Goal: Task Accomplishment & Management: Manage account settings

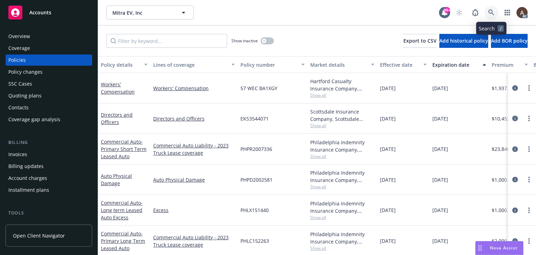
click at [488, 15] on icon at bounding box center [491, 12] width 6 height 6
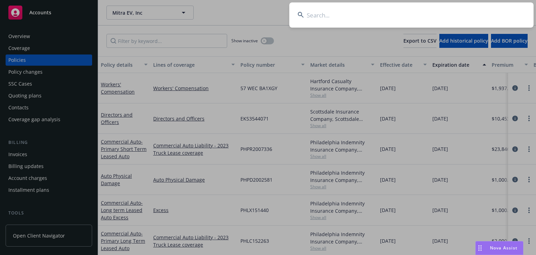
click at [383, 24] on input at bounding box center [411, 14] width 244 height 25
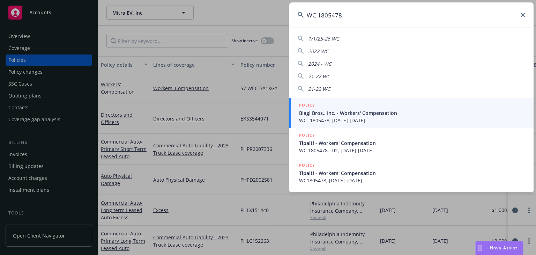
type input "WC 1805478"
click at [336, 117] on span "WC -1805478, 09/01/2023-09/01/2024" at bounding box center [412, 120] width 226 height 7
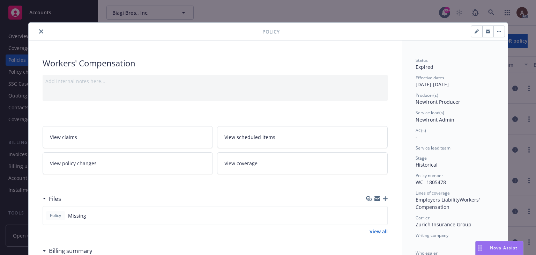
click at [40, 29] on icon "close" at bounding box center [41, 31] width 4 height 4
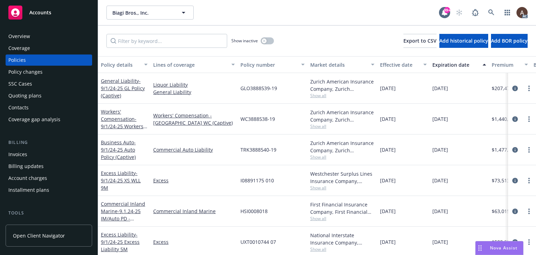
click at [30, 71] on div "Policy changes" at bounding box center [25, 71] width 34 height 11
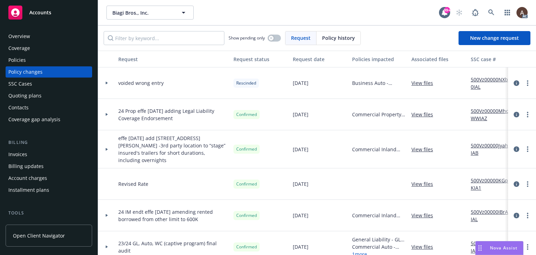
click at [105, 83] on div at bounding box center [107, 83] width 12 height 2
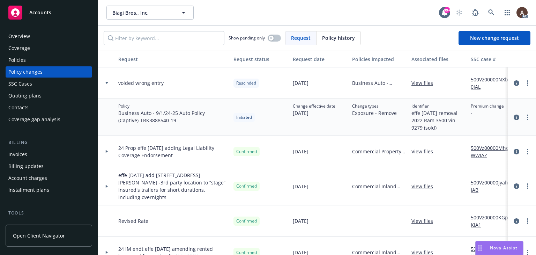
click at [105, 83] on div at bounding box center [107, 83] width 12 height 2
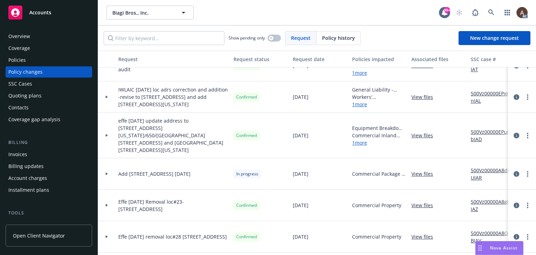
scroll to position [35, 0]
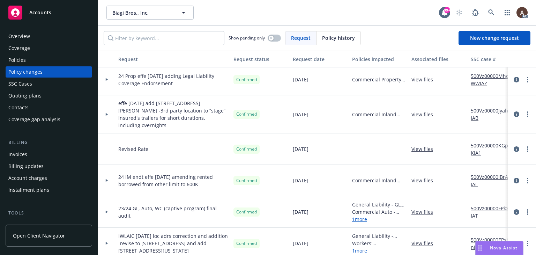
click at [43, 60] on div "Policies" at bounding box center [48, 59] width 81 height 11
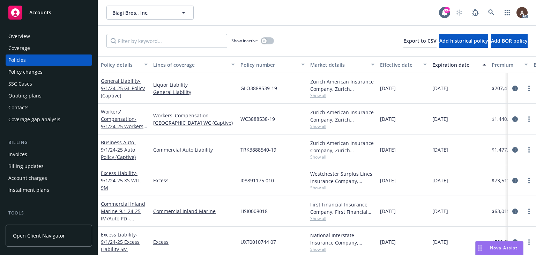
click at [243, 118] on span "WC3888538-19" at bounding box center [258, 118] width 35 height 7
click at [186, 44] on input "Filter by keyword..." at bounding box center [166, 41] width 121 height 14
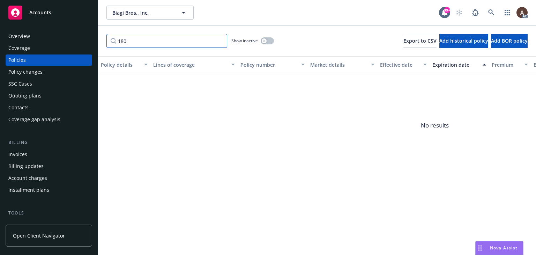
type input "180"
click at [264, 40] on icon "button" at bounding box center [264, 40] width 2 height 2
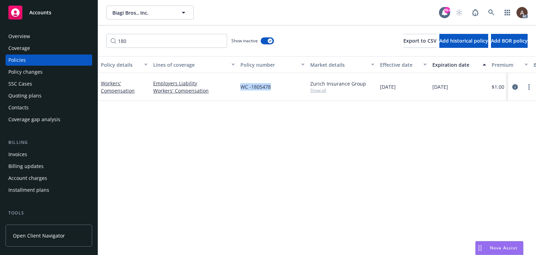
drag, startPoint x: 240, startPoint y: 86, endPoint x: 275, endPoint y: 89, distance: 36.1
click at [275, 89] on div "WC -1805478" at bounding box center [273, 87] width 70 height 28
click at [275, 126] on div "Policy details Lines of coverage Policy number Market details Effective date Ex…" at bounding box center [317, 155] width 438 height 199
click at [271, 93] on div "WC -1805478" at bounding box center [273, 87] width 70 height 28
click at [458, 94] on div "09/01/2024" at bounding box center [459, 87] width 59 height 28
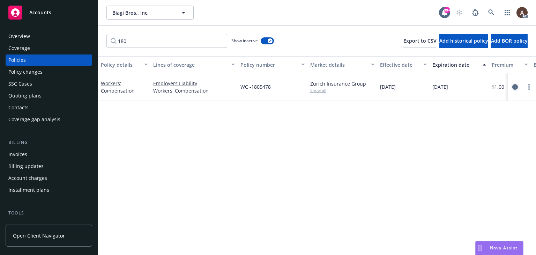
click at [516, 85] on icon "circleInformation" at bounding box center [516, 87] width 6 height 6
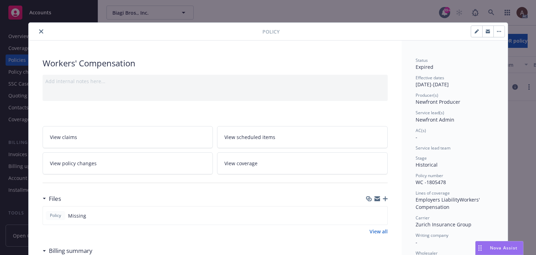
scroll to position [21, 0]
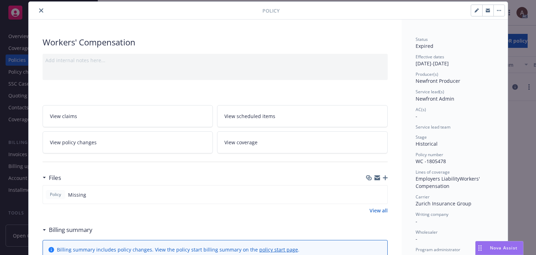
click at [170, 139] on link "View policy changes" at bounding box center [128, 142] width 171 height 22
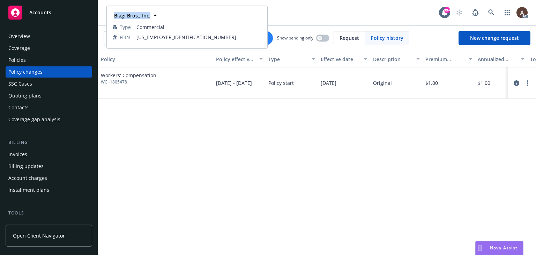
drag, startPoint x: 114, startPoint y: 16, endPoint x: 149, endPoint y: 20, distance: 35.8
click at [149, 20] on div "Biagi Bros., Inc." at bounding box center [131, 15] width 41 height 10
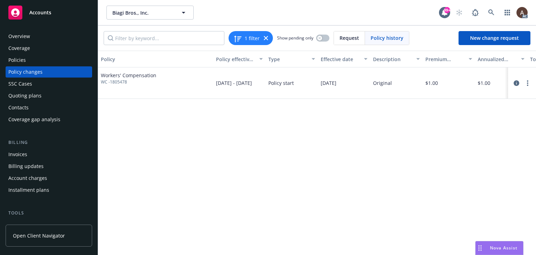
copy strong "Biagi Bros., Inc."
click at [31, 62] on div "Policies" at bounding box center [48, 59] width 81 height 11
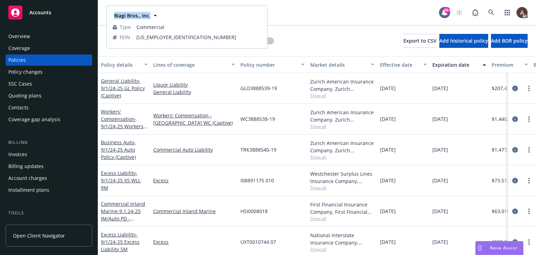
drag, startPoint x: 114, startPoint y: 16, endPoint x: 151, endPoint y: 16, distance: 36.7
click at [151, 16] on div "Biagi Bros., Inc." at bounding box center [131, 15] width 41 height 10
copy strong "Biagi Bros., Inc."
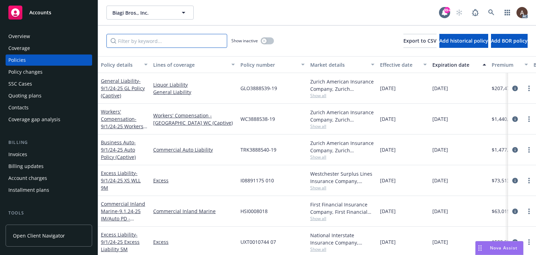
click at [162, 40] on input "Filter by keyword..." at bounding box center [166, 41] width 121 height 14
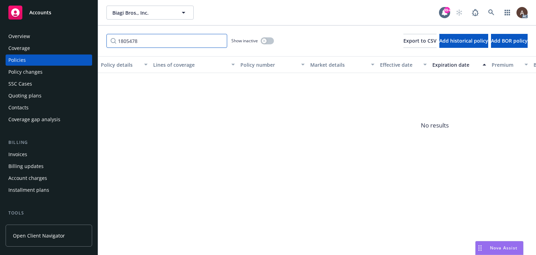
type input "1805478"
click at [264, 41] on icon "button" at bounding box center [264, 40] width 2 height 2
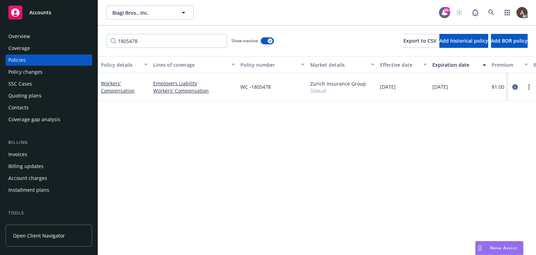
drag, startPoint x: 204, startPoint y: 172, endPoint x: 195, endPoint y: 166, distance: 10.5
click at [204, 172] on div "Policy details Lines of coverage Policy number Market details Effective date Ex…" at bounding box center [317, 155] width 438 height 199
click at [515, 87] on icon "circleInformation" at bounding box center [516, 87] width 6 height 6
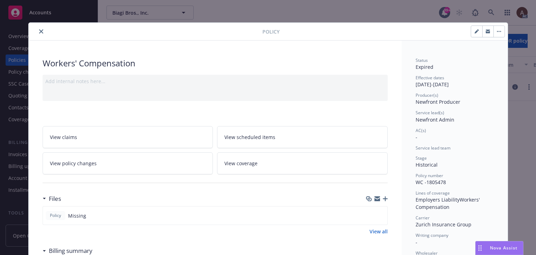
click at [40, 32] on icon "close" at bounding box center [41, 31] width 4 height 4
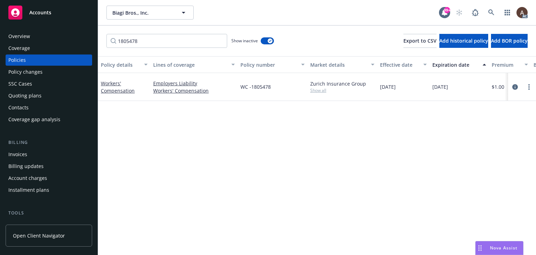
click at [48, 73] on div "Policy changes" at bounding box center [48, 71] width 81 height 11
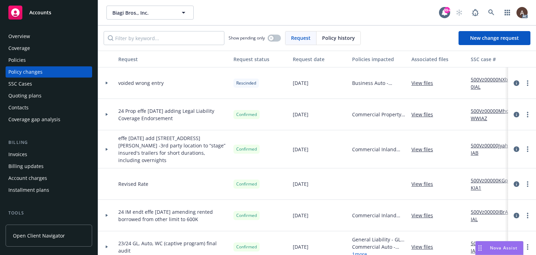
click at [109, 83] on div at bounding box center [107, 83] width 12 height 2
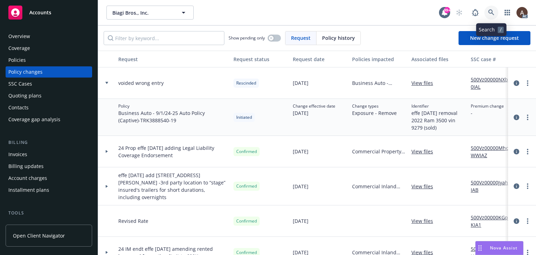
click at [489, 13] on icon at bounding box center [491, 12] width 6 height 6
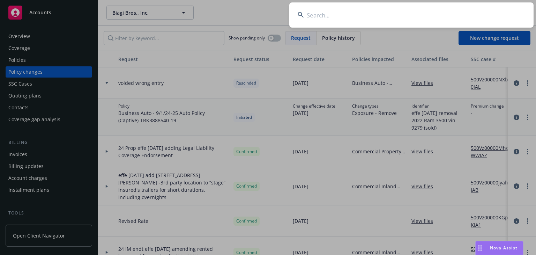
click at [409, 21] on input at bounding box center [411, 14] width 244 height 25
type input "Tipalti"
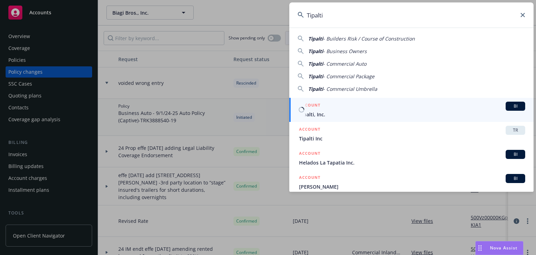
click at [341, 109] on div "ACCOUNT BI" at bounding box center [412, 106] width 226 height 9
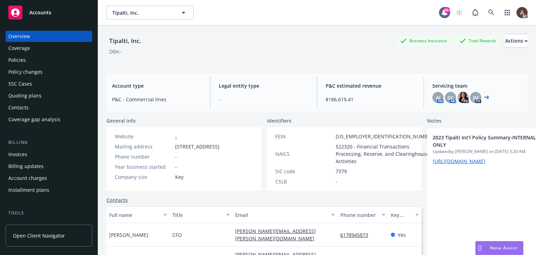
click at [24, 59] on div "Policies" at bounding box center [16, 59] width 17 height 11
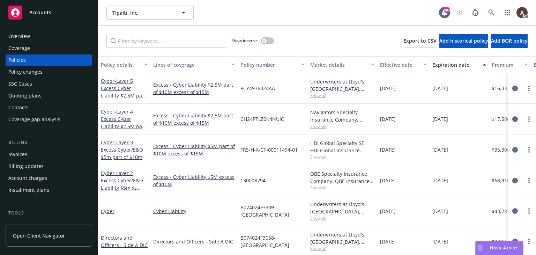
click at [31, 72] on div "Policy changes" at bounding box center [25, 71] width 34 height 11
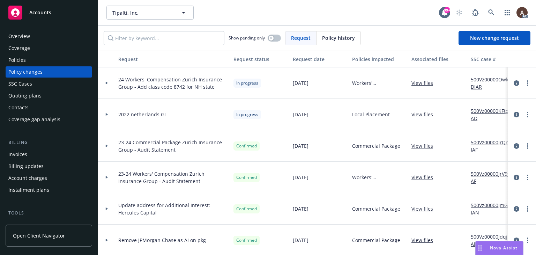
click at [109, 82] on div at bounding box center [107, 83] width 12 height 2
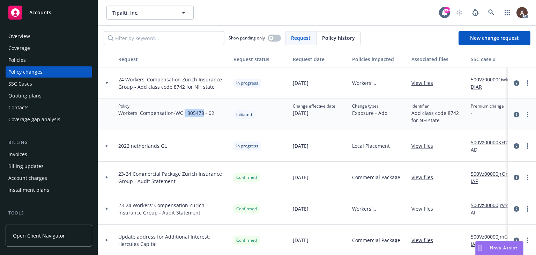
drag, startPoint x: 187, startPoint y: 113, endPoint x: 205, endPoint y: 112, distance: 18.2
click at [205, 112] on span "Workers' Compensation - WC 1805478 - 02" at bounding box center [166, 112] width 96 height 7
copy span "1805478"
click at [490, 11] on icon at bounding box center [491, 12] width 6 height 6
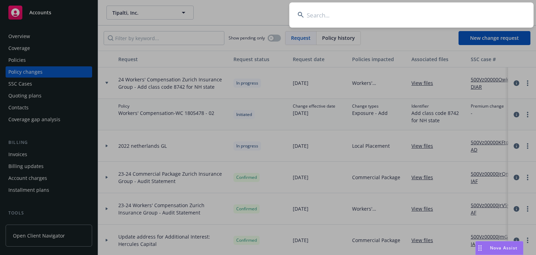
click at [419, 21] on input at bounding box center [411, 14] width 244 height 25
type input "1805478"
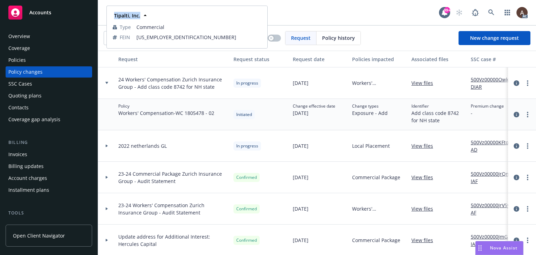
drag, startPoint x: 112, startPoint y: 16, endPoint x: 139, endPoint y: 19, distance: 27.1
click at [139, 19] on div "Tipalti, Inc." at bounding box center [126, 15] width 30 height 10
copy strong "Tipalti, Inc."
click at [483, 81] on link "500Vz00000OwkeDIAR" at bounding box center [494, 83] width 47 height 15
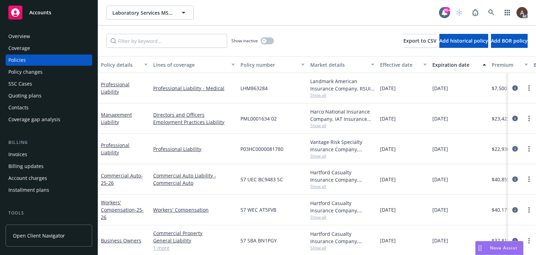
click at [54, 77] on div "Policy changes" at bounding box center [48, 71] width 81 height 11
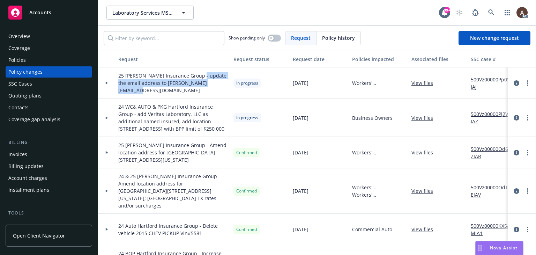
drag, startPoint x: 197, startPoint y: 81, endPoint x: 222, endPoint y: 88, distance: 26.4
click at [222, 88] on span "25 WC Hartford Insurance Group - update the email address to james@labservicesm…" at bounding box center [173, 83] width 110 height 22
copy span "update the email address to james@labservicesmso.com"
drag, startPoint x: 108, startPoint y: 82, endPoint x: 156, endPoint y: 93, distance: 49.9
click at [108, 82] on icon at bounding box center [106, 83] width 3 height 2
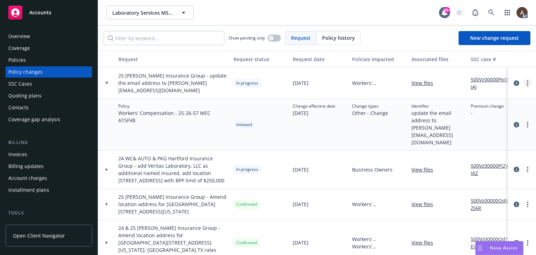
click at [525, 83] on link "more" at bounding box center [528, 83] width 8 height 8
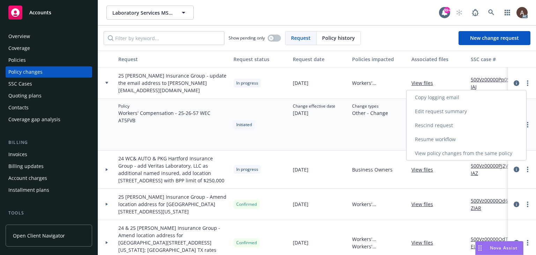
click at [432, 140] on link "Resume workflow" at bounding box center [467, 139] width 120 height 14
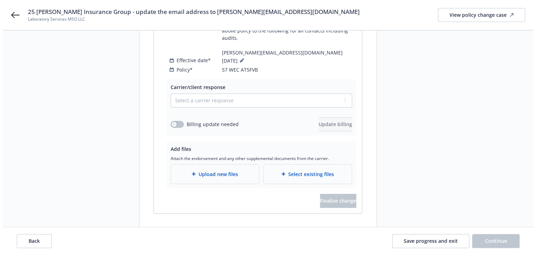
scroll to position [138, 0]
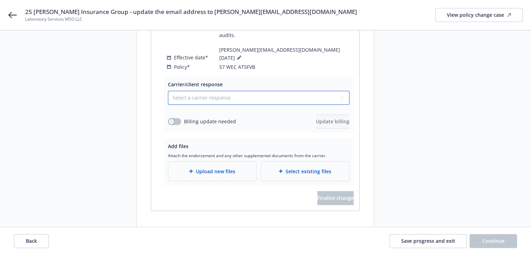
click at [188, 91] on select "Select a carrier response Accepted Accepted with revision No endorsement needed…" at bounding box center [259, 98] width 182 height 14
select select "ACCEPTED"
click at [168, 91] on select "Select a carrier response Accepted Accepted with revision No endorsement needed…" at bounding box center [259, 98] width 182 height 14
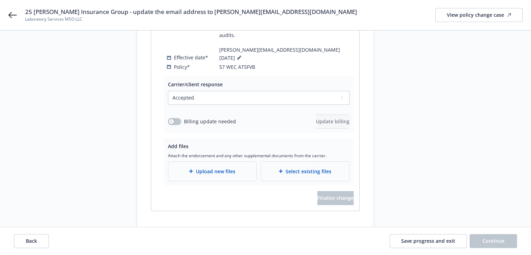
click at [187, 162] on div "Upload new files" at bounding box center [212, 171] width 88 height 19
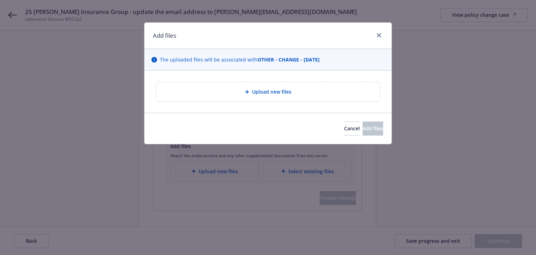
click at [249, 94] on div "Upload new files" at bounding box center [268, 92] width 213 height 8
click at [241, 93] on div "Upload new files" at bounding box center [268, 92] width 213 height 8
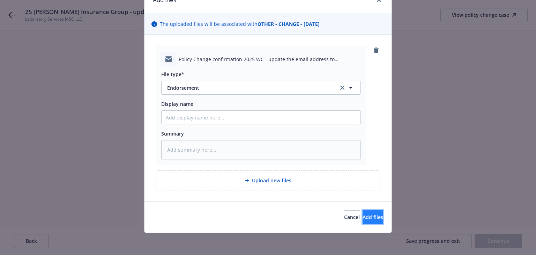
click at [363, 215] on span "Add files" at bounding box center [373, 217] width 21 height 7
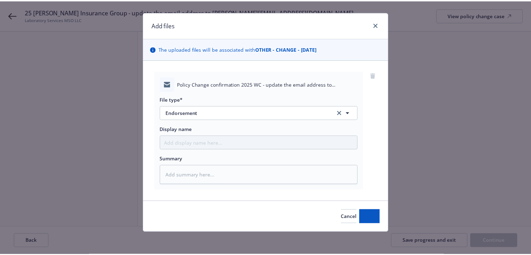
scroll to position [10, 0]
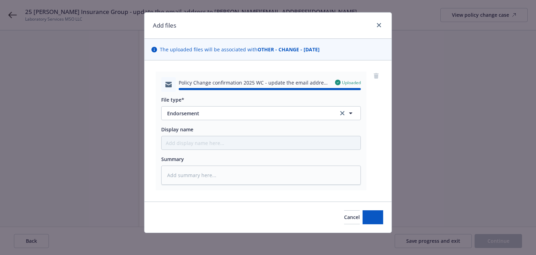
type textarea "x"
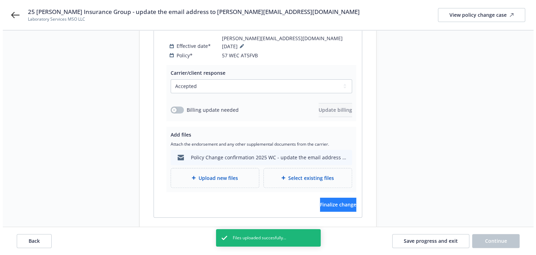
scroll to position [156, 0]
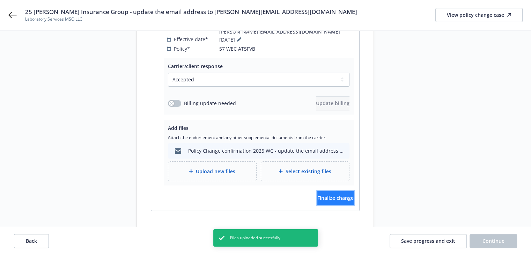
click at [338, 194] on span "Finalize change" at bounding box center [335, 197] width 36 height 7
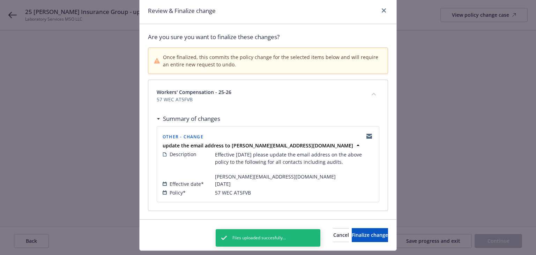
scroll to position [42, 0]
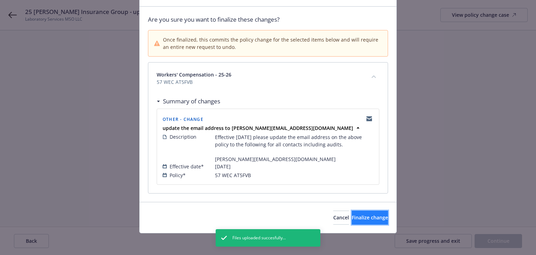
click at [352, 218] on span "Finalize change" at bounding box center [370, 217] width 36 height 7
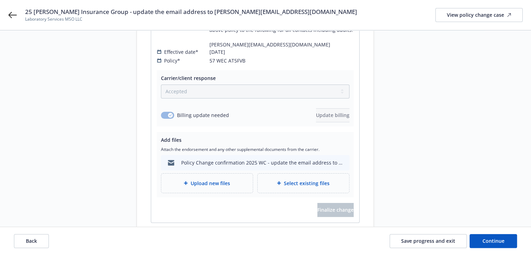
scroll to position [148, 0]
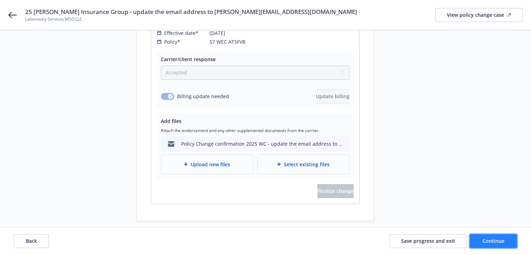
click at [499, 242] on span "Continue" at bounding box center [494, 240] width 22 height 7
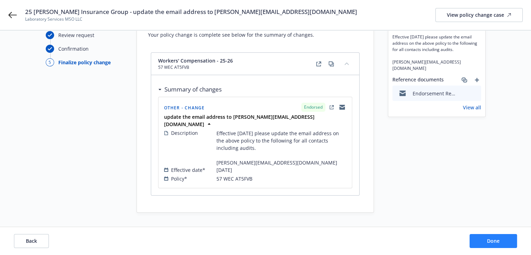
scroll to position [32, 0]
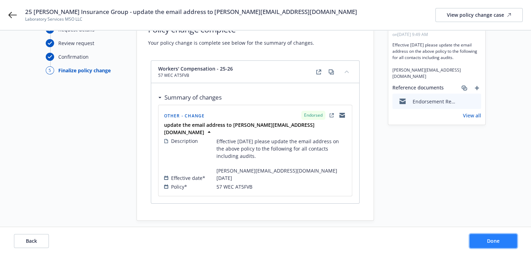
click at [499, 242] on span "Done" at bounding box center [493, 240] width 13 height 7
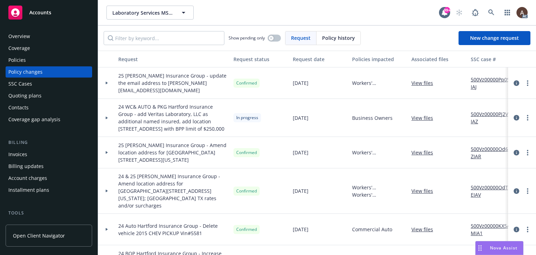
click at [41, 61] on div "Policies" at bounding box center [48, 59] width 81 height 11
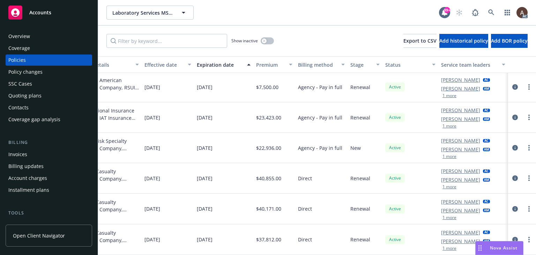
scroll to position [6, 241]
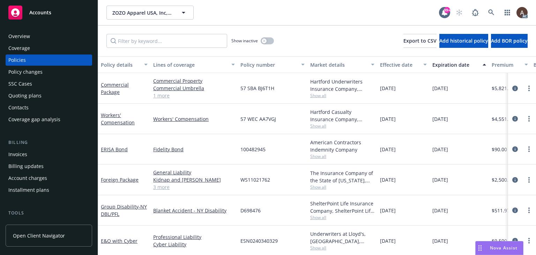
click at [31, 73] on div "Policy changes" at bounding box center [25, 71] width 34 height 11
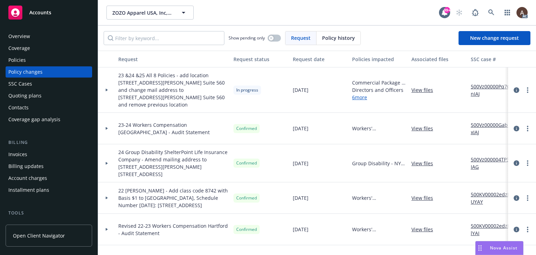
click at [107, 89] on icon at bounding box center [106, 90] width 3 height 2
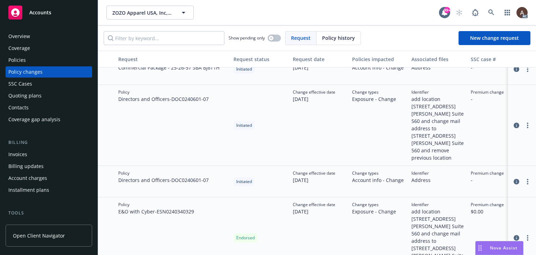
scroll to position [210, 0]
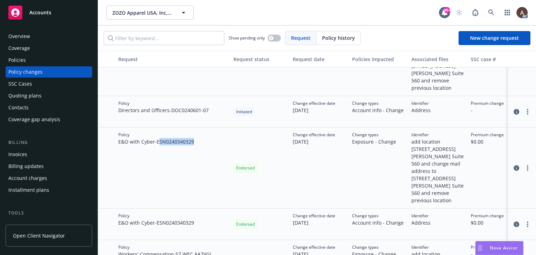
drag, startPoint x: 160, startPoint y: 129, endPoint x: 196, endPoint y: 129, distance: 36.0
click at [196, 129] on div "Policy E&O with Cyber - ESN0240340329" at bounding box center [173, 167] width 115 height 81
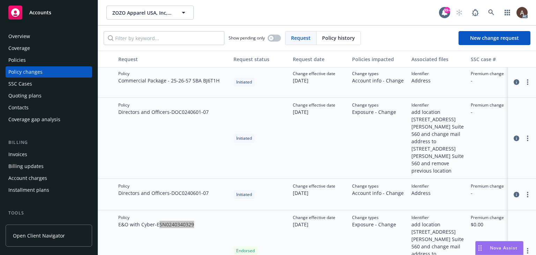
scroll to position [140, 0]
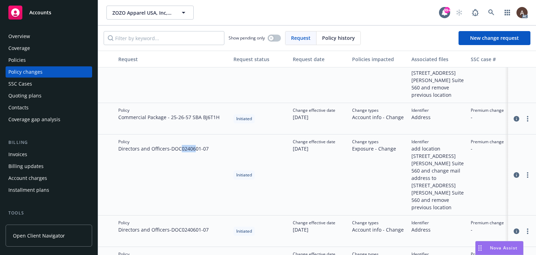
drag, startPoint x: 181, startPoint y: 137, endPoint x: 196, endPoint y: 138, distance: 14.7
click at [196, 145] on span "Directors and Officers - DOC0240601-07" at bounding box center [163, 148] width 90 height 7
click at [36, 60] on div "Policies" at bounding box center [48, 59] width 81 height 11
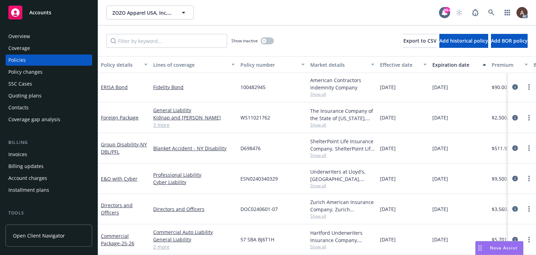
scroll to position [64, 0]
drag, startPoint x: 262, startPoint y: 200, endPoint x: 272, endPoint y: 201, distance: 9.5
click at [272, 205] on span "DOC0240601-07" at bounding box center [259, 208] width 37 height 7
click at [513, 206] on icon "circleInformation" at bounding box center [516, 209] width 6 height 6
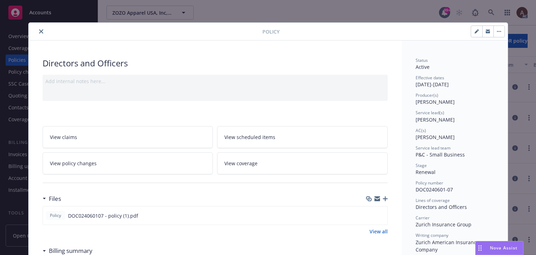
click at [39, 31] on icon "close" at bounding box center [41, 31] width 4 height 4
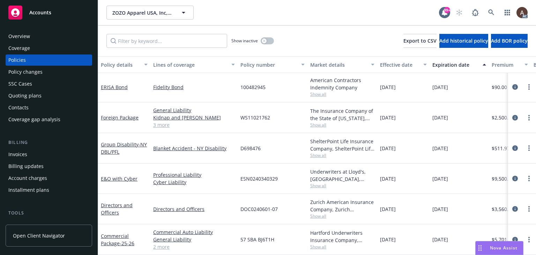
click at [50, 72] on div "Policy changes" at bounding box center [48, 71] width 81 height 11
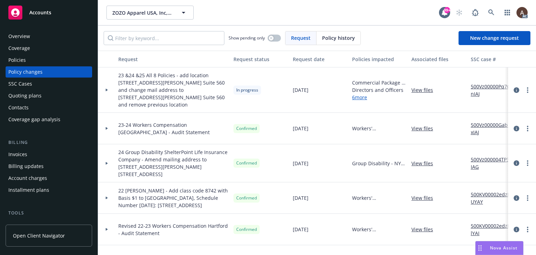
click at [108, 89] on icon at bounding box center [106, 90] width 3 height 2
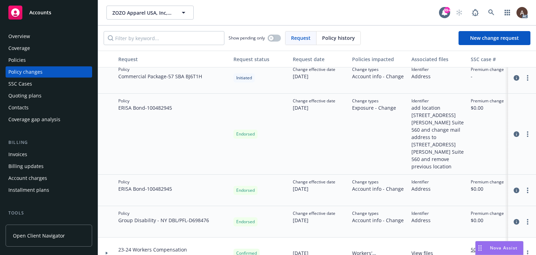
scroll to position [419, 0]
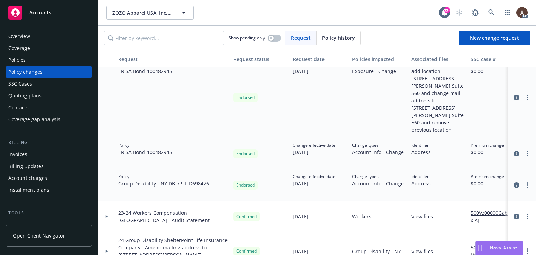
click at [203, 180] on span "Group Disability - NY DBL/PFL - D698476" at bounding box center [163, 183] width 91 height 7
drag, startPoint x: 160, startPoint y: 139, endPoint x: 171, endPoint y: 139, distance: 11.2
click at [171, 148] on span "ERISA Bond - 100482945" at bounding box center [145, 151] width 54 height 7
click at [159, 180] on span "Group Disability - NY DBL/PFL - D698476" at bounding box center [163, 183] width 91 height 7
drag, startPoint x: 160, startPoint y: 167, endPoint x: 179, endPoint y: 169, distance: 19.7
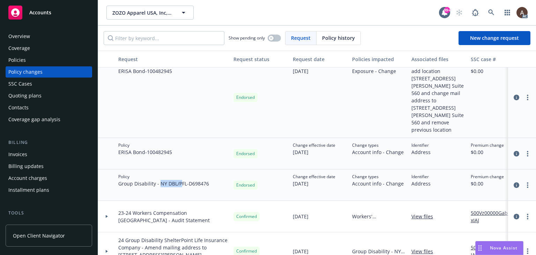
click at [179, 180] on span "Group Disability - NY DBL/PFL - D698476" at bounding box center [163, 183] width 91 height 7
drag, startPoint x: 139, startPoint y: 135, endPoint x: 159, endPoint y: 139, distance: 20.0
click at [159, 148] on span "ERISA Bond - 100482945" at bounding box center [145, 151] width 54 height 7
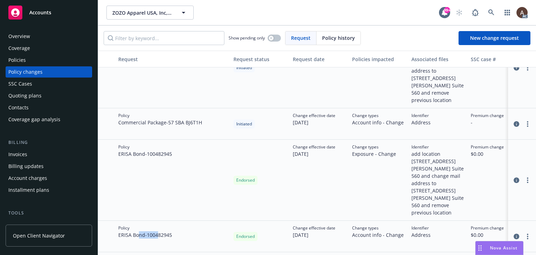
scroll to position [349, 0]
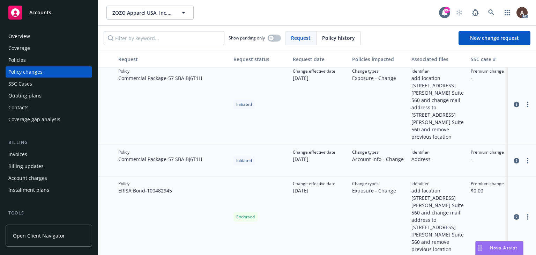
drag, startPoint x: 138, startPoint y: 147, endPoint x: 169, endPoint y: 147, distance: 31.4
click at [169, 155] on span "Commercial Package - 57 SBA BJ6T1H" at bounding box center [160, 158] width 84 height 7
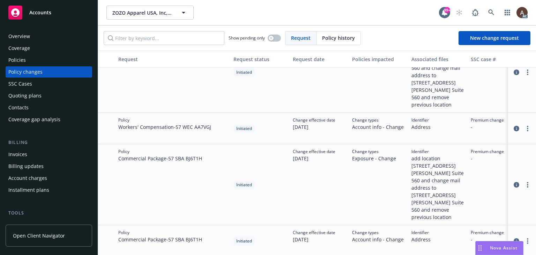
scroll to position [314, 0]
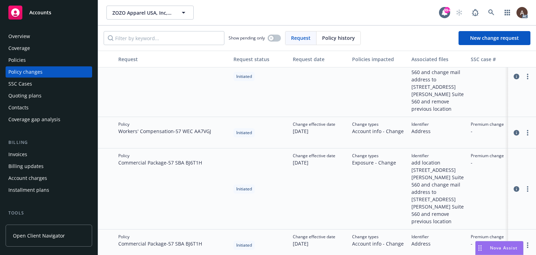
click at [177, 167] on div "Policy Commercial Package - 57 SBA BJ6T1H" at bounding box center [173, 188] width 115 height 81
drag, startPoint x: 171, startPoint y: 147, endPoint x: 200, endPoint y: 147, distance: 28.3
click at [200, 159] on span "Commercial Package - 57 SBA BJ6T1H" at bounding box center [160, 162] width 84 height 7
click at [167, 168] on div "Policy Commercial Package - 57 SBA BJ6T1H" at bounding box center [173, 188] width 115 height 81
drag, startPoint x: 187, startPoint y: 116, endPoint x: 202, endPoint y: 119, distance: 15.8
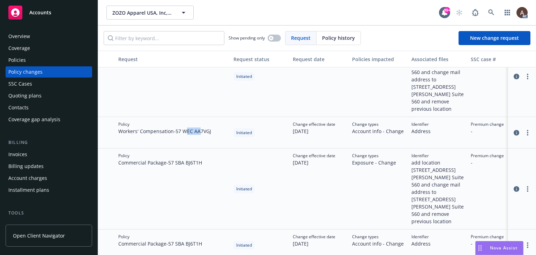
click at [202, 127] on span "Workers' Compensation - 57 WEC AA7VGJ" at bounding box center [164, 130] width 93 height 7
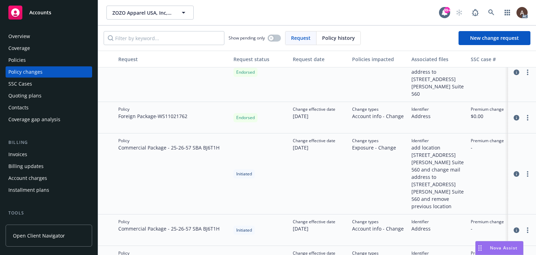
scroll to position [35, 0]
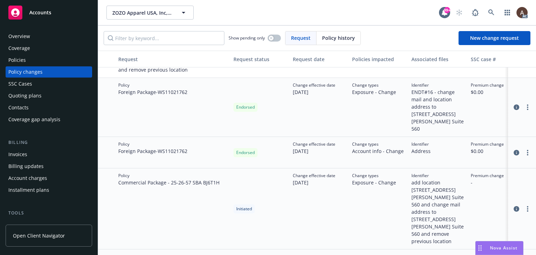
drag, startPoint x: 27, startPoint y: 61, endPoint x: 55, endPoint y: 72, distance: 30.6
click at [27, 61] on div "Policies" at bounding box center [48, 59] width 81 height 11
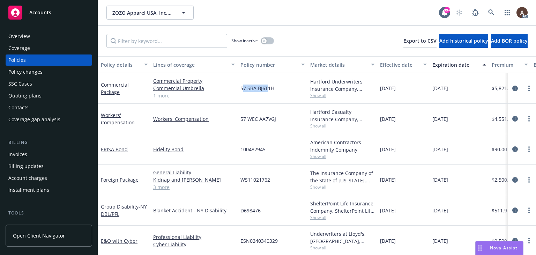
drag, startPoint x: 244, startPoint y: 89, endPoint x: 267, endPoint y: 89, distance: 23.0
click at [267, 89] on span "57 SBA BJ6T1H" at bounding box center [258, 87] width 34 height 7
drag, startPoint x: 247, startPoint y: 119, endPoint x: 277, endPoint y: 120, distance: 29.3
click at [277, 120] on div "57 WEC AA7VGJ" at bounding box center [273, 119] width 70 height 30
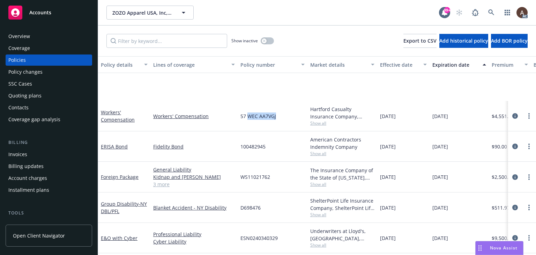
scroll to position [64, 0]
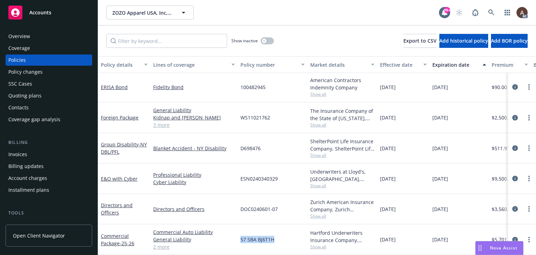
drag, startPoint x: 239, startPoint y: 235, endPoint x: 272, endPoint y: 236, distance: 33.5
click at [272, 236] on div "57 SBA BJ6T1H" at bounding box center [273, 239] width 70 height 31
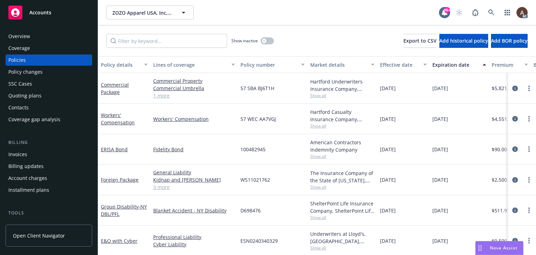
click at [46, 72] on div "Policy changes" at bounding box center [48, 71] width 81 height 11
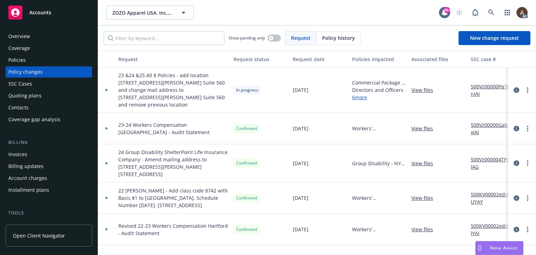
click at [105, 89] on icon at bounding box center [106, 90] width 3 height 2
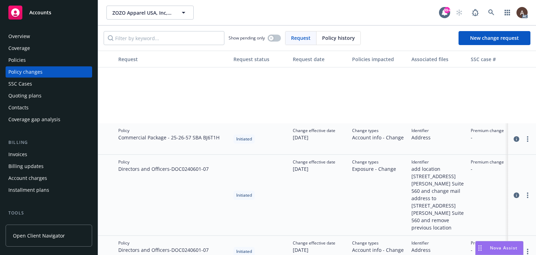
scroll to position [175, 0]
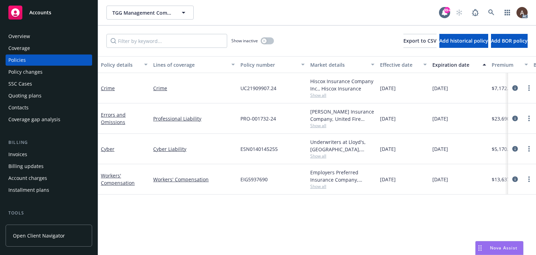
click at [64, 73] on div "Policy changes" at bounding box center [48, 71] width 81 height 11
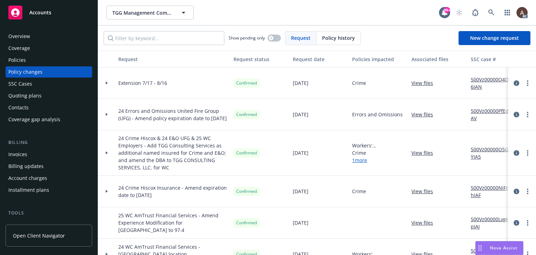
click at [106, 152] on icon at bounding box center [107, 153] width 2 height 3
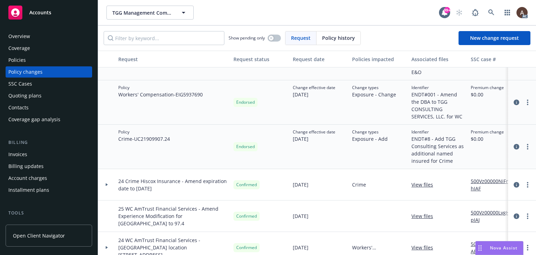
scroll to position [70, 0]
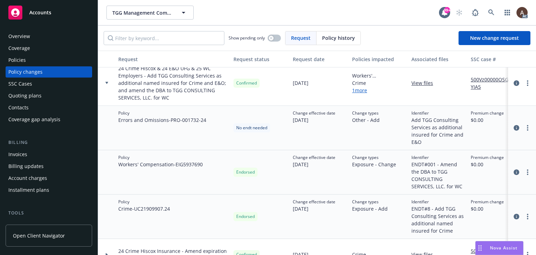
click at [479, 80] on link "500Vz00000OSGIYIA5" at bounding box center [494, 83] width 47 height 15
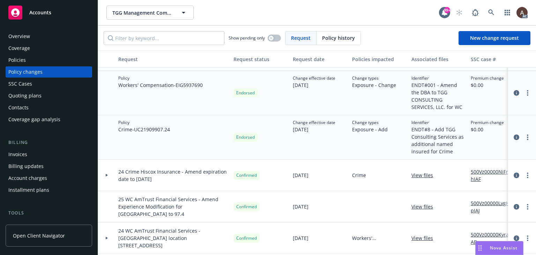
scroll to position [140, 0]
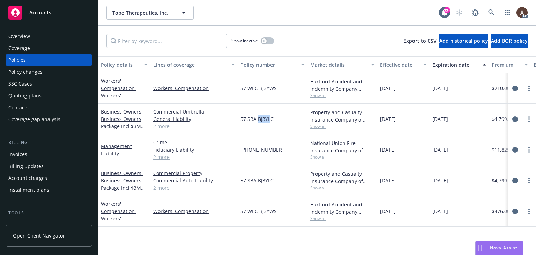
drag, startPoint x: 257, startPoint y: 120, endPoint x: 271, endPoint y: 120, distance: 14.0
click at [271, 120] on span "57 SBA BJ3YLC" at bounding box center [257, 118] width 33 height 7
click at [516, 118] on icon "circleInformation" at bounding box center [516, 119] width 6 height 6
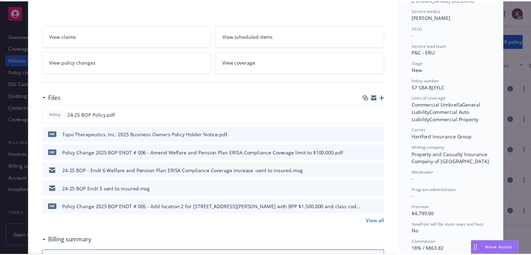
scroll to position [140, 0]
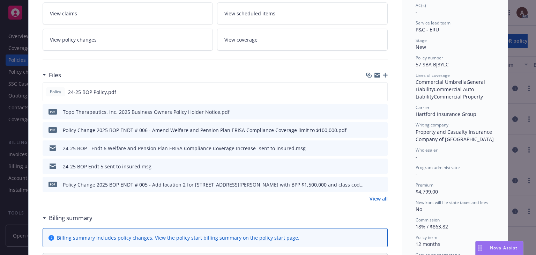
drag, startPoint x: 413, startPoint y: 113, endPoint x: 432, endPoint y: 110, distance: 18.5
click at [433, 110] on div "Carrier Hartford Insurance Group" at bounding box center [455, 110] width 78 height 13
click at [420, 116] on span "Hartford Insurance Group" at bounding box center [446, 114] width 61 height 7
click at [113, 43] on link "View policy changes" at bounding box center [128, 40] width 171 height 22
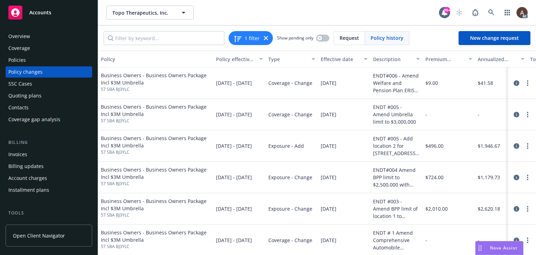
click at [45, 71] on div "Policy changes" at bounding box center [48, 71] width 81 height 11
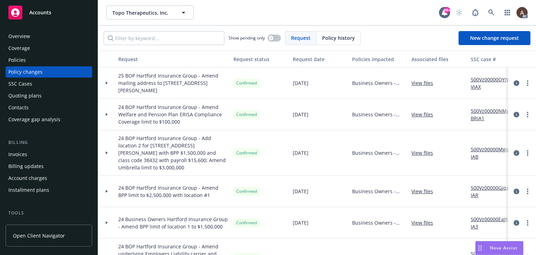
click at [106, 82] on icon at bounding box center [107, 83] width 2 height 3
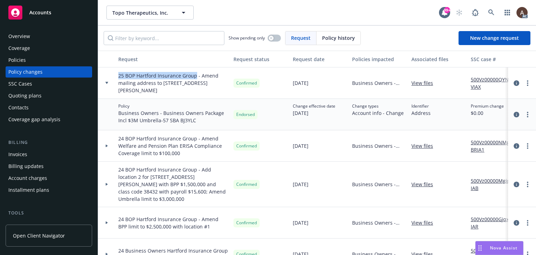
drag, startPoint x: 117, startPoint y: 78, endPoint x: 194, endPoint y: 76, distance: 77.2
click at [194, 76] on div "25 BOP Hartford Insurance Group - Amend mailing address to [STREET_ADDRESS][PER…" at bounding box center [173, 82] width 115 height 31
copy span "25 BOP Hartford Insurance Group"
click at [475, 81] on link "500Vz00000QYNzVIAX" at bounding box center [494, 83] width 47 height 15
click at [29, 60] on div "Policies" at bounding box center [48, 59] width 81 height 11
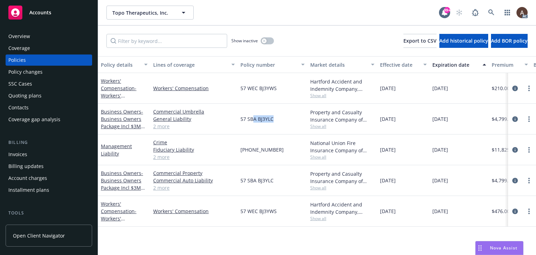
drag, startPoint x: 254, startPoint y: 118, endPoint x: 275, endPoint y: 118, distance: 21.0
click at [275, 118] on div "57 SBA BJ3YLC" at bounding box center [273, 119] width 70 height 31
drag, startPoint x: 262, startPoint y: 182, endPoint x: 266, endPoint y: 183, distance: 4.1
click at [266, 183] on span "57 SBA BJ3YLC" at bounding box center [257, 180] width 33 height 7
click at [30, 73] on div "Policy changes" at bounding box center [25, 71] width 34 height 11
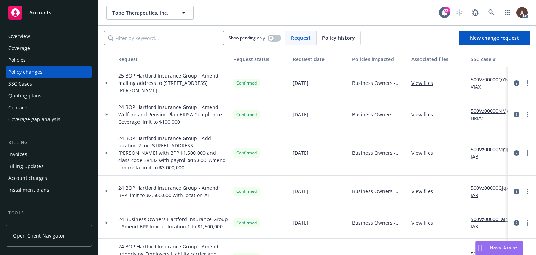
click at [163, 39] on input "Filter by keyword..." at bounding box center [164, 38] width 121 height 14
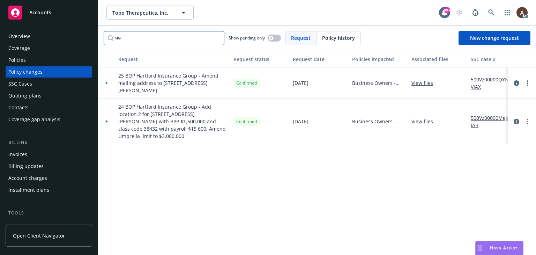
type input "99"
click at [108, 81] on div at bounding box center [106, 82] width 17 height 31
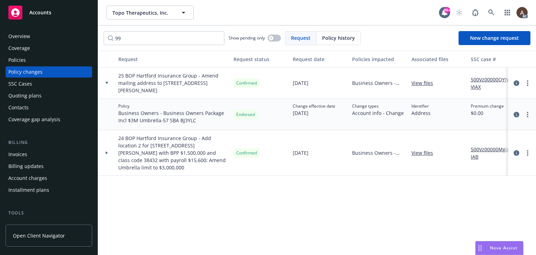
drag, startPoint x: 119, startPoint y: 76, endPoint x: 190, endPoint y: 91, distance: 72.8
click at [190, 91] on span "25 BOP Hartford Insurance Group - Amend mailing address to [STREET_ADDRESS][PER…" at bounding box center [173, 83] width 110 height 22
copy span "25 BOP Hartford Insurance Group - Amend mailing address to [STREET_ADDRESS][PER…"
click at [501, 43] on link "New change request" at bounding box center [495, 38] width 72 height 14
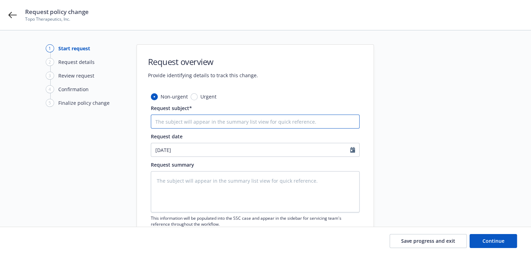
click at [187, 122] on input "Request subject*" at bounding box center [255, 122] width 209 height 14
paste input "25 BOP Hartford Insurance Group - Amend mailing address to [STREET_ADDRESS][PER…"
type input "25 BOP Hartford Insurance Group - Amend mailing address to [STREET_ADDRESS][PER…"
type textarea "x"
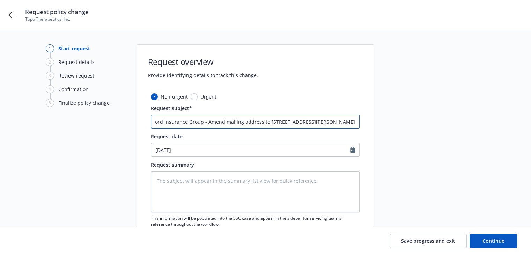
click at [157, 122] on input "25 BOP Hartford Insurance Group - Amend mailing address to [STREET_ADDRESS][PER…" at bounding box center [255, 122] width 209 height 14
drag, startPoint x: 162, startPoint y: 123, endPoint x: 107, endPoint y: 125, distance: 54.9
click at [107, 125] on div "1 Start request 2 Request details 3 Review request 4 Confirmation 5 Finalize po…" at bounding box center [265, 152] width 514 height 217
type input "25 BOP Hartford Insurance Group - Amend mailing address to [STREET_ADDRESS][PER…"
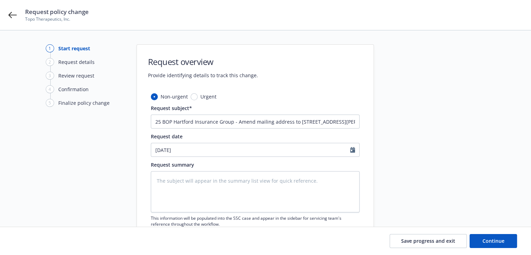
click at [148, 119] on div "Non-urgent Urgent Request subject* 25 BOP Hartford Insurance Group - Amend mail…" at bounding box center [255, 177] width 237 height 168
click at [160, 120] on input "25 BOP Hartford Insurance Group - Amend mailing address to [STREET_ADDRESS][PER…" at bounding box center [255, 122] width 209 height 14
type textarea "x"
type input "2 BOP Hartford Insurance Group - Amend mailing address to [STREET_ADDRESS][PERS…"
type textarea "x"
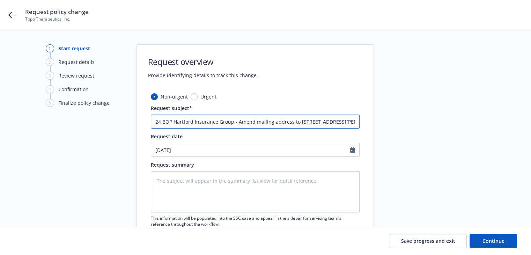
type input "24 BOP Hartford Insurance Group - Amend mailing address to [STREET_ADDRESS][PER…"
click at [225, 178] on textarea at bounding box center [255, 191] width 209 height 41
paste textarea "Policy is amended to change the mailing address to read: [STREET_ADDRESS][PERSO…"
type textarea "Policy is amended to change the mailing address to read: [STREET_ADDRESS][PERSO…"
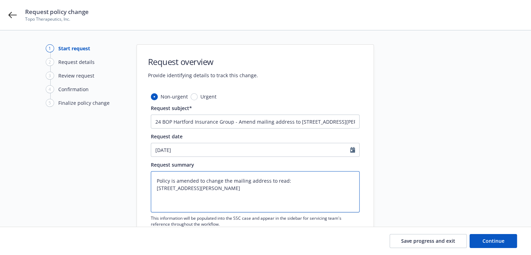
type textarea "x"
click at [277, 189] on textarea "Policy is amended to change the mailing address to read: [STREET_ADDRESS][PERSO…" at bounding box center [255, 191] width 209 height 41
type textarea "Policy is amended to change the mailing address to read: [STREET_ADDRESS][PERSO…"
drag, startPoint x: 324, startPoint y: 120, endPoint x: 372, endPoint y: 123, distance: 47.6
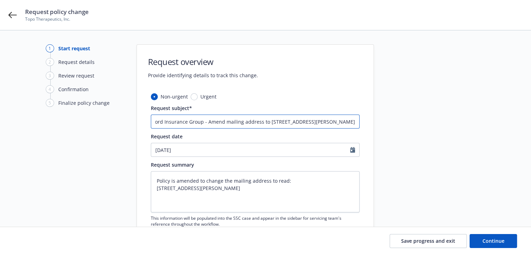
click at [372, 123] on div "Non-urgent Urgent Request subject* 24 BOP Hartford Insurance Group - Amend mail…" at bounding box center [255, 177] width 237 height 168
click at [287, 122] on input "24 BOP Hartford Insurance Group - Amend mailing address to [STREET_ADDRESS][PER…" at bounding box center [255, 122] width 209 height 14
drag, startPoint x: 328, startPoint y: 122, endPoint x: 388, endPoint y: 128, distance: 60.7
click at [388, 128] on div "1 Start request 2 Request details 3 Review request 4 Confirmation 5 Finalize po…" at bounding box center [265, 152] width 514 height 217
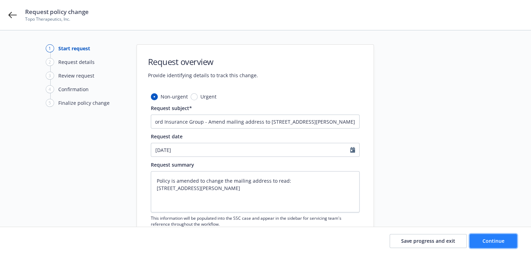
click at [493, 242] on span "Continue" at bounding box center [494, 240] width 22 height 7
type textarea "x"
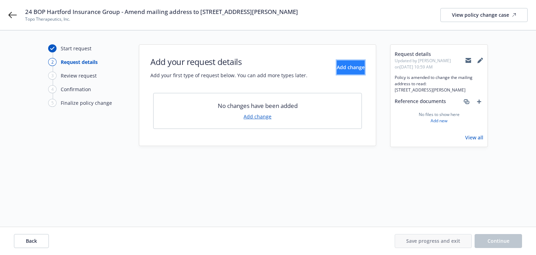
click at [337, 68] on span "Add change" at bounding box center [351, 67] width 28 height 7
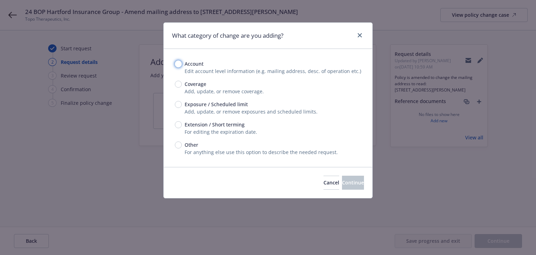
click at [177, 63] on input "Account" at bounding box center [178, 63] width 7 height 7
radio input "true"
click at [342, 181] on button "Continue" at bounding box center [353, 183] width 22 height 14
select select "US"
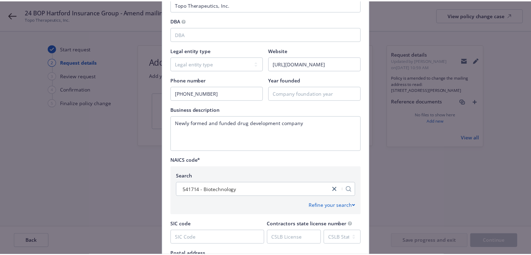
scroll to position [315, 0]
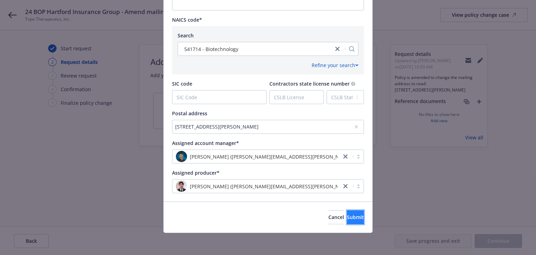
click at [347, 216] on span "Submit" at bounding box center [355, 217] width 17 height 7
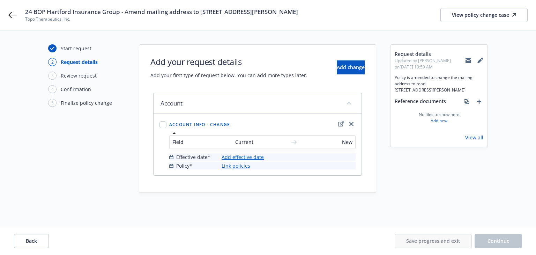
click at [254, 157] on link "Add effective date" at bounding box center [243, 156] width 42 height 7
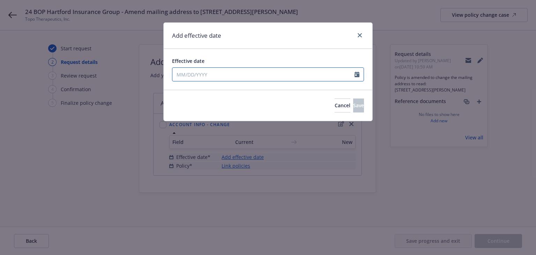
select select "8"
click at [223, 74] on input "Effective date" at bounding box center [263, 74] width 182 height 13
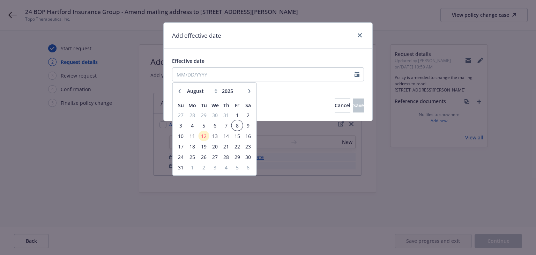
click at [236, 124] on span "8" at bounding box center [237, 125] width 9 height 9
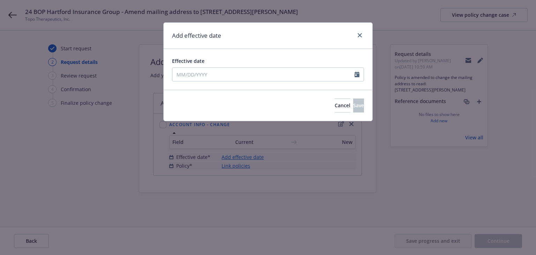
type input "[DATE]"
click at [353, 104] on span "Save" at bounding box center [358, 105] width 11 height 7
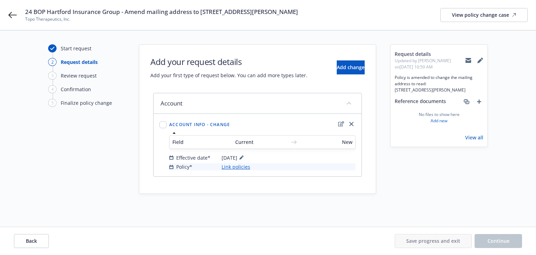
click at [240, 166] on link "Link policies" at bounding box center [236, 166] width 29 height 7
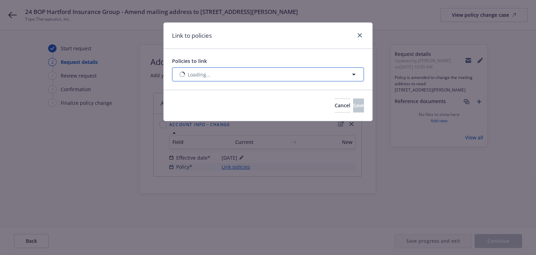
click at [243, 76] on button "Loading..." at bounding box center [268, 74] width 192 height 14
select select "ACTIVE"
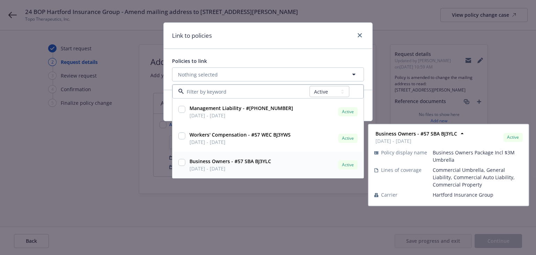
click at [265, 166] on span "[DATE] - [DATE]" at bounding box center [231, 168] width 82 height 7
checkbox input "true"
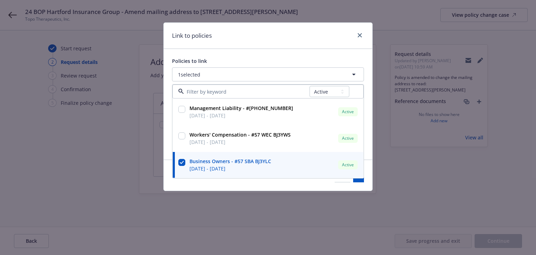
click at [326, 188] on div "Cancel Save" at bounding box center [268, 175] width 209 height 31
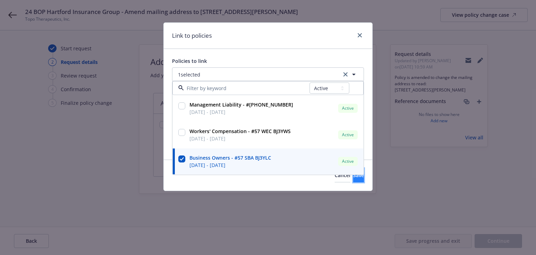
click at [353, 178] on button "Save" at bounding box center [358, 175] width 11 height 14
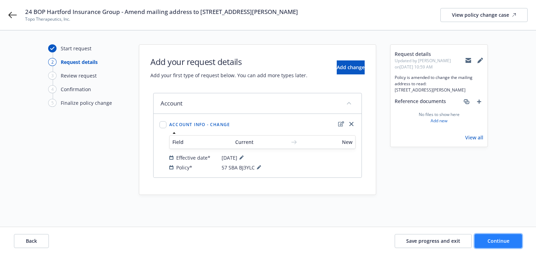
click at [484, 240] on button "Continue" at bounding box center [498, 241] width 47 height 14
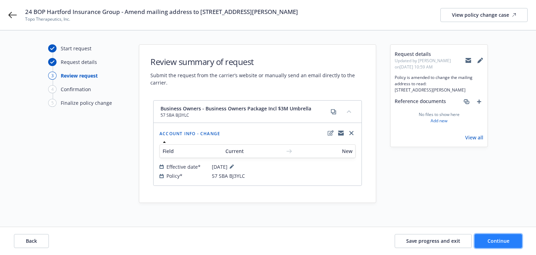
click at [484, 240] on button "Continue" at bounding box center [498, 241] width 47 height 14
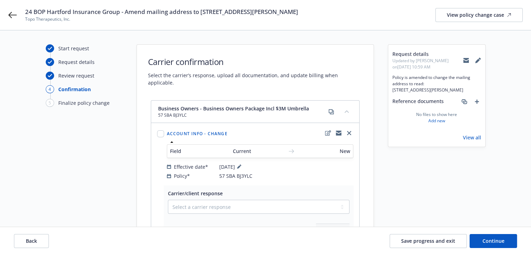
click at [134, 23] on div "24 BOP Hartford Insurance Group - Amend mailing address to 99 COOLIDGE AVE STE …" at bounding box center [265, 15] width 531 height 30
drag, startPoint x: 126, startPoint y: 12, endPoint x: 373, endPoint y: 12, distance: 246.9
click at [373, 12] on div "24 BOP Hartford Insurance Group - Amend mailing address to 99 COOLIDGE AVE STE …" at bounding box center [274, 15] width 498 height 15
copy span "Amend mailing address to 99 COOLIDGE AVE STE 202 WATERTOWN, MA 02472-2802"
click at [117, 176] on div "Start request Request details Review request 4 Confirmation 5 Finalize policy c…" at bounding box center [84, 190] width 77 height 293
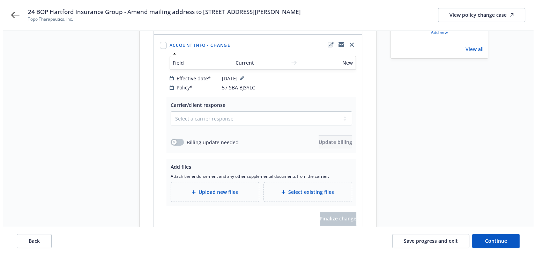
scroll to position [116, 0]
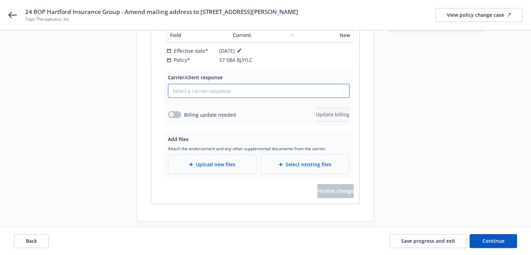
click at [194, 84] on select "Select a carrier response Accepted Accepted with revision No endorsement needed…" at bounding box center [259, 91] width 182 height 14
select select "ACCEPTED"
click at [168, 84] on select "Select a carrier response Accepted Accepted with revision No endorsement needed…" at bounding box center [259, 91] width 182 height 14
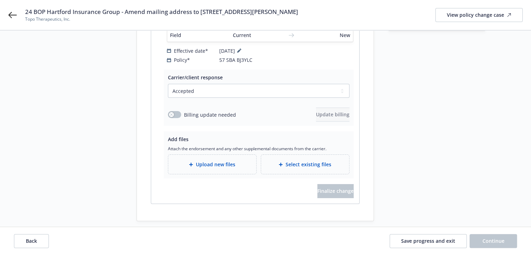
click at [196, 161] on span "Upload new files" at bounding box center [215, 164] width 39 height 7
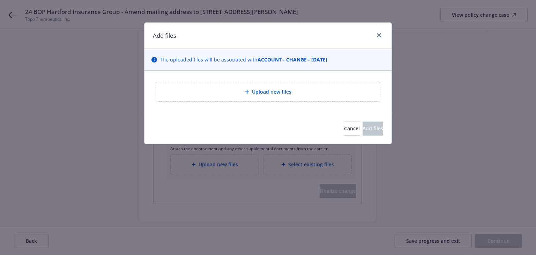
click at [222, 74] on div "Upload new files" at bounding box center [268, 92] width 247 height 42
click at [219, 91] on div "Upload new files" at bounding box center [268, 92] width 213 height 8
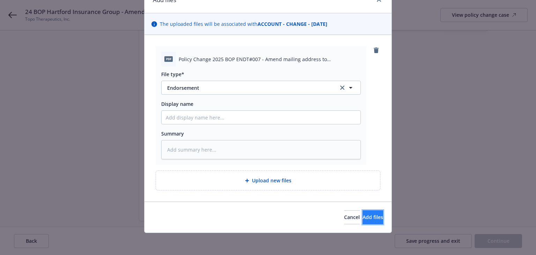
click at [363, 216] on span "Add files" at bounding box center [373, 217] width 21 height 7
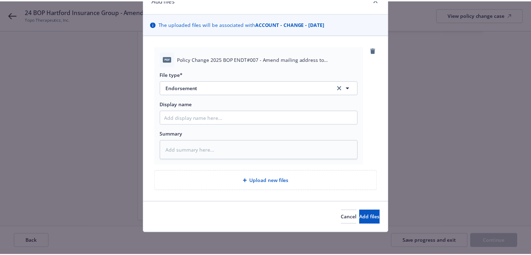
scroll to position [10, 0]
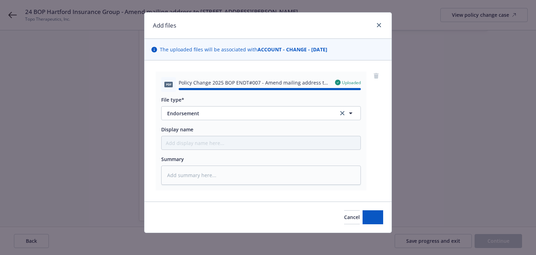
type textarea "x"
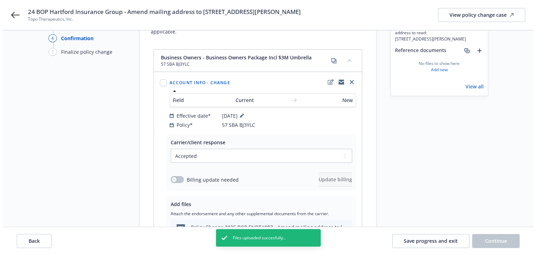
scroll to position [134, 0]
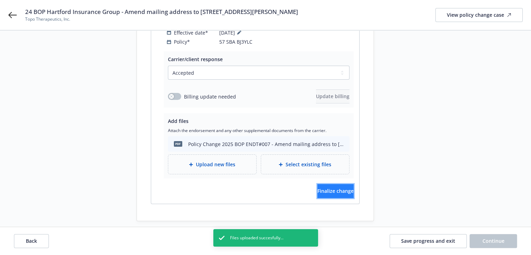
click at [334, 188] on span "Finalize change" at bounding box center [335, 191] width 36 height 7
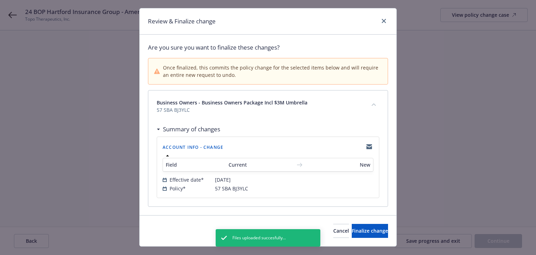
scroll to position [28, 0]
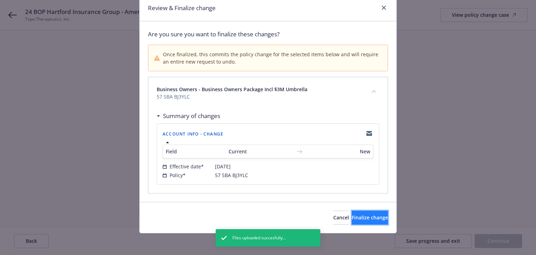
click at [357, 218] on span "Finalize change" at bounding box center [370, 217] width 36 height 7
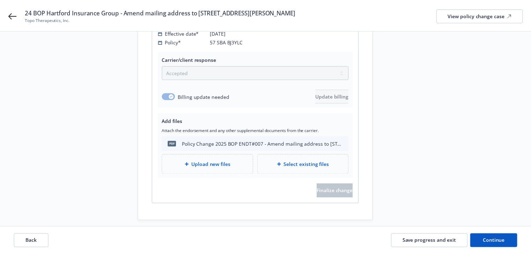
scroll to position [134, 0]
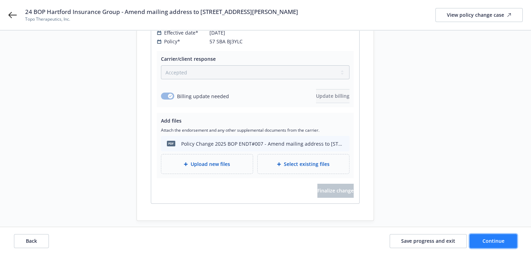
click at [488, 243] on span "Continue" at bounding box center [494, 240] width 22 height 7
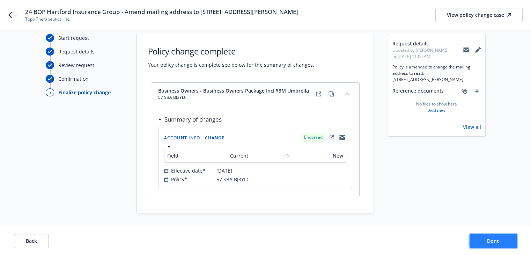
click at [488, 243] on span "Done" at bounding box center [493, 240] width 13 height 7
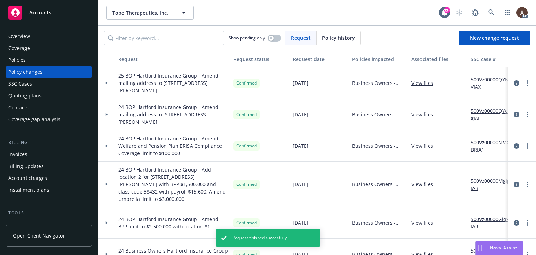
click at [493, 109] on link "500Vz00000QYeQgIAL" at bounding box center [494, 114] width 47 height 15
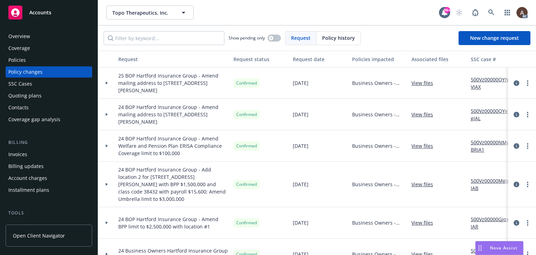
click at [25, 60] on div "Policies" at bounding box center [16, 59] width 17 height 11
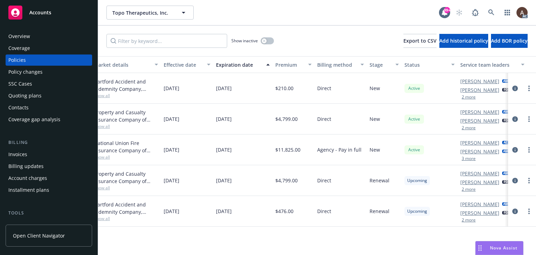
scroll to position [0, 236]
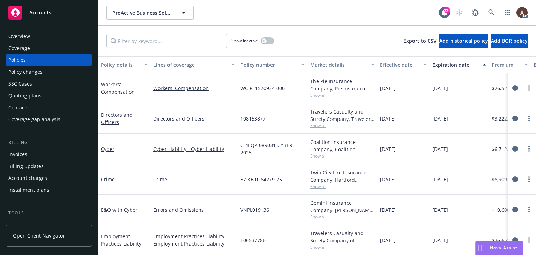
scroll to position [105, 0]
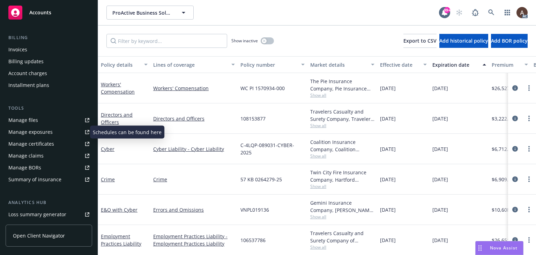
click at [30, 132] on div "Manage exposures" at bounding box center [30, 131] width 44 height 11
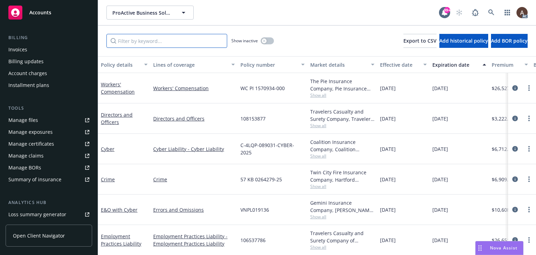
click at [177, 41] on input "Filter by keyword..." at bounding box center [166, 41] width 121 height 14
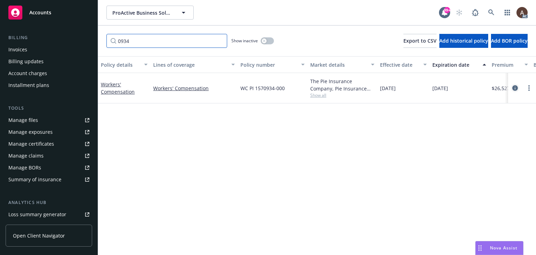
type input "0934"
click at [516, 87] on icon "circleInformation" at bounding box center [516, 88] width 6 height 6
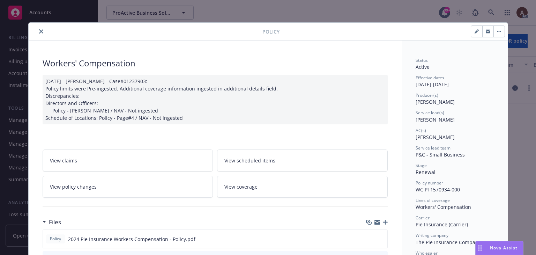
click at [111, 185] on link "View policy changes" at bounding box center [128, 187] width 171 height 22
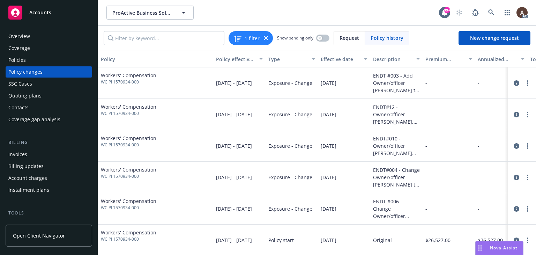
click at [42, 73] on div "Policy changes" at bounding box center [48, 71] width 81 height 11
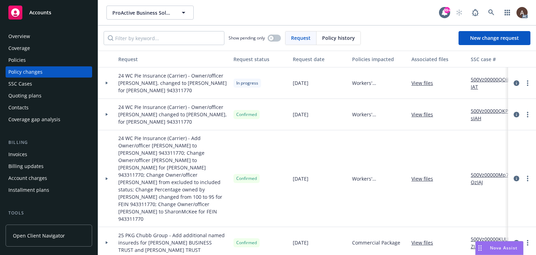
click at [106, 82] on icon at bounding box center [107, 83] width 2 height 3
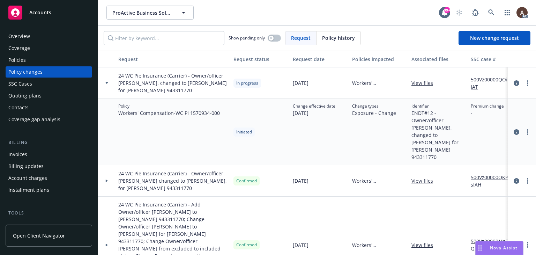
click at [485, 79] on link "500Vz00000QOiiTIAT" at bounding box center [494, 83] width 47 height 15
click at [106, 179] on icon at bounding box center [107, 180] width 2 height 3
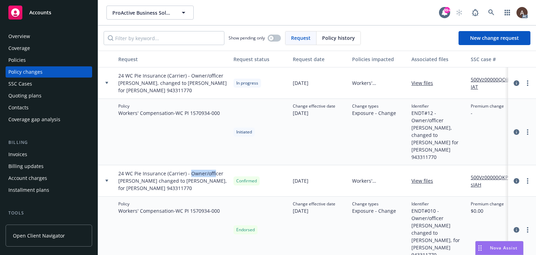
drag, startPoint x: 189, startPoint y: 160, endPoint x: 213, endPoint y: 160, distance: 24.8
click at [213, 170] on span "24 WC Pie Insurance (Carrier) - Owner/officer SharonMcKeeBusinessTrust changed …" at bounding box center [173, 181] width 110 height 22
drag, startPoint x: 118, startPoint y: 168, endPoint x: 218, endPoint y: 168, distance: 99.5
click at [218, 170] on span "24 WC Pie Insurance (Carrier) - Owner/officer SharonMcKeeBusinessTrust changed …" at bounding box center [173, 181] width 110 height 22
click at [167, 178] on div "24 WC Pie Insurance (Carrier) - Owner/officer SharonMcKeeBusinessTrust changed …" at bounding box center [173, 180] width 115 height 31
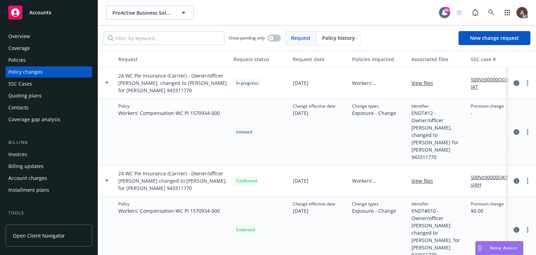
click at [485, 174] on link "500Vz00000QKPcsIAH" at bounding box center [494, 181] width 47 height 15
drag, startPoint x: 510, startPoint y: 83, endPoint x: 504, endPoint y: 83, distance: 5.6
click at [514, 83] on icon "circleInformation" at bounding box center [517, 83] width 6 height 6
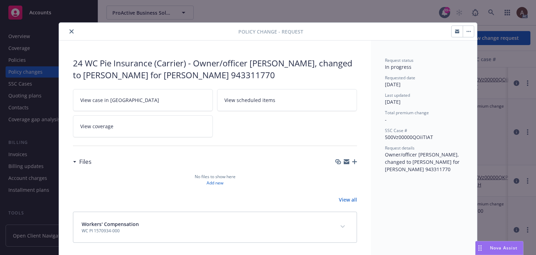
scroll to position [2, 0]
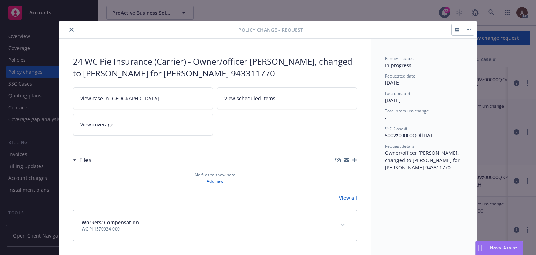
click at [69, 30] on icon "close" at bounding box center [71, 30] width 4 height 4
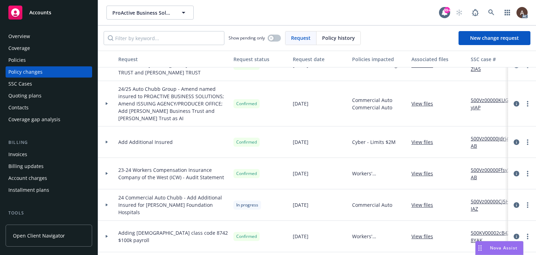
scroll to position [170, 0]
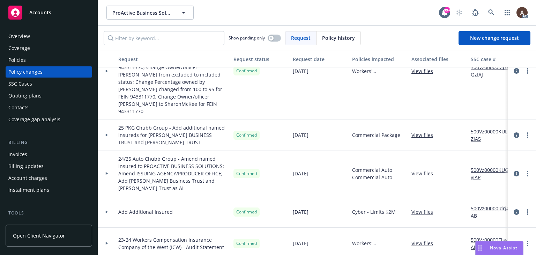
click at [102, 134] on div at bounding box center [107, 135] width 12 height 2
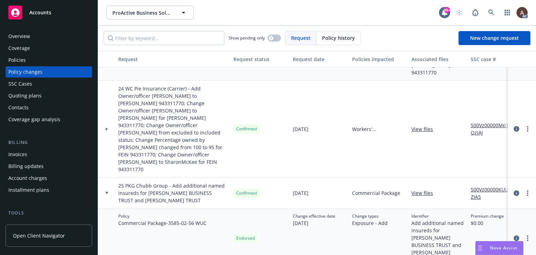
scroll to position [135, 0]
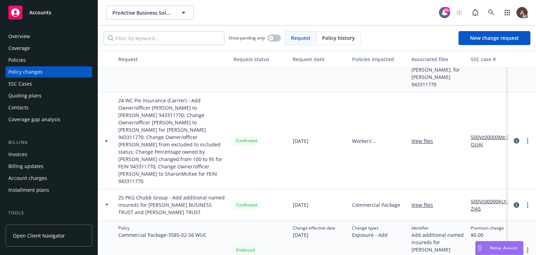
click at [108, 140] on icon at bounding box center [106, 141] width 3 height 2
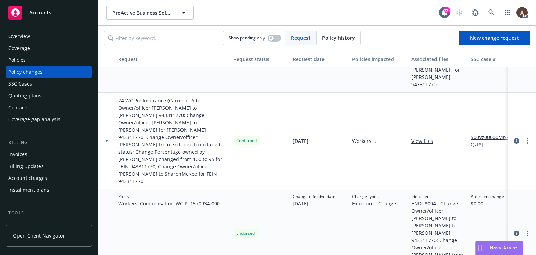
click at [189, 97] on span "24 WC Pie Insurance (Carrier) - Add Owner/officer Farahnaz to FEIN 943311770; C…" at bounding box center [173, 141] width 110 height 88
drag, startPoint x: 151, startPoint y: 102, endPoint x: 175, endPoint y: 102, distance: 23.4
click at [175, 102] on span "24 WC Pie Insurance (Carrier) - Add Owner/officer Farahnaz to FEIN 943311770; C…" at bounding box center [173, 141] width 110 height 88
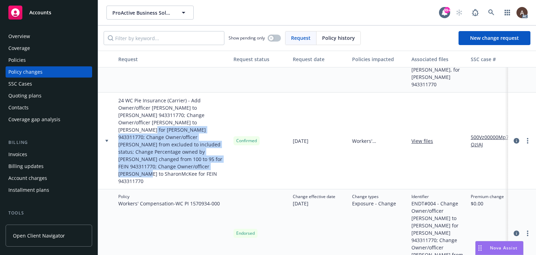
drag, startPoint x: 166, startPoint y: 116, endPoint x: 211, endPoint y: 155, distance: 59.7
click at [211, 155] on span "24 WC Pie Insurance (Carrier) - Add Owner/officer Farahnaz to FEIN 943311770; C…" at bounding box center [173, 141] width 110 height 88
click at [486, 133] on link "500Vz00000Mp7QzIAJ" at bounding box center [494, 140] width 47 height 15
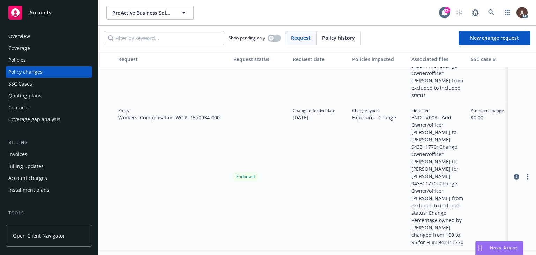
scroll to position [105, 0]
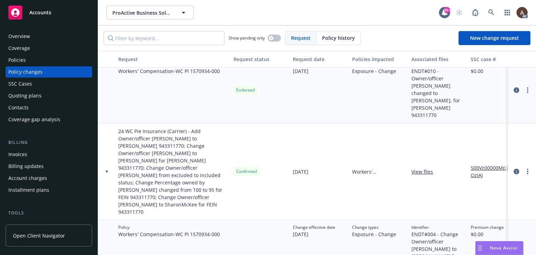
click at [485, 164] on link "500Vz00000Mp7QzIAJ" at bounding box center [494, 171] width 47 height 15
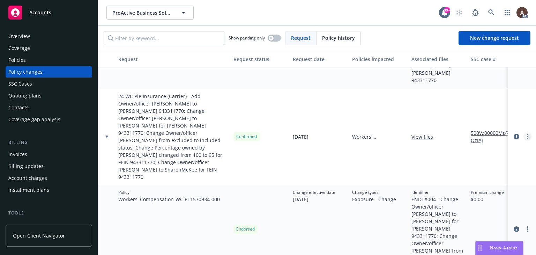
click at [527, 136] on circle "more" at bounding box center [527, 136] width 1 height 1
click at [354, 189] on span "Change types" at bounding box center [374, 192] width 44 height 6
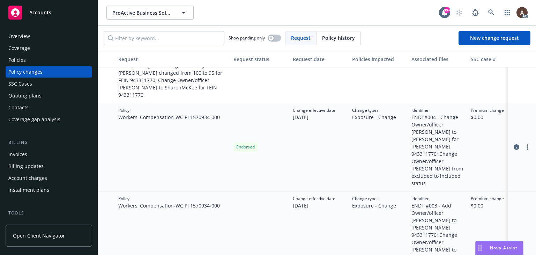
scroll to position [175, 0]
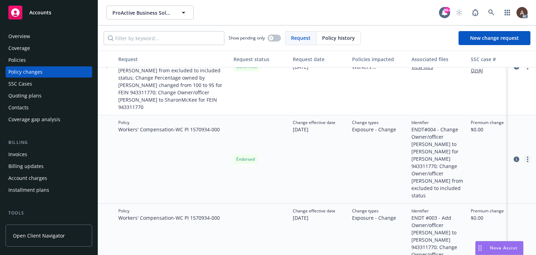
click at [527, 159] on circle "more" at bounding box center [527, 159] width 1 height 1
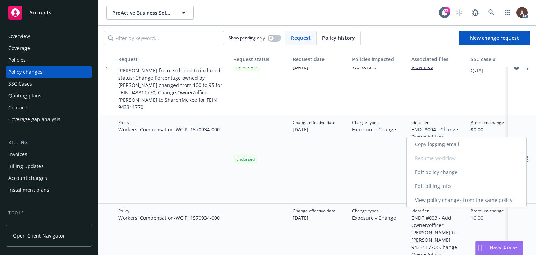
click at [443, 173] on link "Edit policy change" at bounding box center [467, 172] width 120 height 14
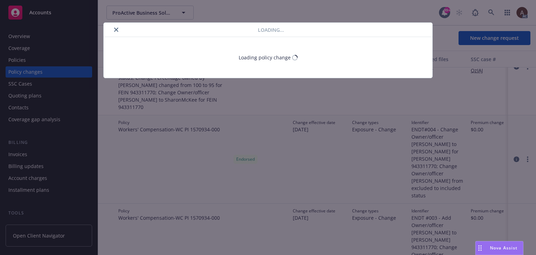
select select "ACCEPTED"
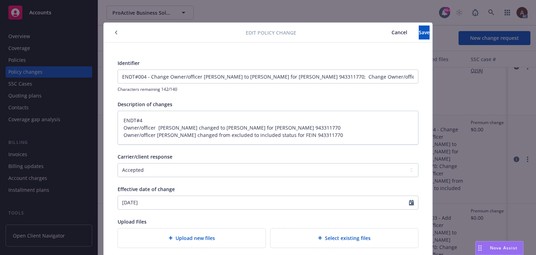
click at [392, 33] on span "Cancel" at bounding box center [400, 32] width 16 height 7
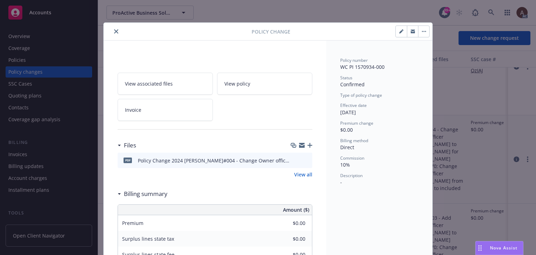
click at [114, 31] on icon "close" at bounding box center [116, 31] width 4 height 4
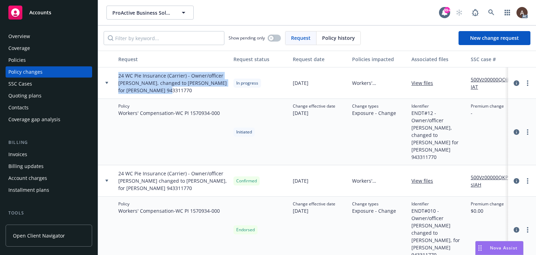
drag, startPoint x: 118, startPoint y: 76, endPoint x: 173, endPoint y: 88, distance: 56.2
click at [173, 88] on span "24 WC Pie Insurance (Carrier) - Owner/officer Sharon Meranda, changed to Sharon…" at bounding box center [173, 83] width 110 height 22
copy span "24 WC Pie Insurance (Carrier) - Owner/officer Sharon Meranda, changed to Sharon…"
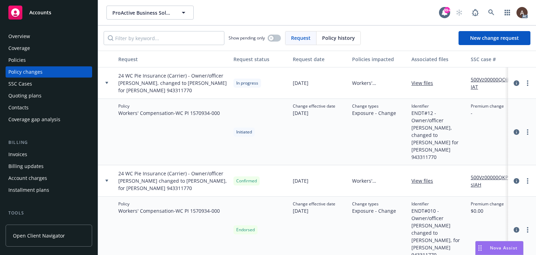
click at [476, 45] on div "Show pending only Request Policy history New change request" at bounding box center [317, 37] width 438 height 25
click at [476, 38] on span "New change request" at bounding box center [494, 38] width 49 height 7
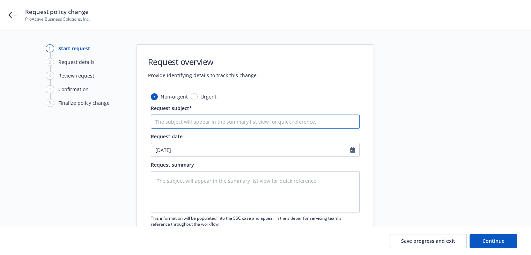
click at [188, 120] on input "Request subject*" at bounding box center [255, 122] width 209 height 14
paste input "24 WC Pie Insurance (Carrier) - Owner/officer Sharon Meranda, changed to Sharon…"
type textarea "x"
type input "24 WC Pie Insurance (Carrier) - Owner/officer Sharon Meranda, changed to Sharon…"
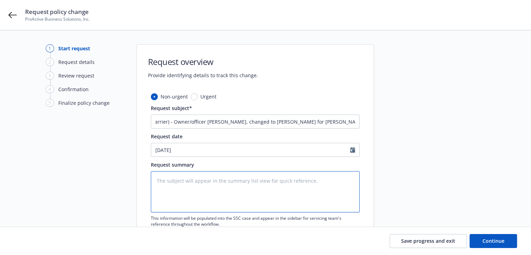
click at [179, 186] on textarea at bounding box center [255, 191] width 209 height 41
click at [243, 188] on textarea at bounding box center [255, 191] width 209 height 41
paste textarea "Owner/officer Sharon Meranda changed to Sharon for FEIN 943311770"
type textarea "Owner/officer Sharon Meranda changed to Sharon for FEIN 943311770"
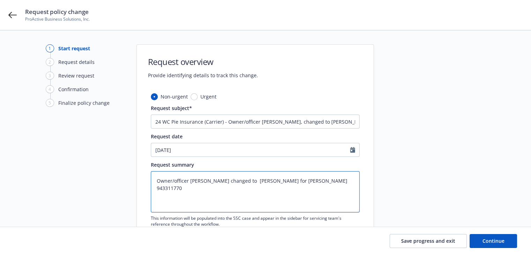
click at [157, 179] on textarea "Owner/officer Sharon Meranda changed to Sharon for FEIN 943311770" at bounding box center [255, 191] width 209 height 41
type textarea "x"
type textarea "EOwner/officer Sharon Meranda changed to Sharon for FEIN 943311770"
type textarea "x"
type textarea "ENOwner/officer Sharon Meranda changed to Sharon for FEIN 943311770"
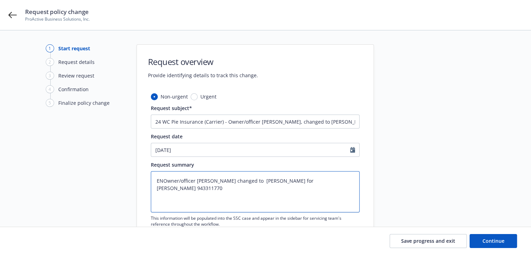
type textarea "x"
type textarea "ENDOwner/officer Sharon Meranda changed to Sharon for FEIN 943311770"
type textarea "x"
type textarea "ENDTOwner/officer Sharon Meranda changed to Sharon for FEIN 943311770"
type textarea "x"
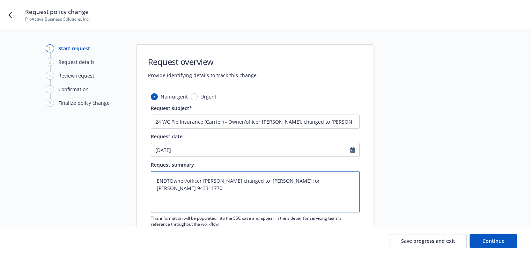
type textarea "ENDT#Owner/officer Sharon Meranda changed to Sharon for FEIN 943311770"
type textarea "x"
type textarea "ENDT#0Owner/officer Sharon Meranda changed to Sharon for FEIN 943311770"
type textarea "x"
type textarea "ENDT#00Owner/officer Sharon Meranda changed to Sharon for FEIN 943311770"
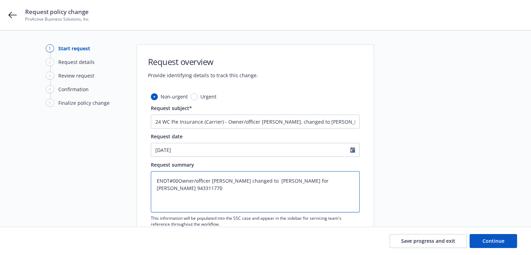
type textarea "x"
type textarea "ENDT#002Owner/officer Sharon Meranda changed to Sharon for FEIN 943311770"
type textarea "x"
type textarea "ENDT#002 Owner/officer Sharon Meranda changed to Sharon for FEIN 943311770"
type textarea "x"
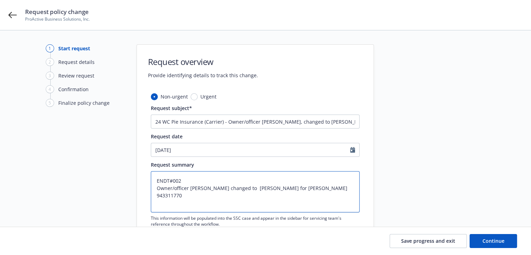
type textarea "ENDT#002 Owner/officer Sharon Meranda changed to Sharon for FEIN 943311770"
click at [157, 179] on textarea "ENDT#002 Owner/officer Sharon Meranda changed to Sharon for FEIN 943311770" at bounding box center [255, 191] width 209 height 41
paste textarea "Endorsement"
type textarea "x"
type textarea "Endorsement ENDT#002 Owner/officer Sharon Meranda changed to Sharon for FEIN 94…"
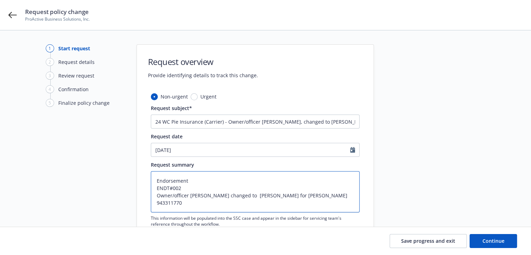
drag, startPoint x: 191, startPoint y: 178, endPoint x: 124, endPoint y: 177, distance: 67.8
click at [124, 177] on div "1 Start request 2 Request details 3 Review request 4 Confirmation 5 Finalize po…" at bounding box center [265, 152] width 514 height 217
type textarea "x"
type textarea "ENDT#002 Owner/officer Sharon Meranda changed to Sharon for FEIN 943311770"
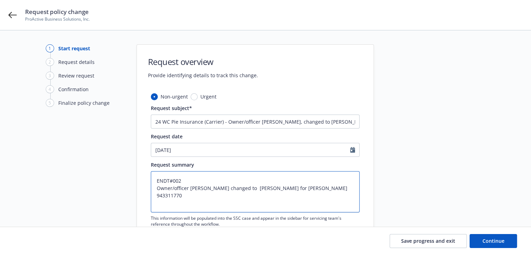
click at [189, 188] on textarea "ENDT#002 Owner/officer Sharon Meranda changed to Sharon for FEIN 943311770" at bounding box center [255, 191] width 209 height 41
type textarea "x"
type textarea "ENDT#002 Owner/officer Sharon Meranda changed to Sharon for FEIN 943311770"
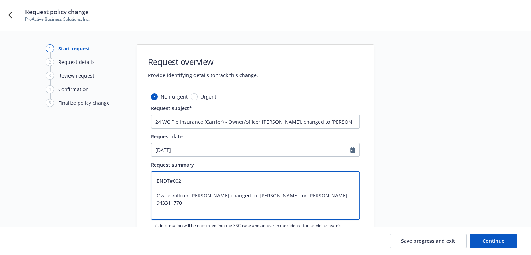
paste textarea "Endorsement"
type textarea "x"
type textarea "ENDT#002 Endorsement Owner/officer Sharon Meranda changed to Sharon for FEIN 94…"
click at [155, 186] on textarea "ENDT#002 Endorsement Owner/officer Sharon Meranda changed to Sharon for FEIN 94…" at bounding box center [255, 195] width 209 height 49
type textarea "x"
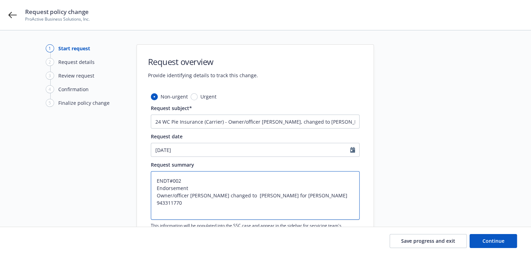
type textarea "ENDT#002 Endorsement Owner/officer Sharon Meranda changed to Sharon for FEIN 94…"
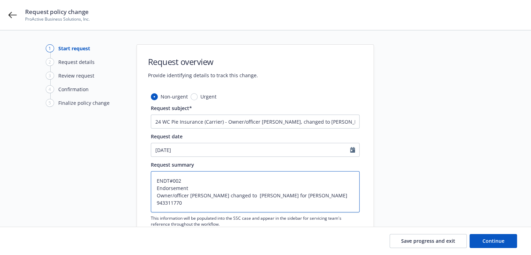
click at [198, 188] on textarea "ENDT#002 Endorsement Owner/officer Sharon Meranda changed to Sharon for FEIN 94…" at bounding box center [255, 191] width 209 height 41
type textarea "x"
type textarea "ENDT#002 Endorsement Owner/officer Sharon Meranda changed to Sharon for FEIN 94…"
type textarea "x"
type textarea "ENDT#002 Endorsement E Owner/officer Sharon Meranda changed to Sharon for FEIN …"
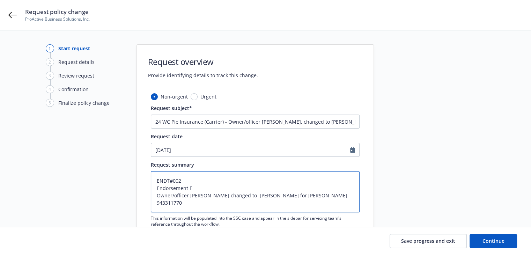
type textarea "x"
type textarea "ENDT#002 Endorsement Ef Owner/officer Sharon Meranda changed to Sharon for FEIN…"
type textarea "x"
type textarea "ENDT#002 Endorsement Eff Owner/officer Sharon Meranda changed to Sharon for FEI…"
type textarea "x"
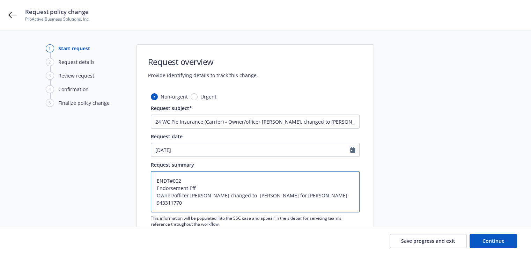
type textarea "ENDT#002 Endorsement Effe Owner/officer Sharon Meranda changed to Sharon for FE…"
type textarea "x"
type textarea "ENDT#002 Endorsement Effec Owner/officer Sharon Meranda changed to Sharon for F…"
type textarea "x"
type textarea "ENDT#002 Endorsement Effect Owner/officer Sharon Meranda changed to Sharon for …"
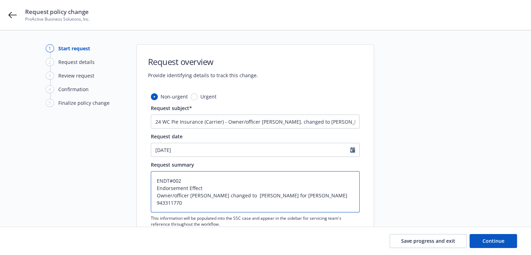
type textarea "x"
type textarea "ENDT#002 Endorsement Effecti Owner/officer Sharon Meranda changed to Sharon for…"
type textarea "x"
type textarea "ENDT#002 Endorsement Effectiv Owner/officer Sharon Meranda changed to Sharon fo…"
type textarea "x"
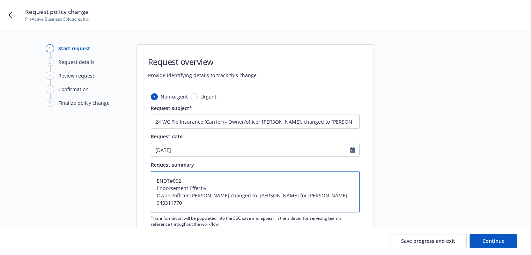
type textarea "ENDT#002 Endorsement Effective Owner/officer Sharon Meranda changed to Sharon f…"
type textarea "x"
type textarea "ENDT#002 Endorsement Effective Owner/officer Sharon Meranda changed to Sharon f…"
type textarea "x"
type textarea "ENDT#002 Endorsement Effective d Owner/officer Sharon Meranda changed to Sharon…"
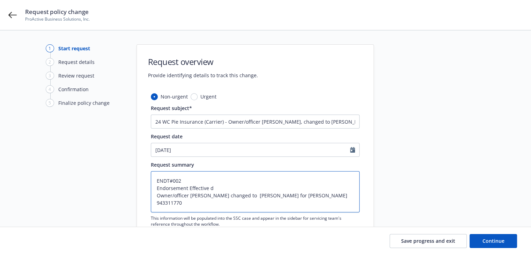
type textarea "x"
type textarea "ENDT#002 Endorsement Effective da Owner/officer Sharon Meranda changed to Sharo…"
type textarea "x"
type textarea "ENDT#002 Endorsement Effective dat Owner/officer Sharon Meranda changed to Shar…"
type textarea "x"
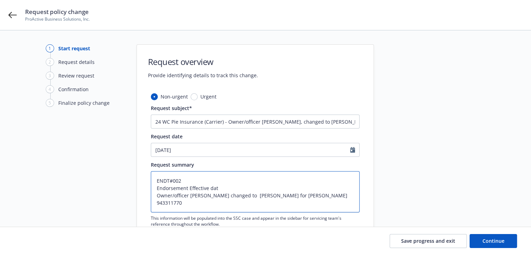
type textarea "ENDT#002 Endorsement Effective date Owner/officer Sharon Meranda changed to Sha…"
type textarea "x"
type textarea "ENDT#002 Endorsement Effective date Owner/officer Sharon Meranda changed to Sha…"
type textarea "x"
type textarea "ENDT#002 Endorsement Effective date 9 Owner/officer Sharon Meranda changed to S…"
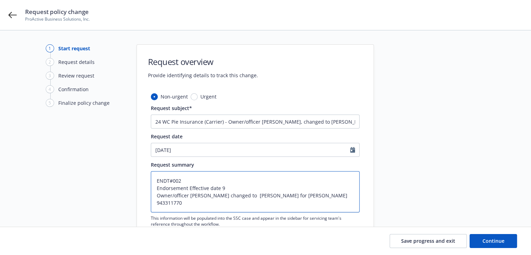
type textarea "x"
type textarea "ENDT#002 Endorsement Effective date 9/ Owner/officer Sharon Meranda changed to …"
type textarea "x"
type textarea "ENDT#002 Endorsement Effective date 9/1 Owner/officer Sharon Meranda changed to…"
type textarea "x"
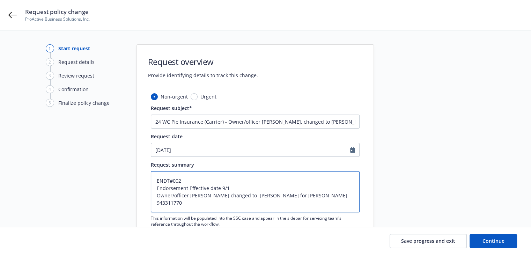
type textarea "ENDT#002 Endorsement Effective date 9/1/ Owner/officer Sharon Meranda changed t…"
type textarea "x"
type textarea "ENDT#002 Endorsement Effective date 9/1/2 Owner/officer Sharon Meranda changed …"
type textarea "x"
type textarea "ENDT#002 Endorsement Effective date 9/1/20 Owner/officer Sharon Meranda changed…"
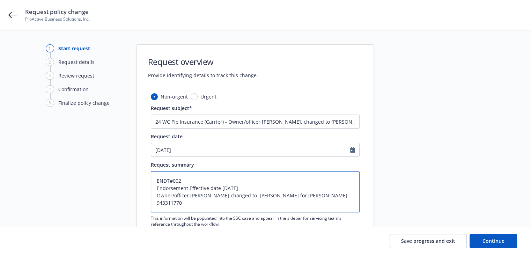
type textarea "x"
type textarea "ENDT#002 Endorsement Effective date 9/1/202 Owner/officer Sharon Meranda change…"
type textarea "x"
drag, startPoint x: 155, startPoint y: 197, endPoint x: 327, endPoint y: 196, distance: 171.8
click at [327, 196] on textarea "ENDT#002 Endorsement Effective date 9/1/2024 Owner/officer Sharon Meranda chang…" at bounding box center [255, 191] width 209 height 41
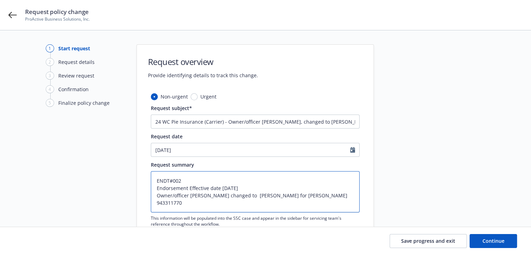
type textarea "ENDT#002 Endorsement Effective date 9/1/2024 Owner/officer Sharon Meranda chang…"
drag, startPoint x: 227, startPoint y: 120, endPoint x: 443, endPoint y: 124, distance: 215.8
click at [443, 124] on div "1 Start request 2 Request details 3 Review request 4 Confirmation 5 Finalize po…" at bounding box center [265, 152] width 514 height 217
paste input "changed to Sharon"
type textarea "x"
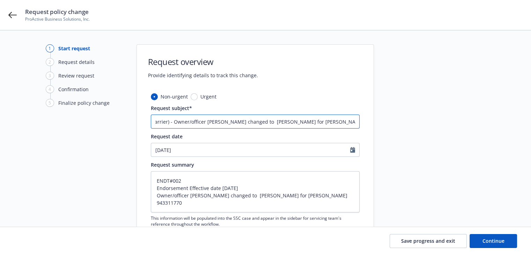
scroll to position [0, 33]
type input "24 WC Pie Insurance (Carrier) - Owner/officer Sharon Meranda changed to Sharon …"
click at [328, 193] on textarea "ENDT#002 Endorsement Effective date 9/1/2024 Owner/officer Sharon Meranda chang…" at bounding box center [255, 191] width 209 height 41
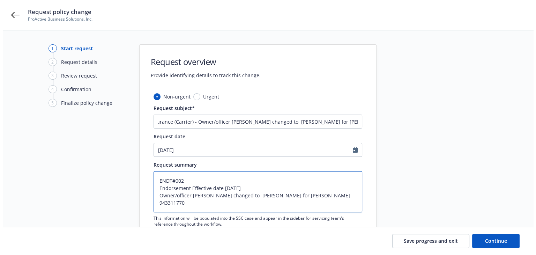
scroll to position [0, 0]
click at [482, 243] on button "Continue" at bounding box center [493, 241] width 47 height 14
type textarea "x"
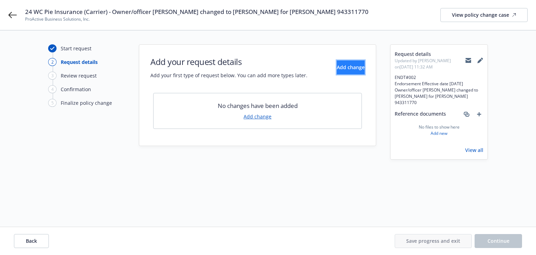
click at [337, 69] on span "Add change" at bounding box center [351, 67] width 28 height 7
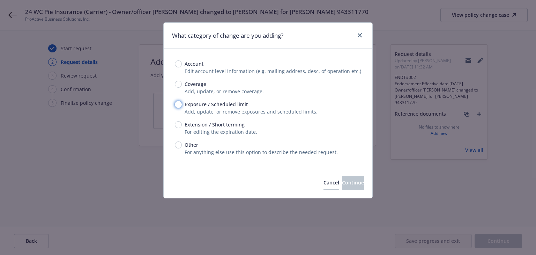
click at [178, 102] on input "Exposure / Scheduled limit" at bounding box center [178, 104] width 7 height 7
radio input "true"
click at [342, 183] on span "Continue" at bounding box center [353, 182] width 22 height 7
type textarea "x"
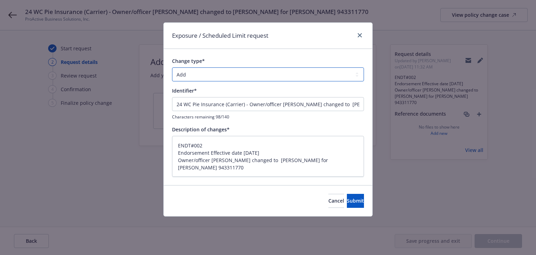
click at [203, 76] on select "Add Audit Change Remove" at bounding box center [268, 74] width 192 height 14
select select "CHANGE"
click at [172, 67] on select "Add Audit Change Remove" at bounding box center [268, 74] width 192 height 14
drag, startPoint x: 244, startPoint y: 105, endPoint x: -61, endPoint y: 107, distance: 304.5
click at [0, 107] on html "24 WC Pie Insurance (Carrier) - Owner/officer Sharon Meranda changed to Sharon …" at bounding box center [268, 127] width 536 height 255
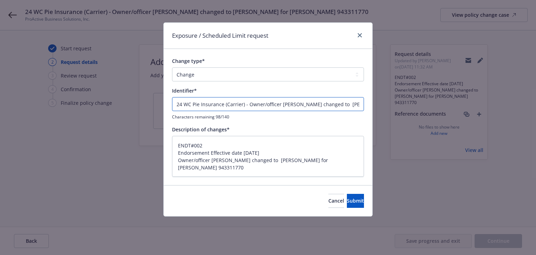
type textarea "x"
type input "- Owner/officer Sharon Meranda changed to Sharon for FEIN 943311770"
type textarea "x"
type input "E- Owner/officer Sharon Meranda changed to Sharon for FEIN 943311770"
type textarea "x"
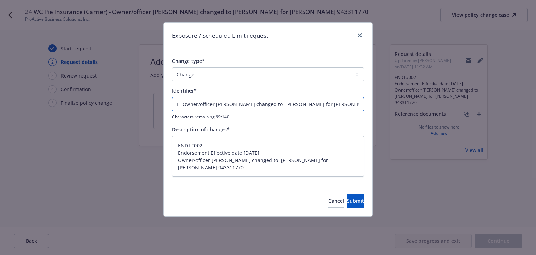
type input "EN- Owner/officer Sharon Meranda changed to Sharon for FEIN 943311770"
type textarea "x"
type input "END- Owner/officer Sharon Meranda changed to Sharon for FEIN 943311770"
type textarea "x"
type input "ENDT- Owner/officer Sharon Meranda changed to Sharon for FEIN 943311770"
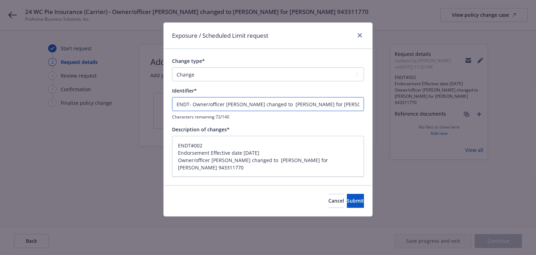
type textarea "x"
type input "ENDT#- Owner/officer Sharon Meranda changed to Sharon for FEIN 943311770"
type textarea "x"
type input "ENDT#0- Owner/officer Sharon Meranda changed to Sharon for FEIN 943311770"
type textarea "x"
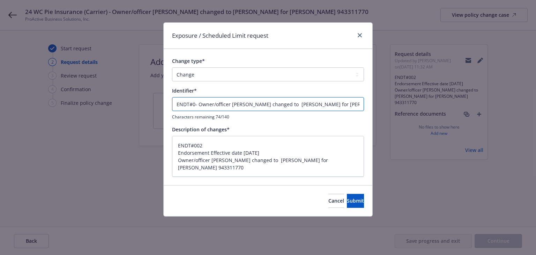
type input "ENDT#00- Owner/officer Sharon Meranda changed to Sharon for FEIN 943311770"
type textarea "x"
type input "ENDT#002- Owner/officer Sharon Meranda changed to Sharon for FEIN 943311770"
type textarea "x"
type input "ENDT#002 - Owner/officer Sharon Meranda changed to Sharon for FEIN 943311770"
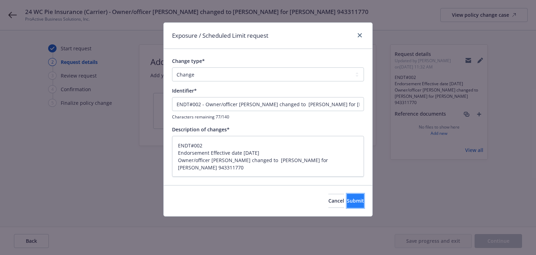
click at [347, 200] on span "Submit" at bounding box center [355, 200] width 17 height 7
type textarea "x"
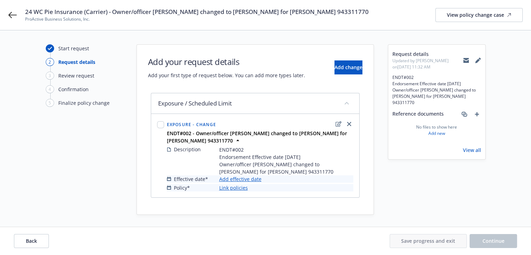
click at [241, 179] on link "Add effective date" at bounding box center [240, 178] width 42 height 7
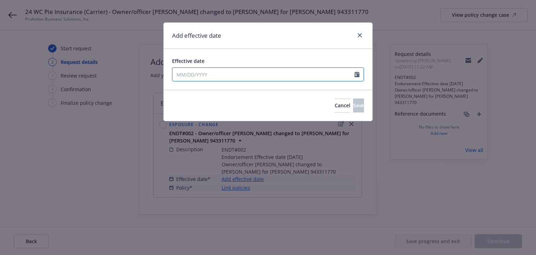
click at [252, 79] on input "Effective date" at bounding box center [263, 74] width 182 height 13
select select "8"
type input "09/01/2024"
click at [282, 39] on div "Add effective date" at bounding box center [268, 36] width 209 height 26
click at [353, 103] on span "Save" at bounding box center [358, 105] width 11 height 7
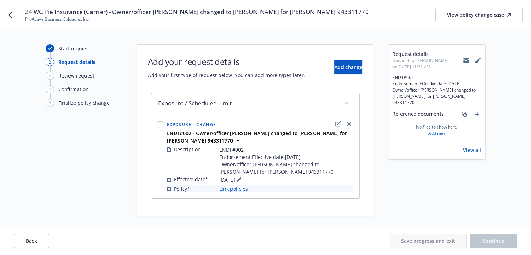
click at [234, 189] on link "Link policies" at bounding box center [233, 188] width 29 height 7
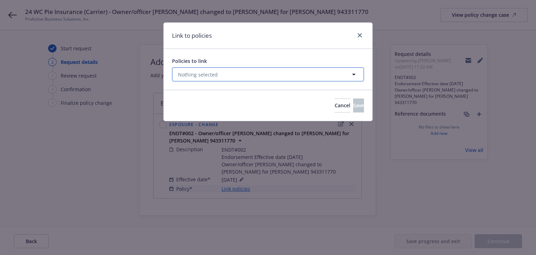
click at [277, 74] on button "Nothing selected" at bounding box center [268, 74] width 192 height 14
select select "ACTIVE"
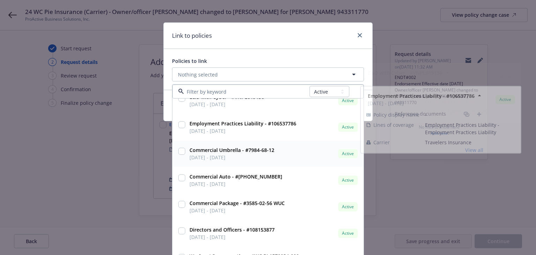
scroll to position [18, 0]
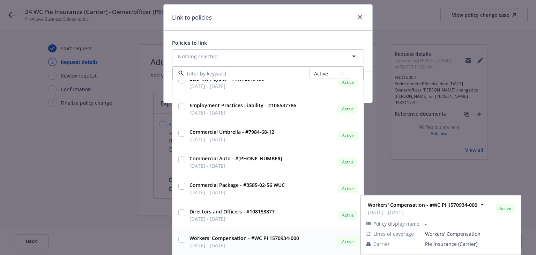
click at [286, 242] on span "09/01/2024 - 09/01/2025" at bounding box center [245, 245] width 110 height 7
checkbox input "true"
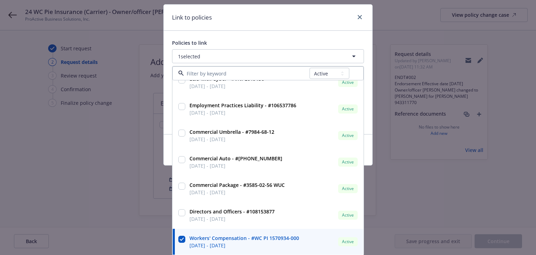
click at [291, 15] on div "Link to policies" at bounding box center [268, 18] width 209 height 26
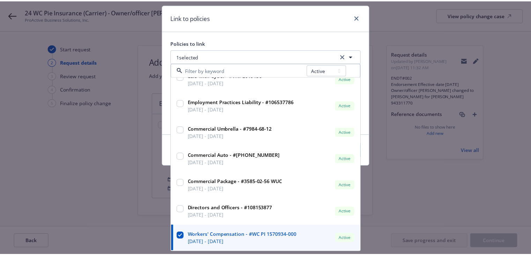
scroll to position [0, 0]
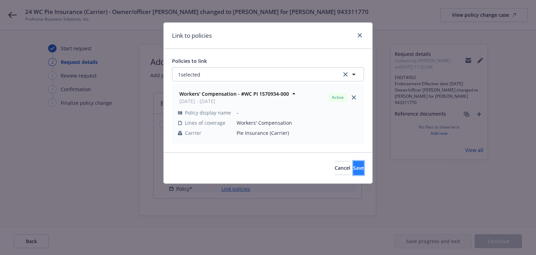
click at [353, 164] on button "Save" at bounding box center [358, 168] width 11 height 14
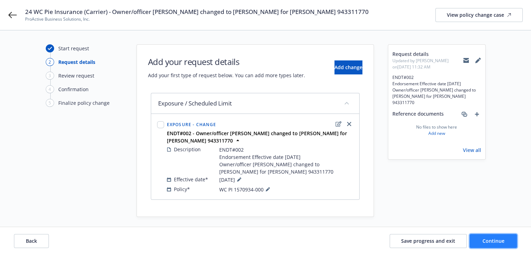
click at [485, 242] on span "Continue" at bounding box center [494, 240] width 22 height 7
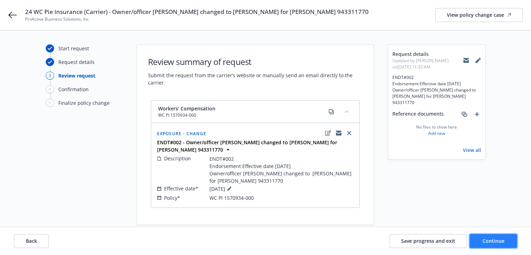
click at [485, 242] on span "Continue" at bounding box center [494, 240] width 22 height 7
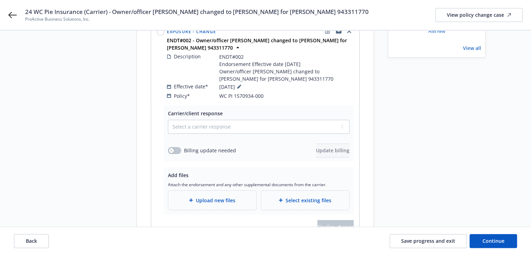
scroll to position [138, 0]
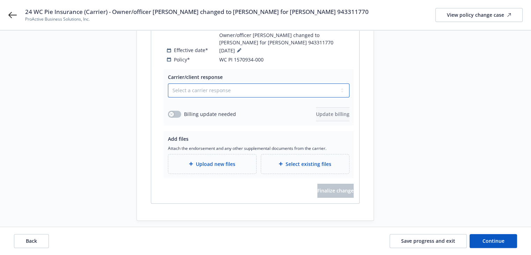
drag, startPoint x: 185, startPoint y: 82, endPoint x: 185, endPoint y: 88, distance: 6.3
click at [185, 83] on select "Select a carrier response Accepted Accepted with revision No endorsement needed…" at bounding box center [259, 90] width 182 height 14
select select "ACCEPTED"
click at [168, 83] on select "Select a carrier response Accepted Accepted with revision No endorsement needed…" at bounding box center [259, 90] width 182 height 14
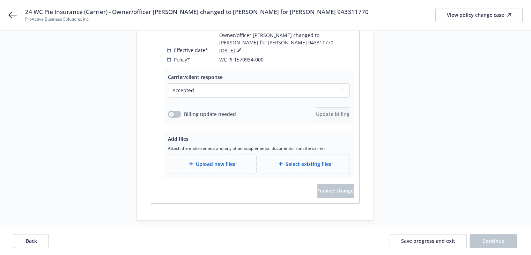
click at [198, 160] on span "Upload new files" at bounding box center [215, 163] width 39 height 7
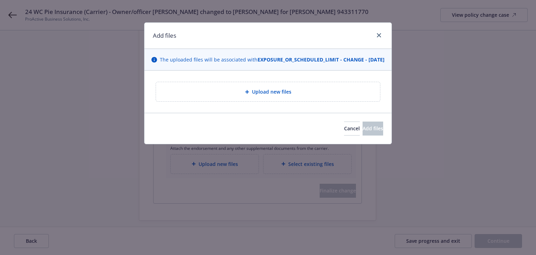
click at [249, 93] on div "Upload new files" at bounding box center [268, 91] width 224 height 19
click at [377, 34] on icon "close" at bounding box center [379, 35] width 4 height 4
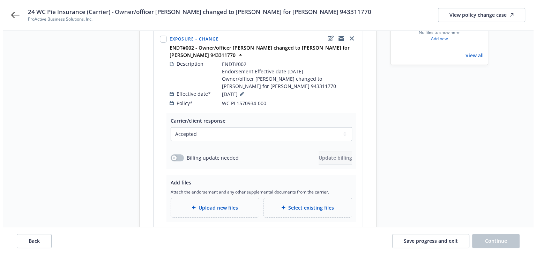
scroll to position [68, 0]
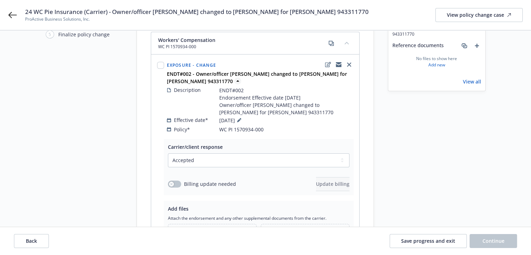
click at [167, 71] on strong "ENDT#002 - Owner/officer Sharon Meranda changed to Sharon for FEIN 943311770" at bounding box center [257, 78] width 180 height 14
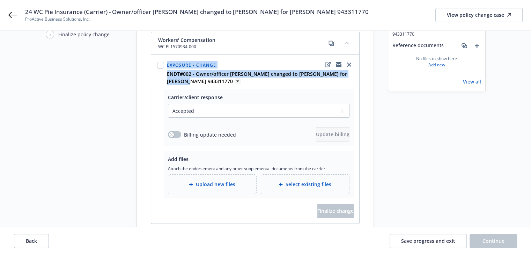
drag, startPoint x: 165, startPoint y: 66, endPoint x: 190, endPoint y: 72, distance: 25.6
click at [191, 72] on div "Exposure - Change ENDT#002 - Owner/officer Sharon Meranda changed to Sharon for…" at bounding box center [255, 72] width 199 height 26
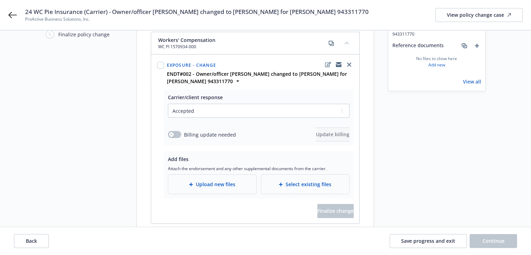
click at [90, 87] on div "Start request Request details Review request 4 Confirmation 5 Finalize policy c…" at bounding box center [84, 108] width 77 height 265
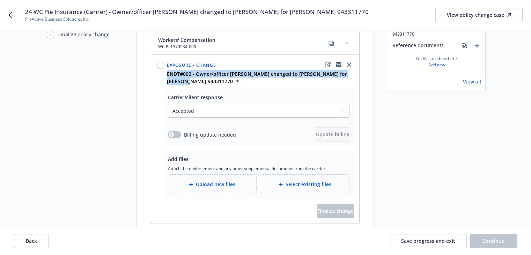
drag, startPoint x: 166, startPoint y: 67, endPoint x: 191, endPoint y: 73, distance: 26.4
click at [191, 73] on div "ENDT#002 - Owner/officer Sharon Meranda changed to Sharon for FEIN 943311770" at bounding box center [260, 77] width 189 height 15
copy strong "ENDT#002 - Owner/officer Sharon Meranda changed to Sharon for FEIN 943311770"
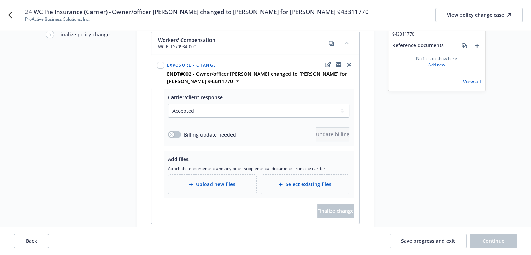
click at [232, 181] on span "Upload new files" at bounding box center [215, 184] width 39 height 7
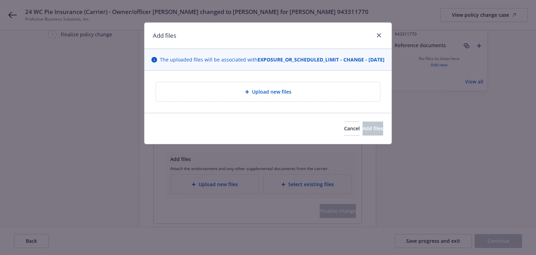
click at [236, 96] on div "Upload new files" at bounding box center [268, 92] width 213 height 8
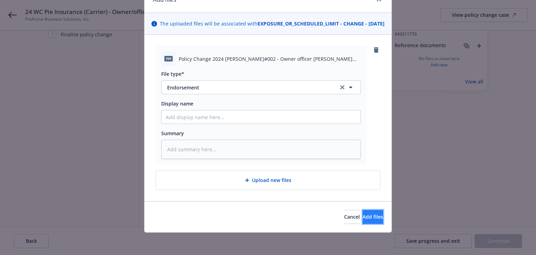
click at [363, 216] on span "Add files" at bounding box center [373, 216] width 21 height 7
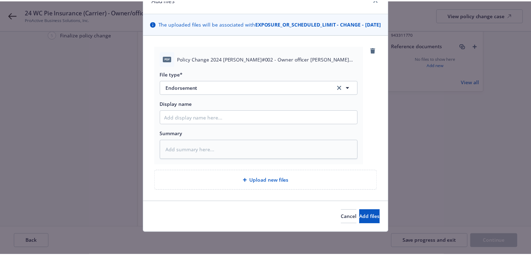
scroll to position [17, 0]
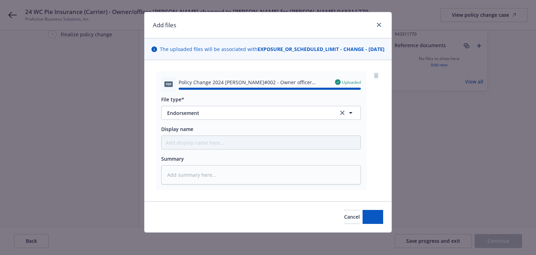
type textarea "x"
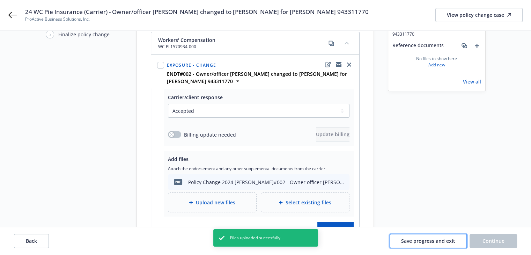
click at [425, 240] on span "Save progress and exit" at bounding box center [428, 240] width 54 height 7
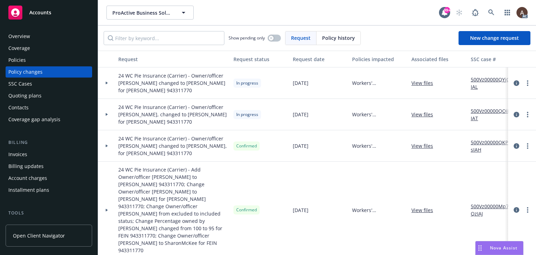
click at [107, 113] on icon at bounding box center [106, 114] width 3 height 2
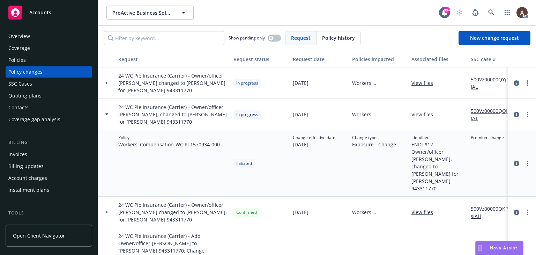
drag, startPoint x: 108, startPoint y: 82, endPoint x: 113, endPoint y: 82, distance: 4.9
click at [109, 82] on div at bounding box center [107, 83] width 12 height 2
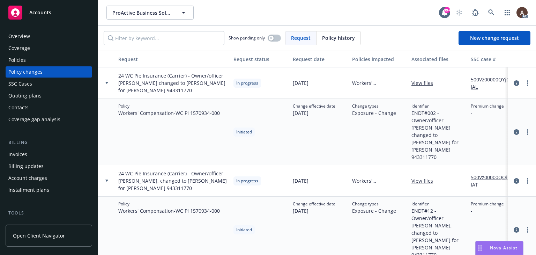
click at [485, 81] on link "500Vz00000QYjOlIAL" at bounding box center [494, 83] width 47 height 15
click at [524, 81] on link "more" at bounding box center [528, 83] width 8 height 8
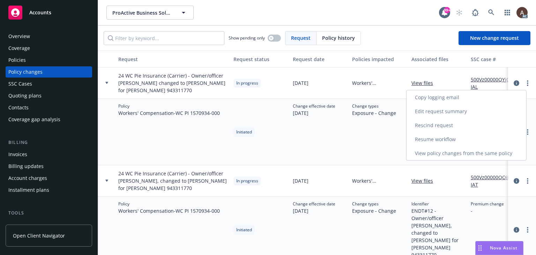
click at [440, 139] on link "Resume workflow" at bounding box center [467, 139] width 120 height 14
select select "ACCEPTED"
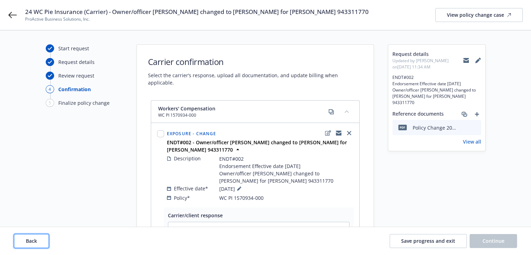
click at [39, 242] on button "Back" at bounding box center [31, 241] width 35 height 14
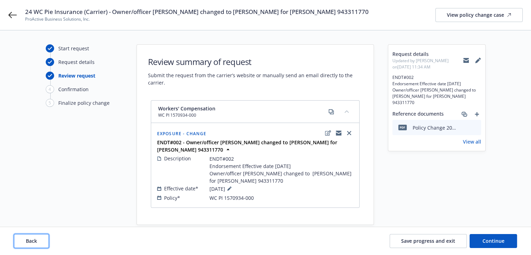
click at [39, 242] on button "Back" at bounding box center [31, 241] width 35 height 14
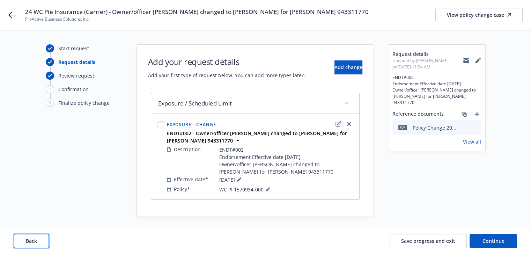
click at [39, 242] on button "Back" at bounding box center [31, 241] width 35 height 14
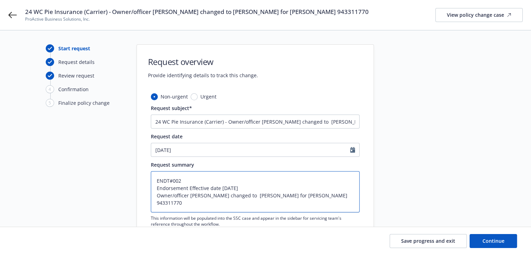
click at [328, 197] on textarea "ENDT#002 Endorsement Effective date 9/1/2024 Owner/officer Sharon Meranda chang…" at bounding box center [255, 191] width 209 height 41
type textarea "x"
type textarea "ENDT#002 Endorsement Effective date 9/1/2024 Owner/officer Sharon Meranda chang…"
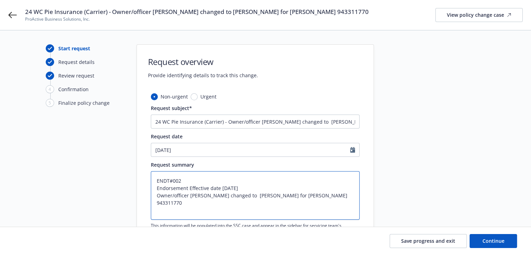
type textarea "x"
type textarea "ENDT#002 Endorsement Effective date 9/1/2024 Owner/officer Sharon Meranda chang…"
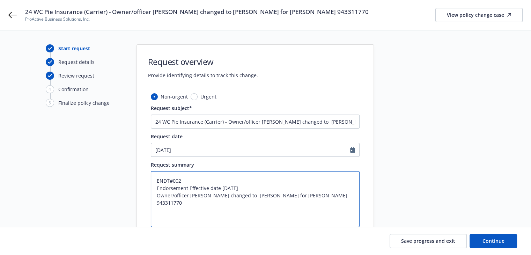
paste textarea "ENDT#3 Owner/officer Farahnaz added to FEIN 943311770 Owner/officer Sharon chan…"
type textarea "x"
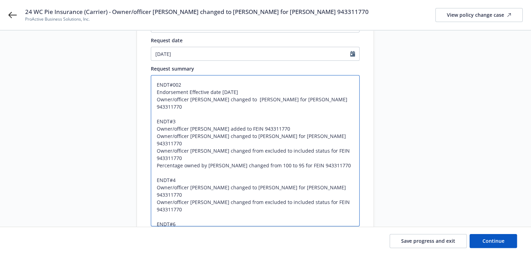
scroll to position [124, 0]
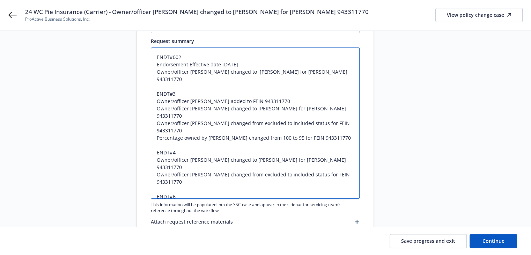
type textarea "ENDT#002 Endorsement Effective date 9/1/2024 Owner/officer Sharon Meranda chang…"
drag, startPoint x: 243, startPoint y: 63, endPoint x: 156, endPoint y: 66, distance: 86.7
click at [156, 66] on textarea "ENDT#002 Endorsement Effective date 9/1/2024 Owner/officer Sharon Meranda chang…" at bounding box center [255, 122] width 209 height 151
click at [180, 87] on textarea "ENDT#002 Endorsement Effective date 9/1/2024 Owner/officer Sharon Meranda chang…" at bounding box center [255, 122] width 209 height 151
type textarea "x"
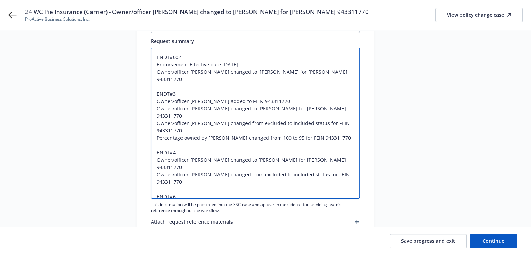
type textarea "ENDT#002 Endorsement Effective date 9/1/2024 Owner/officer Sharon Meranda chang…"
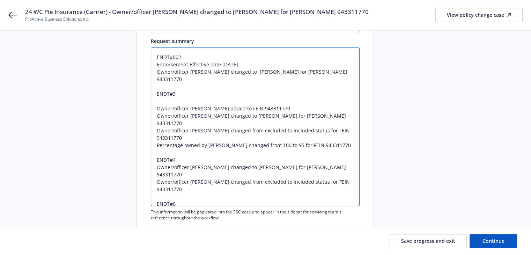
paste textarea "Endorsement Effective date 9/1/2024"
type textarea "x"
type textarea "ENDT#002 Endorsement Effective date 9/1/2024 Owner/officer Sharon Meranda chang…"
drag, startPoint x: 221, startPoint y: 93, endPoint x: 243, endPoint y: 94, distance: 22.3
click at [243, 94] on textarea "ENDT#002 Endorsement Effective date 9/1/2024 Owner/officer Sharon Meranda chang…" at bounding box center [255, 126] width 209 height 159
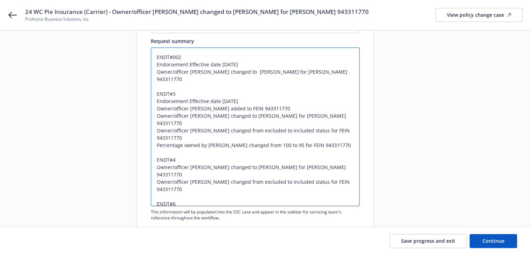
type textarea "x"
type textarea "ENDT#002 Endorsement Effective date 9/1/2024 Owner/officer Sharon Meranda chang…"
type textarea "x"
type textarea "ENDT#002 Endorsement Effective date 9/1/2024 Owner/officer Sharon Meranda chang…"
type textarea "x"
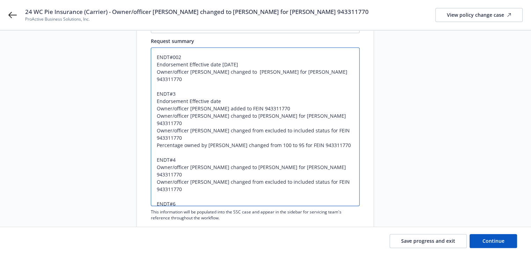
type textarea "ENDT#002 Endorsement Effective date 9/1/2024 Owner/officer Sharon Meranda chang…"
type textarea "x"
type textarea "ENDT#002 Endorsement Effective date 9/1/2024 Owner/officer Sharon Meranda chang…"
type textarea "x"
type textarea "ENDT#002 Endorsement Effective date 9/1/2024 Owner/officer Sharon Meranda chang…"
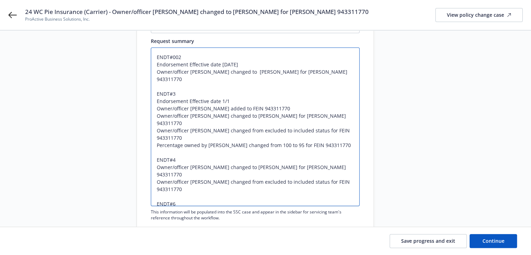
type textarea "x"
type textarea "ENDT#002 Endorsement Effective date 9/1/2024 Owner/officer Sharon Meranda chang…"
type textarea "x"
type textarea "ENDT#002 Endorsement Effective date 9/1/2024 Owner/officer Sharon Meranda chang…"
type textarea "x"
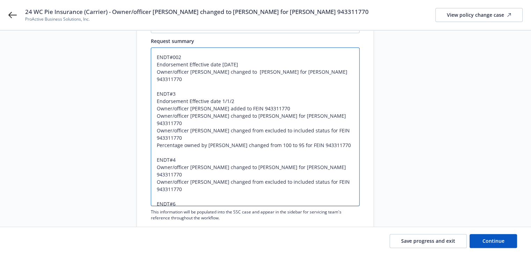
type textarea "ENDT#002 Endorsement Effective date 9/1/2024 Owner/officer Sharon Meranda chang…"
type textarea "x"
type textarea "ENDT#002 Endorsement Effective date 9/1/2024 Owner/officer Sharon Meranda chang…"
type textarea "x"
type textarea "ENDT#002 Endorsement Effective date 9/1/2024 Owner/officer Sharon Meranda chang…"
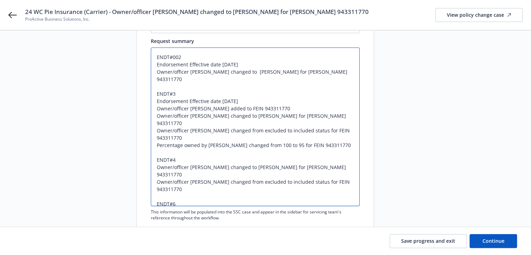
drag, startPoint x: 157, startPoint y: 64, endPoint x: 243, endPoint y: 61, distance: 85.9
click at [243, 61] on textarea "ENDT#002 Endorsement Effective date 9/1/2024 Owner/officer Sharon Meranda chang…" at bounding box center [255, 126] width 209 height 159
click at [182, 145] on textarea "ENDT#002 Endorsement Effective date 9/1/2024 Owner/officer Sharon Meranda chang…" at bounding box center [255, 126] width 209 height 159
type textarea "x"
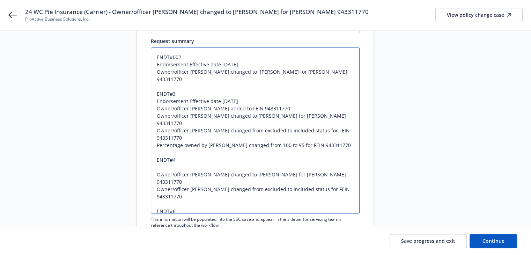
paste textarea "Endorsement Effective date 9/1/2024"
type textarea "ENDT#002 Endorsement Effective date 9/1/2024 Owner/officer Sharon Meranda chang…"
click at [172, 86] on textarea "ENDT#002 Endorsement Effective date 9/1/2024 Owner/officer Sharon Meranda chang…" at bounding box center [255, 130] width 209 height 166
type textarea "x"
type textarea "ENDT#002 Endorsement Effective date 9/1/2024 Owner/officer Sharon Meranda chang…"
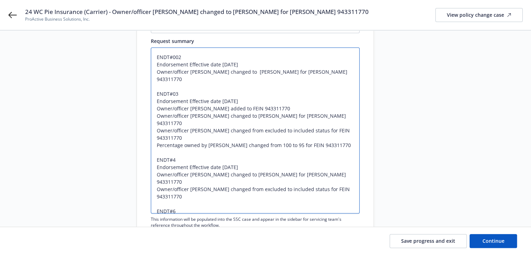
type textarea "x"
type textarea "ENDT#002 Endorsement Effective date 9/1/2024 Owner/officer Sharon Meranda chang…"
click at [172, 144] on textarea "ENDT#002 Endorsement Effective date 9/1/2024 Owner/officer Sharon Meranda chang…" at bounding box center [255, 130] width 209 height 166
type textarea "x"
type textarea "ENDT#002 Endorsement Effective date 9/1/2024 Owner/officer Sharon Meranda chang…"
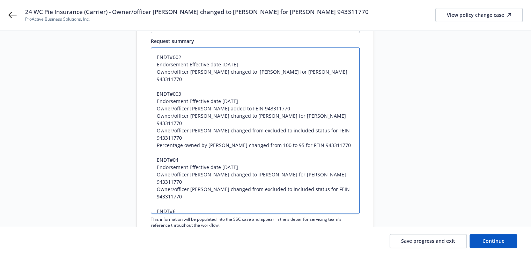
type textarea "x"
click at [196, 145] on textarea "ENDT#002 Endorsement Effective date 9/1/2024 Owner/officer Sharon Meranda chang…" at bounding box center [255, 130] width 209 height 166
click at [189, 175] on textarea "ENDT#002 Endorsement Effective date 9/1/2024 Owner/officer Sharon Meranda chang…" at bounding box center [255, 130] width 209 height 166
type textarea "ENDT#002 Endorsement Effective date 9/1/2024 Owner/officer Sharon Meranda chang…"
click at [173, 190] on textarea "ENDT#002 Endorsement Effective date 9/1/2024 Owner/officer Sharon Meranda chang…" at bounding box center [255, 130] width 209 height 166
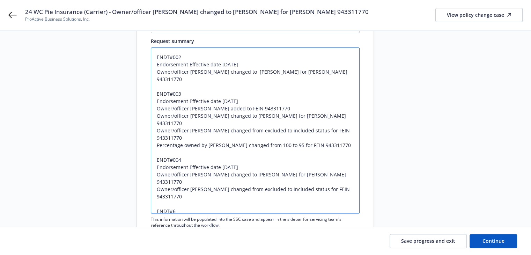
type textarea "x"
type textarea "ENDT#002 Endorsement Effective date 9/1/2024 Owner/officer Sharon Meranda chang…"
type textarea "x"
type textarea "ENDT#002 Endorsement Effective date 9/1/2024 Owner/officer Sharon Meranda chang…"
click at [183, 191] on textarea "ENDT#002 Endorsement Effective date 9/1/2024 Owner/officer Sharon Meranda chang…" at bounding box center [255, 130] width 209 height 166
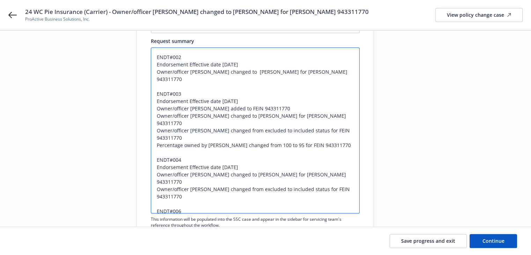
type textarea "x"
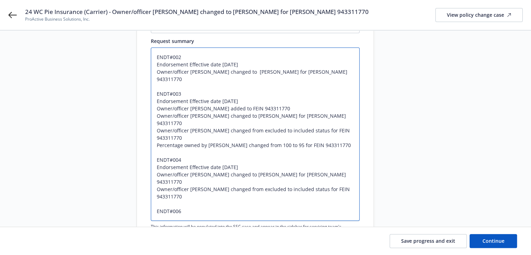
drag, startPoint x: 241, startPoint y: 151, endPoint x: 157, endPoint y: 154, distance: 83.8
click at [157, 154] on textarea "ENDT#002 Endorsement Effective date 9/1/2024 Owner/officer Sharon Meranda chang…" at bounding box center [255, 133] width 209 height 173
click at [160, 196] on textarea "ENDT#002 Endorsement Effective date 9/1/2024 Owner/officer Sharon Meranda chang…" at bounding box center [255, 133] width 209 height 173
paste textarea "Endorsement Effective date 9/1/2024"
type textarea "ENDT#002 Endorsement Effective date 9/1/2024 Owner/officer Sharon Meranda chang…"
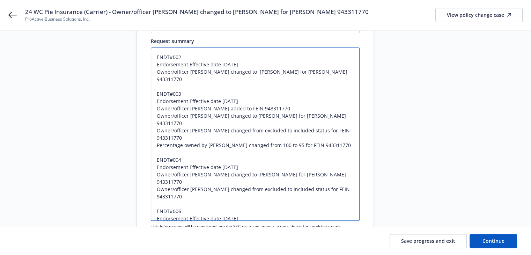
type textarea "x"
drag, startPoint x: 165, startPoint y: 161, endPoint x: 271, endPoint y: 160, distance: 105.5
click at [271, 160] on textarea "ENDT#002 Endorsement Effective date 9/1/2024 Owner/officer Sharon Meranda chang…" at bounding box center [255, 133] width 209 height 173
drag, startPoint x: 191, startPoint y: 167, endPoint x: 264, endPoint y: 165, distance: 72.3
click at [264, 165] on textarea "ENDT#002 Endorsement Effective date 9/1/2024 Owner/officer Sharon Meranda chang…" at bounding box center [255, 133] width 209 height 173
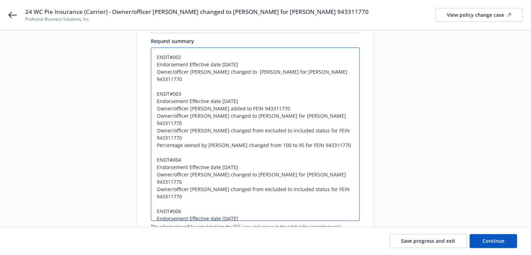
click at [332, 206] on textarea "ENDT#002 Endorsement Effective date 9/1/2024 Owner/officer Sharon Meranda chang…" at bounding box center [255, 133] width 209 height 173
type textarea "ENDT#002 Endorsement Effective date 9/1/2024 Owner/officer Sharon Meranda chang…"
type textarea "x"
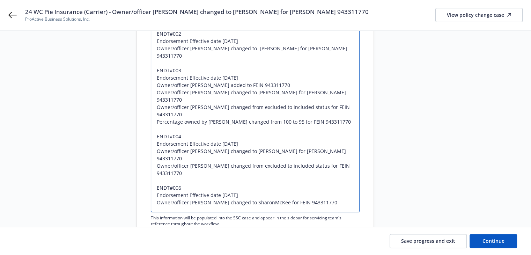
scroll to position [159, 0]
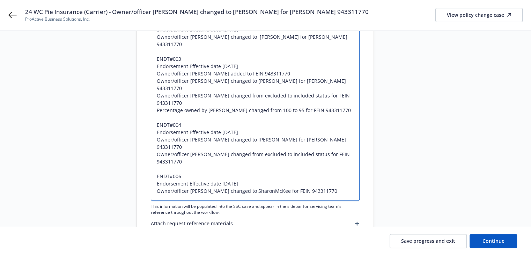
type textarea "ENDT#002 Endorsement Effective date 9/1/2024 Owner/officer Sharon Meranda chang…"
click at [205, 90] on textarea "ENDT#002 Endorsement Effective date 9/1/2024 Owner/officer Sharon Meranda chang…" at bounding box center [255, 107] width 209 height 188
click at [183, 127] on textarea "ENDT#002 Endorsement Effective date 9/1/2024 Owner/officer Sharon Meranda chang…" at bounding box center [255, 107] width 209 height 188
drag, startPoint x: 156, startPoint y: 153, endPoint x: 243, endPoint y: 160, distance: 86.9
click at [243, 160] on textarea "ENDT#002 Endorsement Effective date 9/1/2024 Owner/officer Sharon Meranda chang…" at bounding box center [255, 107] width 209 height 188
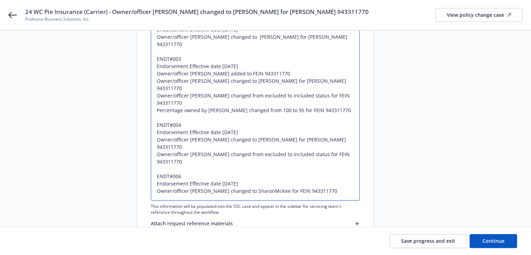
click at [165, 188] on textarea "ENDT#002 Endorsement Effective date 9/1/2024 Owner/officer Sharon Meranda chang…" at bounding box center [255, 107] width 209 height 188
paste textarea "ENDT#006 Endorsement Effective date 9/1/2024"
type textarea "x"
type textarea "ENDT#002 Endorsement Effective date 9/1/2024 Owner/officer Sharon Meranda chang…"
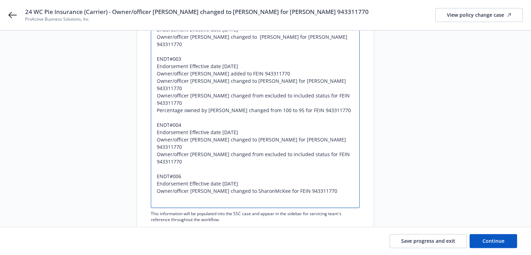
click at [156, 189] on textarea "ENDT#002 Endorsement Effective date 9/1/2024 Owner/officer Sharon Meranda chang…" at bounding box center [255, 110] width 209 height 195
type textarea "x"
type textarea "ENDT#002 Endorsement Effective date 9/1/2024 Owner/officer Sharon Meranda chang…"
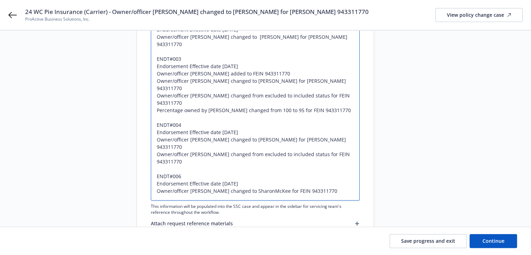
click at [180, 183] on textarea "ENDT#002 Endorsement Effective date 9/1/2024 Owner/officer Sharon Meranda chang…" at bounding box center [255, 107] width 209 height 188
type textarea "x"
type textarea "ENDT#002 Endorsement Effective date 9/1/2024 Owner/officer Sharon Meranda chang…"
type textarea "x"
click at [248, 190] on textarea "ENDT#002 Endorsement Effective date 9/1/2024 Owner/officer Sharon Meranda chang…" at bounding box center [255, 107] width 209 height 188
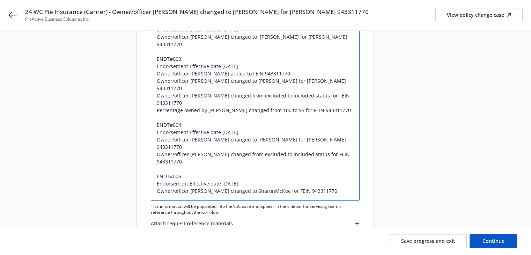
type textarea "ENDT#002 Endorsement Effective date 9/1/2024 Owner/officer Sharon Meranda chang…"
click at [246, 188] on textarea "ENDT#002 Endorsement Effective date 9/1/2024 Owner/officer Sharon Meranda chang…" at bounding box center [255, 107] width 209 height 188
type textarea "x"
type textarea "ENDT#002 Endorsement Effective date 9/1/2024 Owner/officer Sharon Meranda chang…"
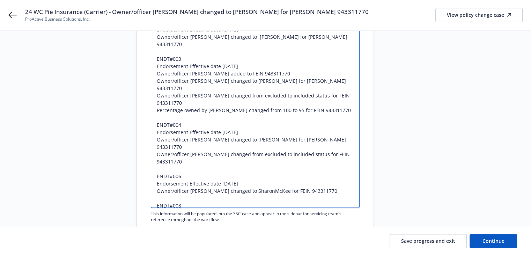
paste textarea "Owner/officer SharonMcKee changed to SharonMcKeeBusinessTrust for FEIN 943311770"
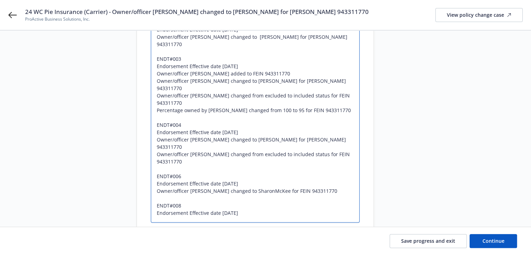
type textarea "x"
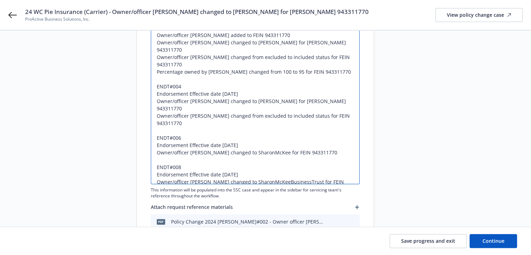
scroll to position [225, 0]
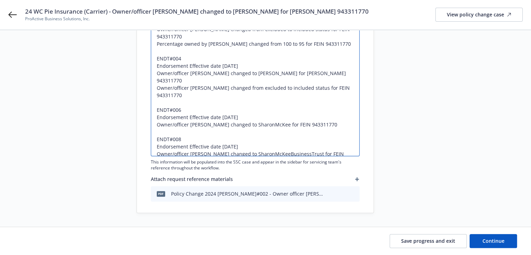
type textarea "ENDT#002 Endorsement Effective date 9/1/2024 Owner/officer Sharon Meranda chang…"
click at [183, 145] on textarea "ENDT#002 Endorsement Effective date 9/1/2024 Owner/officer Sharon Meranda chang…" at bounding box center [255, 51] width 209 height 210
drag, startPoint x: 157, startPoint y: 131, endPoint x: 192, endPoint y: 139, distance: 36.6
click at [192, 139] on textarea "ENDT#002 Endorsement Effective date 9/1/2024 Owner/officer Sharon Meranda chang…" at bounding box center [255, 51] width 209 height 210
click at [204, 145] on textarea "ENDT#002 Endorsement Effective date 9/1/2024 Owner/officer Sharon Meranda chang…" at bounding box center [255, 51] width 209 height 210
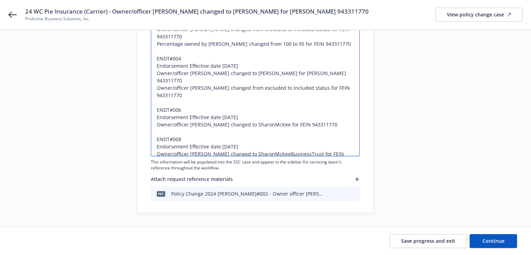
type textarea "x"
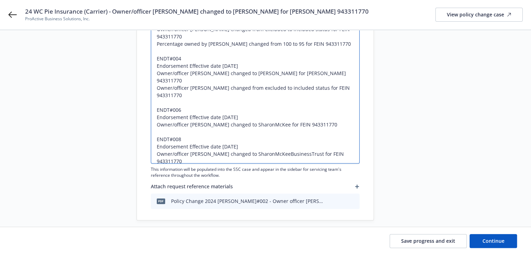
paste textarea "Owner/officer SharonMcKeeBusinessTrust changed to Sharon Meranda, for FEIN 9433…"
type textarea "ENDT#002 Endorsement Effective date 9/1/2024 Owner/officer Sharon Meranda chang…"
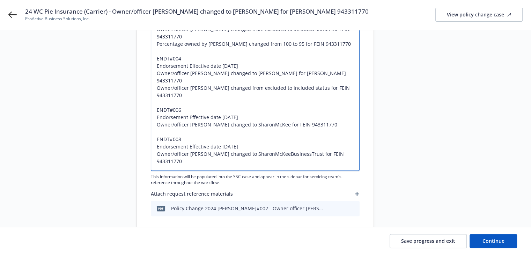
drag, startPoint x: 156, startPoint y: 118, endPoint x: 204, endPoint y: 118, distance: 47.1
click at [204, 118] on textarea "ENDT#002 Endorsement Effective date 9/1/2024 Owner/officer Sharon Meranda chang…" at bounding box center [255, 58] width 209 height 225
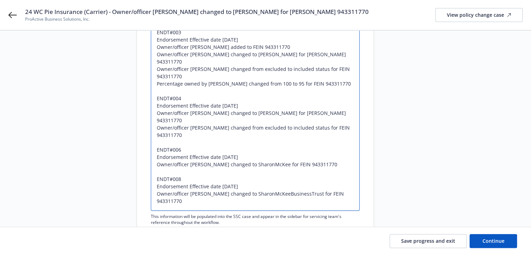
scroll to position [155, 0]
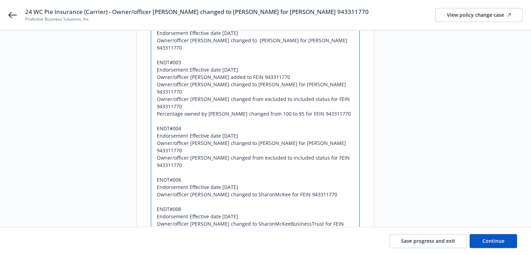
click at [183, 102] on textarea "ENDT#002 Endorsement Effective date 9/1/2024 Owner/officer Sharon Meranda chang…" at bounding box center [255, 128] width 209 height 225
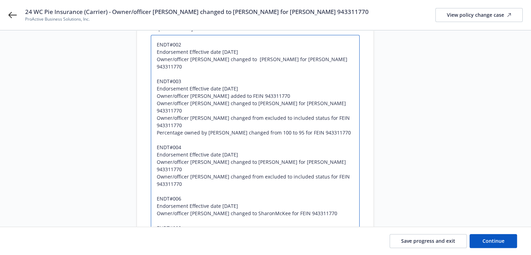
scroll to position [120, 0]
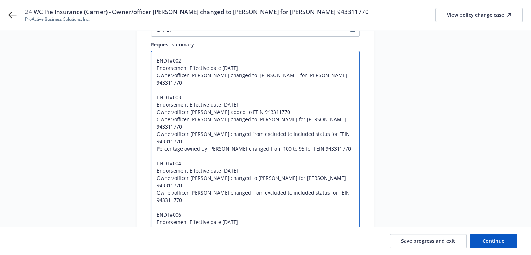
drag, startPoint x: 156, startPoint y: 96, endPoint x: 254, endPoint y: 96, distance: 97.8
click at [254, 96] on textarea "ENDT#002 Endorsement Effective date 9/1/2024 Owner/officer Sharon Meranda chang…" at bounding box center [255, 163] width 209 height 225
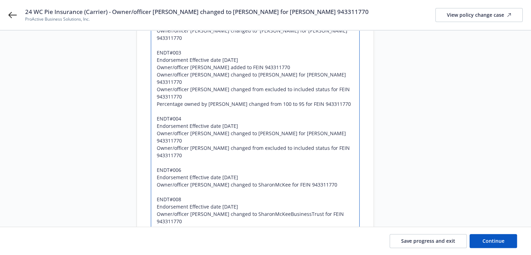
scroll to position [190, 0]
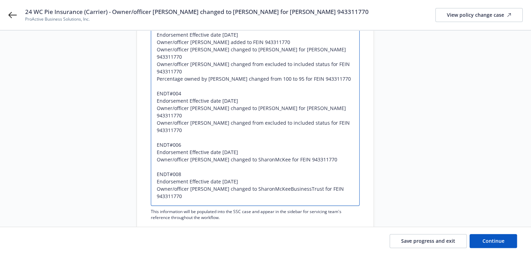
click at [156, 185] on textarea "ENDT#002 Endorsement Effective date 9/1/2024 Owner/officer Sharon Meranda chang…" at bounding box center [255, 93] width 209 height 225
paste textarea "Endorsement Effective date 1/1/2025"
type textarea "x"
type textarea "ENDT#002 Endorsement Effective date 9/1/2024 Owner/officer Sharon Meranda chang…"
type textarea "x"
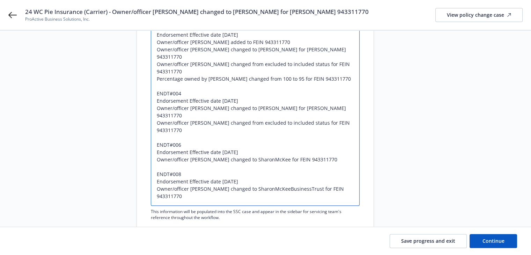
type textarea "ENDT#002 Endorsement Effective date 9/1/2024 Owner/officer Sharon Meranda chang…"
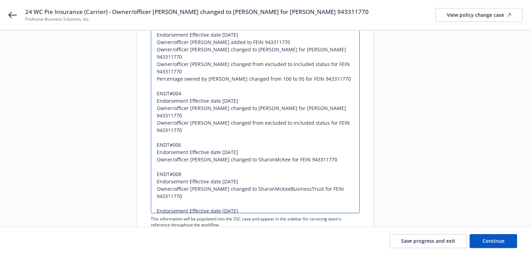
drag, startPoint x: 156, startPoint y: 153, endPoint x: 182, endPoint y: 153, distance: 25.1
click at [182, 153] on textarea "ENDT#002 Endorsement Effective date 9/1/2024 Owner/officer Sharon Meranda chang…" at bounding box center [255, 97] width 209 height 232
click at [157, 183] on textarea "ENDT#002 Endorsement Effective date 9/1/2024 Owner/officer Sharon Meranda chang…" at bounding box center [255, 97] width 209 height 232
paste textarea "ENDT#008"
type textarea "x"
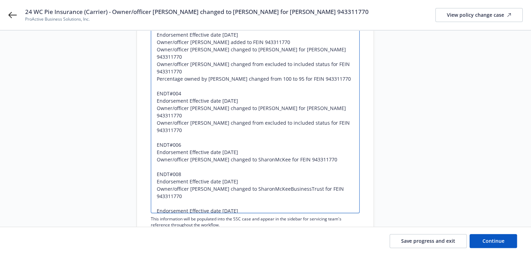
type textarea "ENDT#002 Endorsement Effective date 9/1/2024 Owner/officer Sharon Meranda chang…"
click at [187, 175] on textarea "ENDT#002 Endorsement Effective date 9/1/2024 Owner/officer Sharon Meranda chang…" at bounding box center [255, 97] width 209 height 232
type textarea "x"
type textarea "ENDT#002 Endorsement Effective date 9/1/2024 Owner/officer Sharon Meranda chang…"
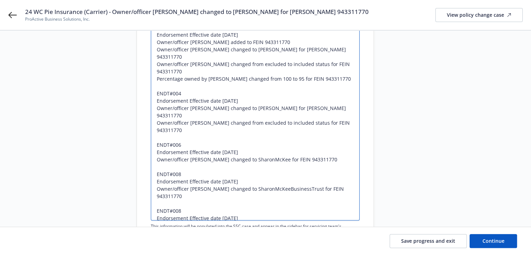
click at [183, 187] on textarea "ENDT#002 Endorsement Effective date 9/1/2024 Owner/officer Sharon Meranda chang…" at bounding box center [255, 100] width 209 height 239
type textarea "x"
type textarea "ENDT#002 Endorsement Effective date 9/1/2024 Owner/officer Sharon Meranda chang…"
type textarea "x"
type textarea "ENDT#002 Endorsement Effective date 9/1/2024 Owner/officer Sharon Meranda chang…"
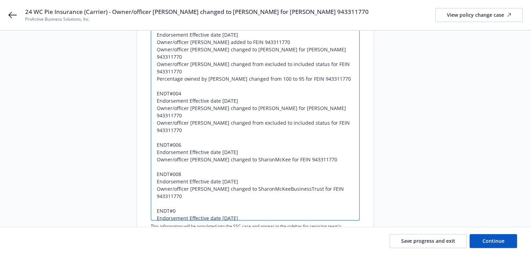
type textarea "x"
type textarea "ENDT#002 Endorsement Effective date 9/1/2024 Owner/officer Sharon Meranda chang…"
type textarea "x"
type textarea "ENDT#002 Endorsement Effective date 9/1/2024 Owner/officer Sharon Meranda chang…"
click at [205, 185] on textarea "ENDT#002 Endorsement Effective date 9/1/2024 Owner/officer Sharon Meranda chang…" at bounding box center [255, 100] width 209 height 239
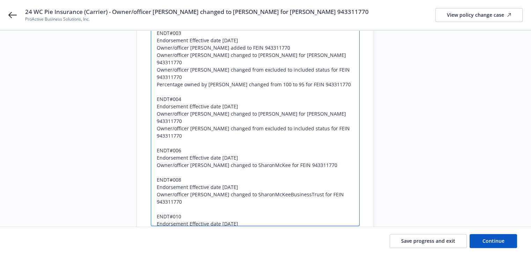
scroll to position [254, 0]
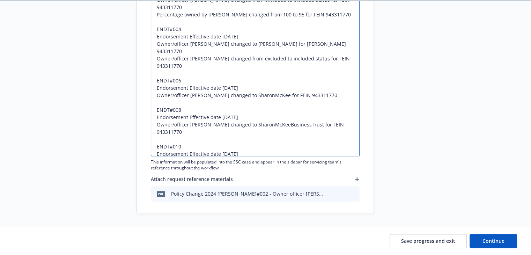
click at [191, 147] on textarea "ENDT#002 Endorsement Effective date 9/1/2024 Owner/officer Sharon Meranda chang…" at bounding box center [255, 36] width 209 height 239
type textarea "x"
type textarea "ENDT#002 Endorsement Effective date 9/1/2024 Owner/officer Sharon Meranda chang…"
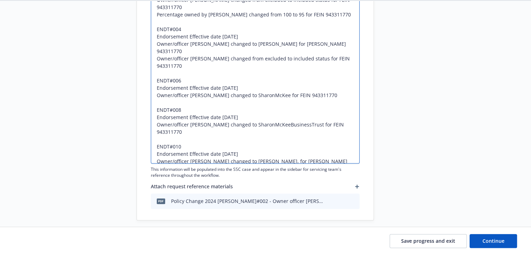
type textarea "x"
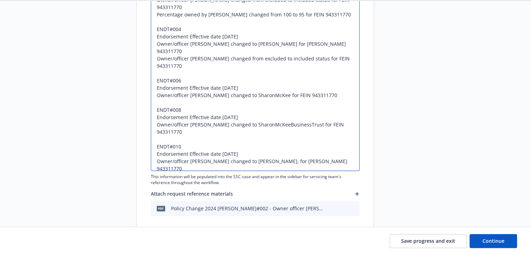
drag, startPoint x: 157, startPoint y: 123, endPoint x: 242, endPoint y: 129, distance: 85.8
click at [242, 129] on textarea "ENDT#002 Endorsement Effective date 9/1/2024 Owner/officer Sharon Meranda chang…" at bounding box center [255, 44] width 209 height 254
click at [160, 161] on textarea "ENDT#002 Endorsement Effective date 9/1/2024 Owner/officer Sharon Meranda chang…" at bounding box center [255, 44] width 209 height 254
paste textarea "ENDT#010 Endorsement Effective date 1/1/2025"
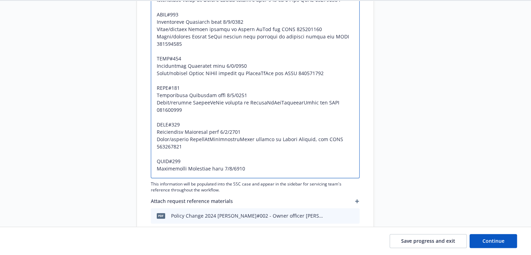
click at [247, 167] on textarea at bounding box center [255, 47] width 209 height 261
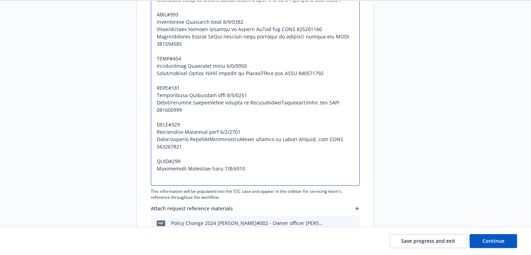
paste textarea "Owner/officer Sharon Meranda, changed to Sharon Meranda for FEIN 943311770"
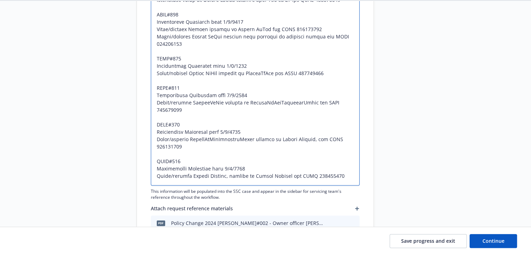
drag, startPoint x: 184, startPoint y: 162, endPoint x: 184, endPoint y: 167, distance: 4.2
click at [184, 162] on textarea at bounding box center [255, 51] width 209 height 269
click at [239, 166] on textarea at bounding box center [255, 51] width 209 height 269
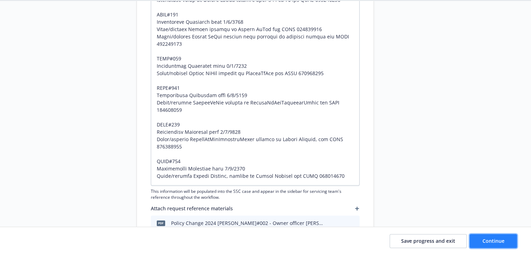
click at [482, 238] on button "Continue" at bounding box center [493, 241] width 47 height 14
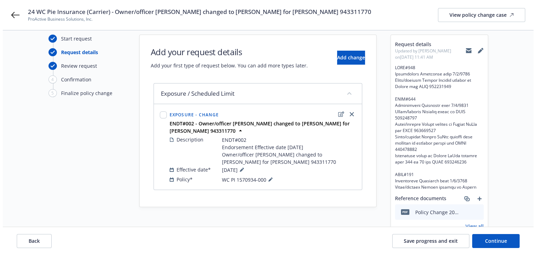
scroll to position [0, 0]
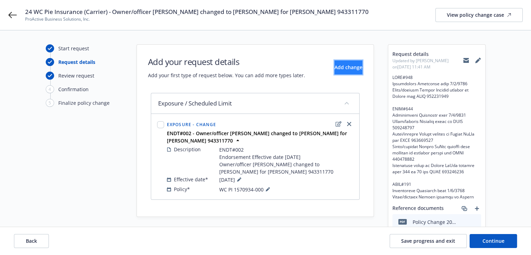
click at [335, 69] on span "Add change" at bounding box center [349, 67] width 28 height 7
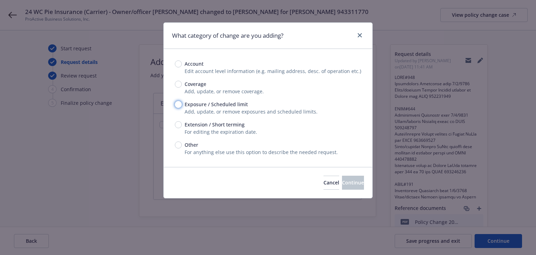
click at [178, 105] on input "Exposure / Scheduled limit" at bounding box center [178, 104] width 7 height 7
click at [343, 185] on span "Continue" at bounding box center [353, 182] width 22 height 7
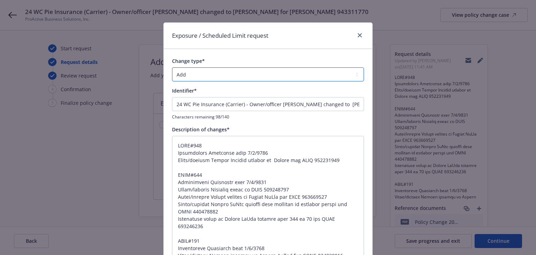
click at [191, 77] on select "Add Audit Change Remove" at bounding box center [268, 74] width 192 height 14
click at [172, 67] on select "Add Audit Change Remove" at bounding box center [268, 74] width 192 height 14
drag, startPoint x: 240, startPoint y: 105, endPoint x: -46, endPoint y: 113, distance: 286.8
click at [0, 113] on html "24 WC Pie Insurance (Carrier) - Owner/officer Sharon Meranda changed to Sharon …" at bounding box center [268, 127] width 536 height 255
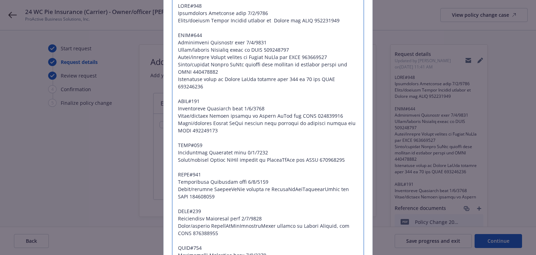
drag, startPoint x: 176, startPoint y: 189, endPoint x: 207, endPoint y: 196, distance: 32.1
click at [207, 196] on textarea at bounding box center [268, 137] width 192 height 283
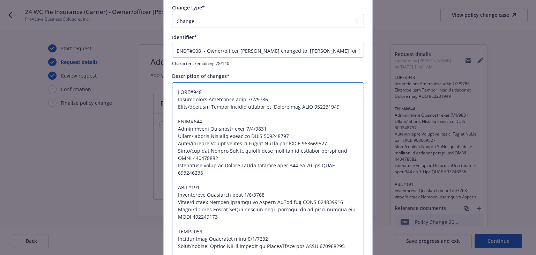
scroll to position [0, 0]
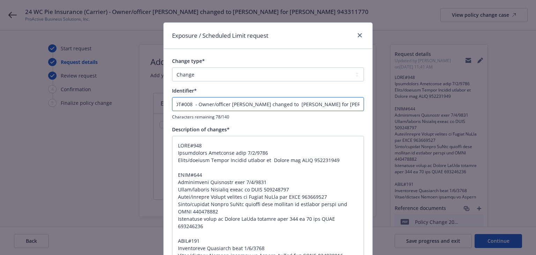
drag, startPoint x: 203, startPoint y: 103, endPoint x: 412, endPoint y: 112, distance: 209.0
click at [412, 112] on div "Exposure / Scheduled Limit request Change type* Add Audit Change Remove Identif…" at bounding box center [268, 127] width 536 height 255
paste input "McKee changed to SharonMcKeeBusinessTrust"
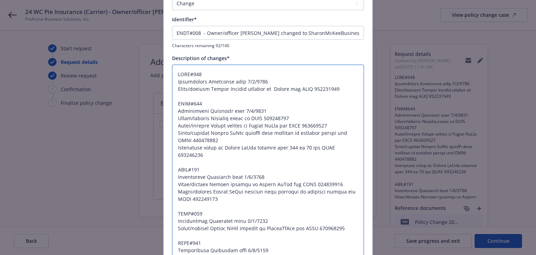
scroll to position [226, 0]
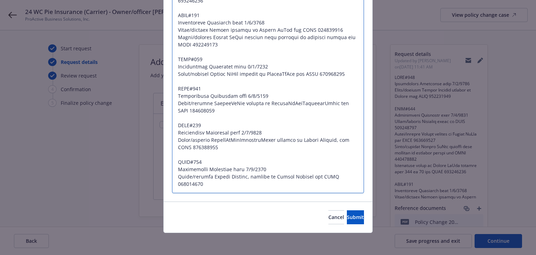
drag, startPoint x: 174, startPoint y: 144, endPoint x: 353, endPoint y: 74, distance: 191.6
click at [353, 74] on textarea at bounding box center [268, 51] width 192 height 283
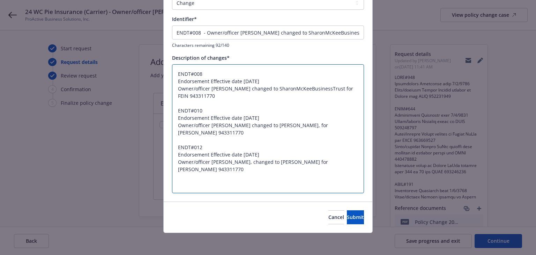
scroll to position [37, 0]
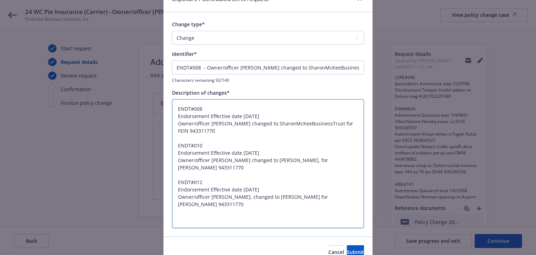
click at [175, 123] on textarea "ENDT#008 Endorsement Effective date 9/1/2024 Owner/officer SharonMcKee changed …" at bounding box center [268, 163] width 192 height 129
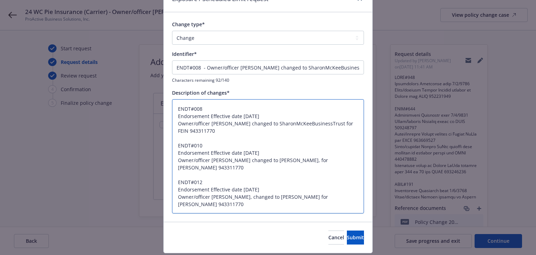
drag, startPoint x: 175, startPoint y: 146, endPoint x: 250, endPoint y: 210, distance: 98.3
click at [250, 210] on textarea "ENDT#008 Endorsement Effective date 9/1/2024 Owner/officer SharonMcKee changed …" at bounding box center [268, 156] width 192 height 115
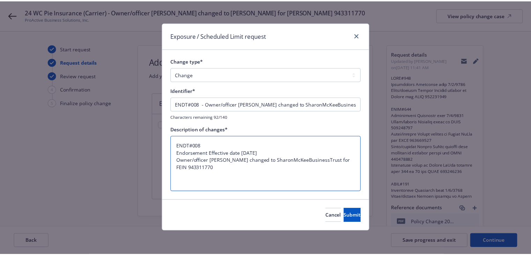
scroll to position [0, 0]
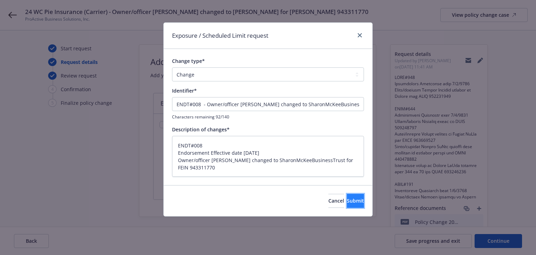
click at [347, 203] on span "Submit" at bounding box center [355, 200] width 17 height 7
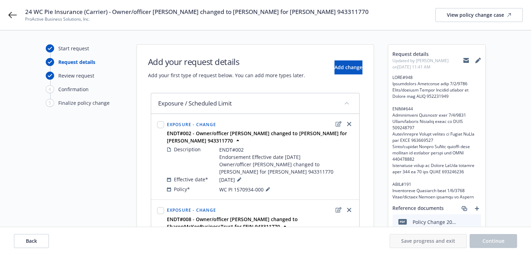
click at [109, 170] on div "Start request Request details Review request 4 Confirmation 5 Finalize policy c…" at bounding box center [84, 172] width 77 height 256
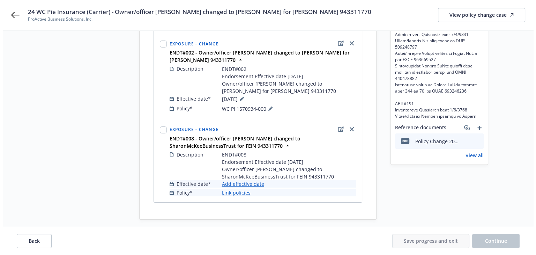
scroll to position [87, 0]
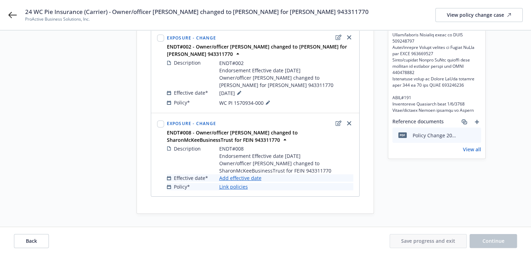
click at [253, 178] on link "Add effective date" at bounding box center [240, 177] width 42 height 7
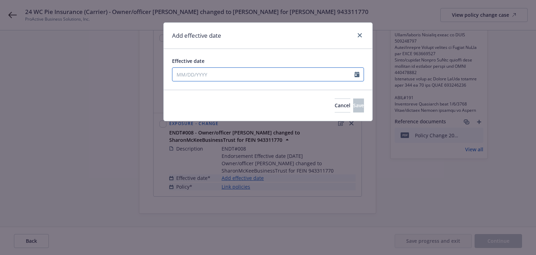
click at [236, 76] on input "Effective date" at bounding box center [263, 74] width 182 height 13
drag, startPoint x: 277, startPoint y: 41, endPoint x: 280, endPoint y: 47, distance: 7.0
click at [277, 41] on div "Add effective date" at bounding box center [268, 36] width 209 height 26
click at [353, 105] on button "Save" at bounding box center [358, 105] width 11 height 14
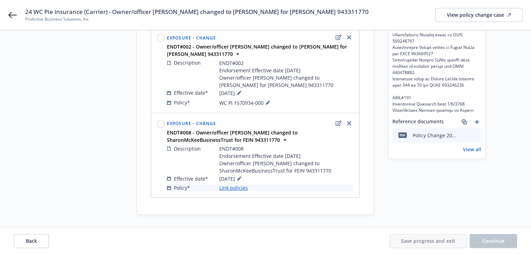
click at [240, 186] on link "Link policies" at bounding box center [233, 187] width 29 height 7
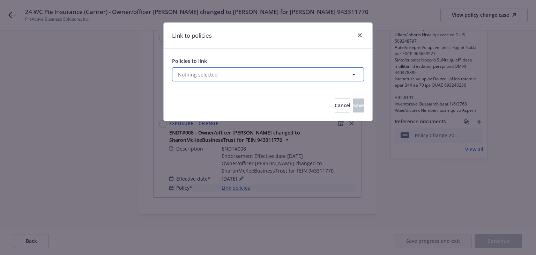
click at [260, 79] on button "Nothing selected" at bounding box center [268, 74] width 192 height 14
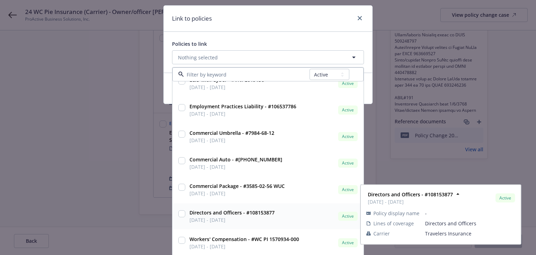
scroll to position [18, 0]
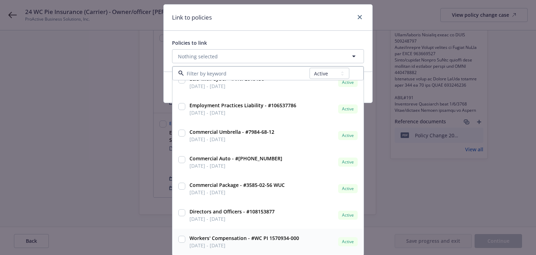
click at [277, 238] on strong "Workers' Compensation - #WC PI 1570934-000" at bounding box center [245, 238] width 110 height 7
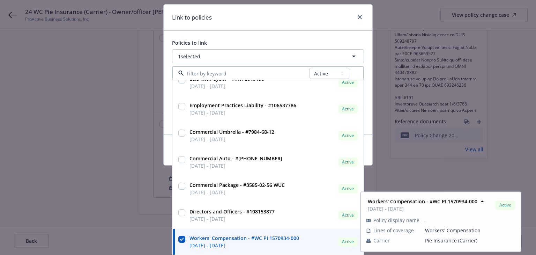
click at [294, 15] on div "Link to policies" at bounding box center [268, 18] width 209 height 26
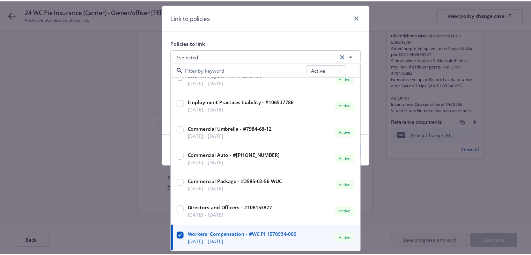
scroll to position [0, 0]
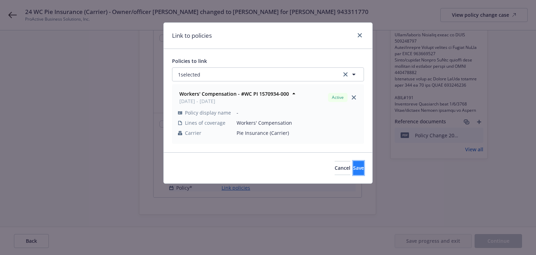
click at [353, 168] on span "Save" at bounding box center [358, 167] width 11 height 7
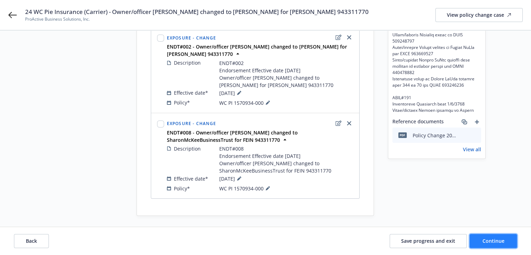
click at [495, 241] on span "Continue" at bounding box center [494, 240] width 22 height 7
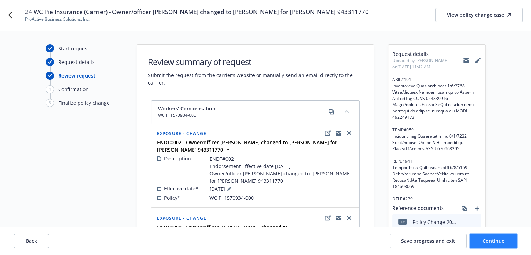
click at [497, 240] on span "Continue" at bounding box center [494, 240] width 22 height 7
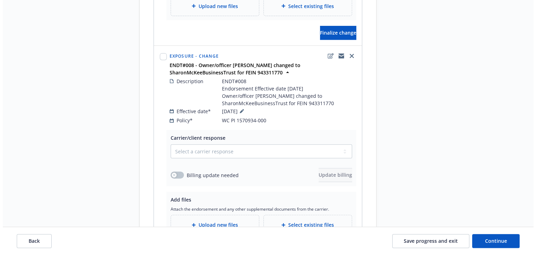
scroll to position [375, 0]
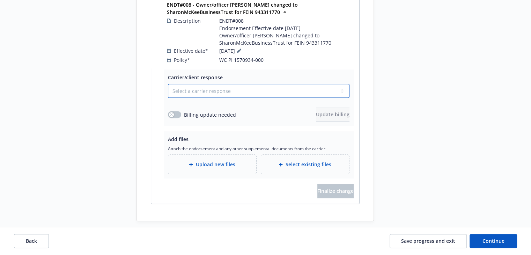
click at [192, 87] on select "Select a carrier response Accepted Accepted with revision No endorsement needed…" at bounding box center [259, 91] width 182 height 14
click at [168, 84] on select "Select a carrier response Accepted Accepted with revision No endorsement needed…" at bounding box center [259, 91] width 182 height 14
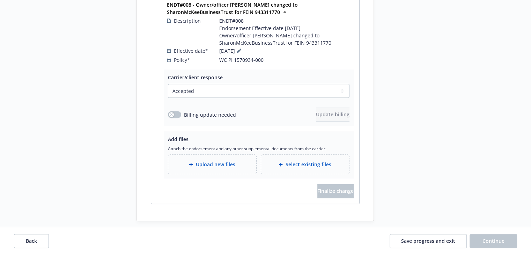
click at [200, 161] on span "Upload new files" at bounding box center [215, 164] width 39 height 7
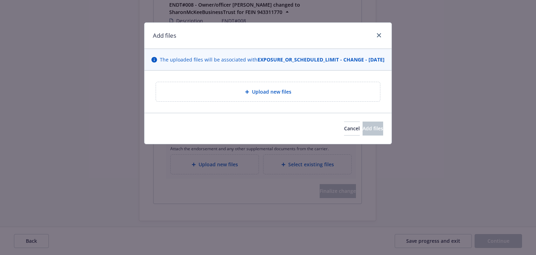
click at [228, 96] on div "Upload new files" at bounding box center [268, 92] width 213 height 8
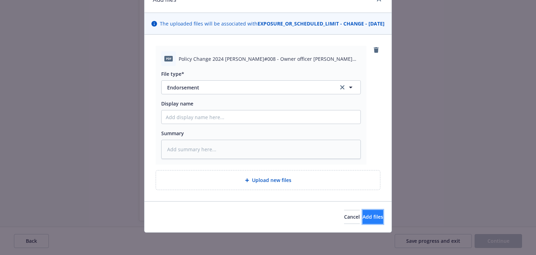
click at [363, 214] on span "Add files" at bounding box center [373, 216] width 21 height 7
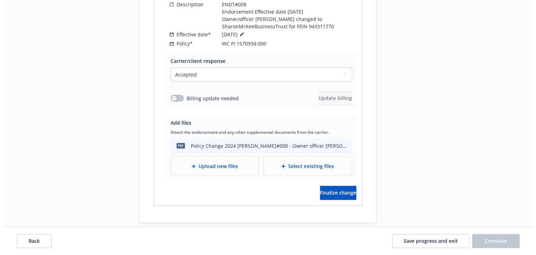
scroll to position [393, 0]
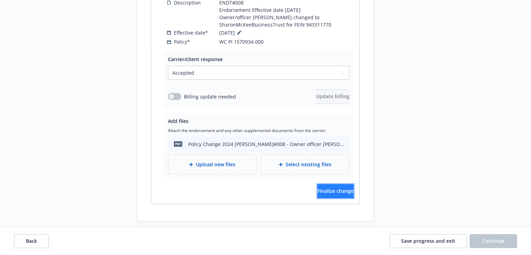
click at [343, 185] on button "Finalize change" at bounding box center [335, 191] width 36 height 14
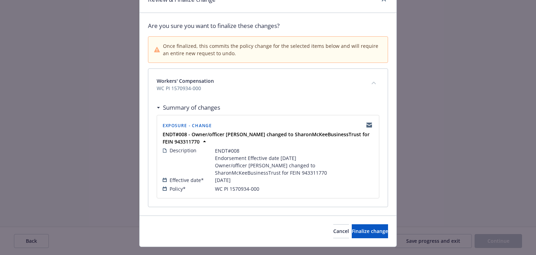
scroll to position [50, 0]
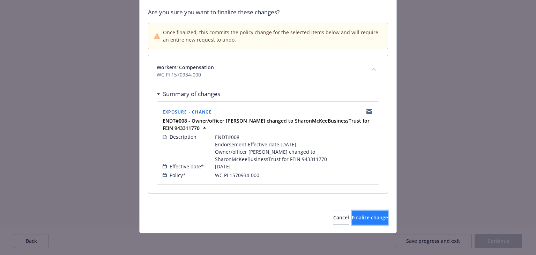
click at [375, 217] on button "Finalize change" at bounding box center [370, 218] width 36 height 14
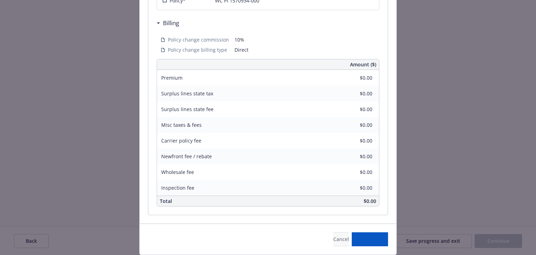
scroll to position [392, 0]
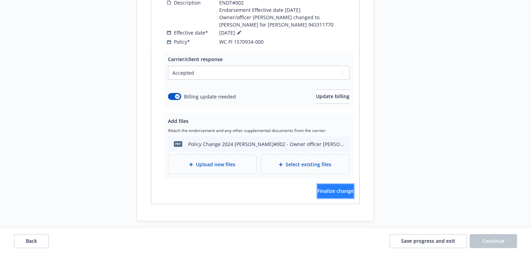
click at [344, 188] on button "Finalize change" at bounding box center [335, 191] width 36 height 14
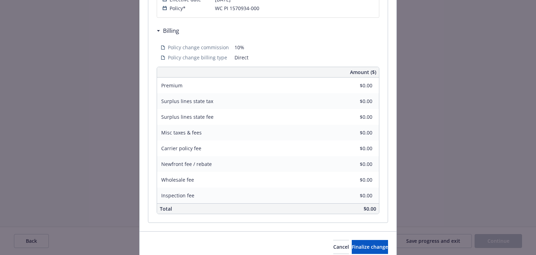
scroll to position [238, 0]
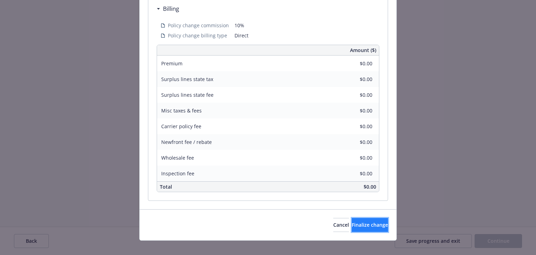
click at [358, 221] on span "Finalize change" at bounding box center [370, 224] width 36 height 7
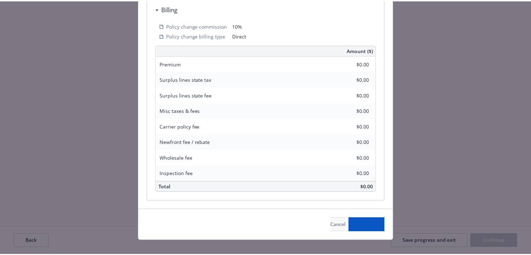
scroll to position [385, 0]
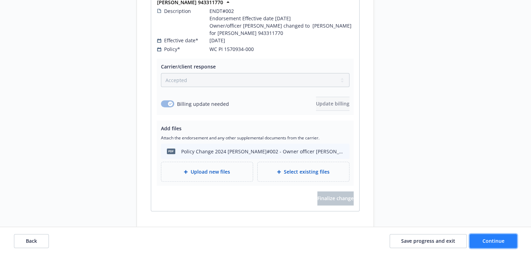
click at [487, 240] on span "Continue" at bounding box center [494, 240] width 22 height 7
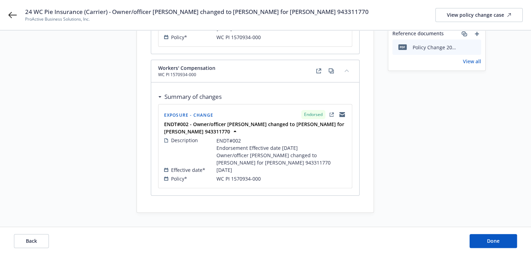
scroll to position [174, 0]
click at [487, 243] on span "Done" at bounding box center [493, 240] width 13 height 7
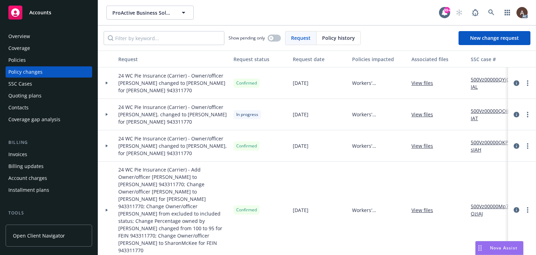
click at [105, 83] on div at bounding box center [107, 83] width 12 height 2
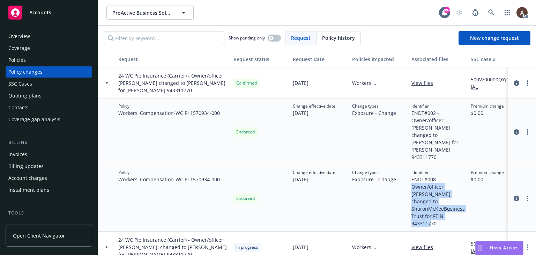
drag, startPoint x: 412, startPoint y: 174, endPoint x: 444, endPoint y: 208, distance: 47.4
click at [444, 208] on span "ENDT#008 - Owner/officer SharonMcKee changed to SharonMcKeeBusinessTrust for FE…" at bounding box center [439, 201] width 54 height 51
copy span "Owner/officer SharonMcKee changed to SharonMcKeeBusinessTrust for FEIN 943311770"
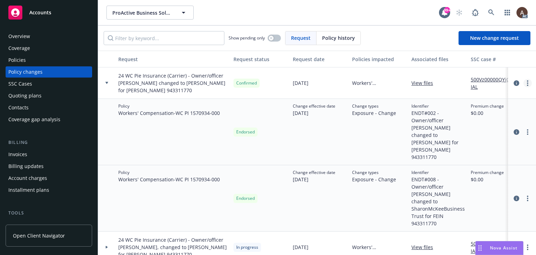
click at [527, 83] on icon "more" at bounding box center [527, 83] width 1 height 6
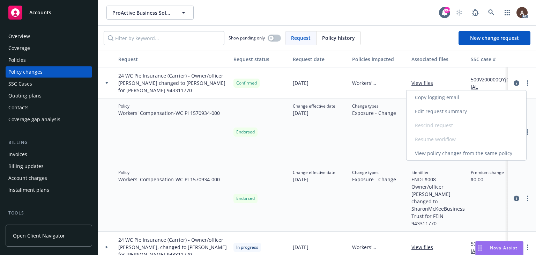
click at [438, 111] on link "Edit request summary" at bounding box center [467, 111] width 120 height 14
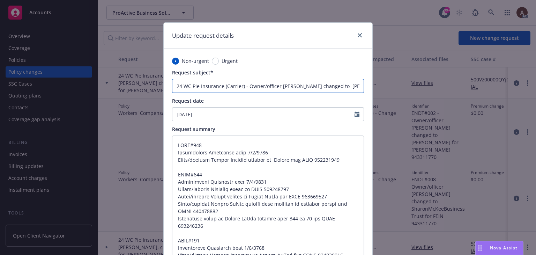
scroll to position [0, 50]
drag, startPoint x: 302, startPoint y: 87, endPoint x: 409, endPoint y: 87, distance: 107.2
click at [409, 87] on div "Update request details Non-urgent Urgent Request subject* 24 WC Pie Insurance (…" at bounding box center [268, 127] width 536 height 255
click at [359, 86] on input "24 WC Pie Insurance (Carrier) - Owner/officer Sharon Meranda changed to Sharon …" at bounding box center [268, 86] width 192 height 14
paste input "Owner/officer SharonMcKee changed to SharonMcKeeBusinessTrust for FEIN 943311770"
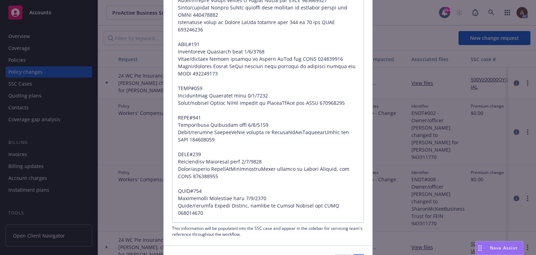
scroll to position [240, 0]
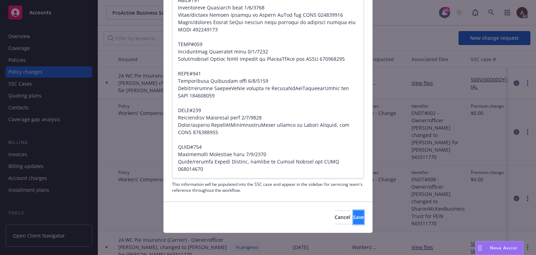
click at [353, 216] on span "Save" at bounding box center [358, 217] width 11 height 7
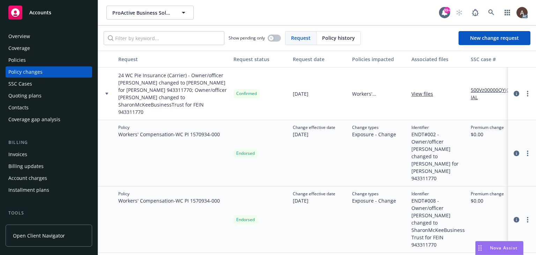
click at [109, 93] on div at bounding box center [107, 94] width 12 height 2
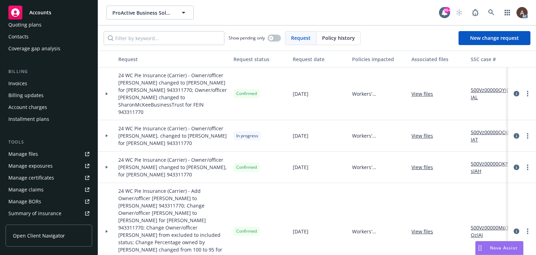
scroll to position [105, 0]
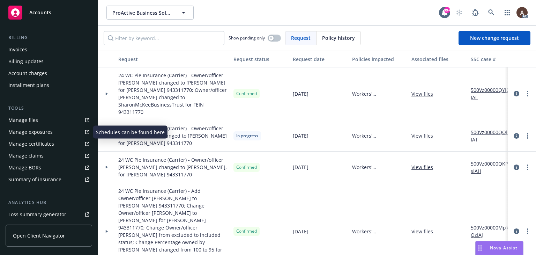
click at [44, 132] on div "Manage exposures" at bounding box center [30, 131] width 44 height 11
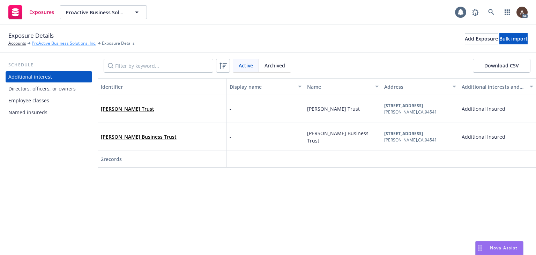
click at [52, 43] on link "ProActive Business Solutions, Inc." at bounding box center [64, 43] width 65 height 6
